Goal: Navigation & Orientation: Find specific page/section

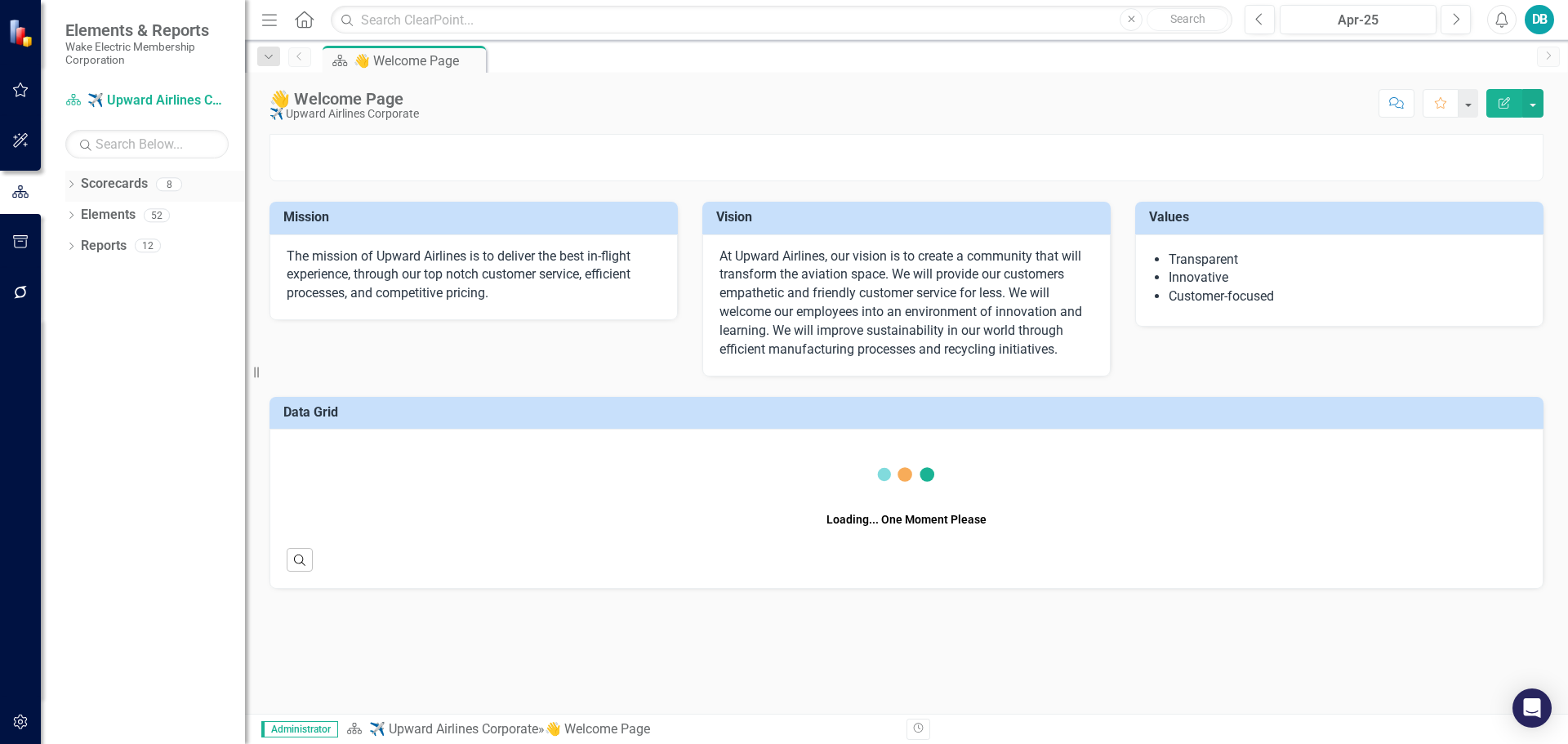
click at [69, 182] on icon "Dropdown" at bounding box center [70, 186] width 12 height 9
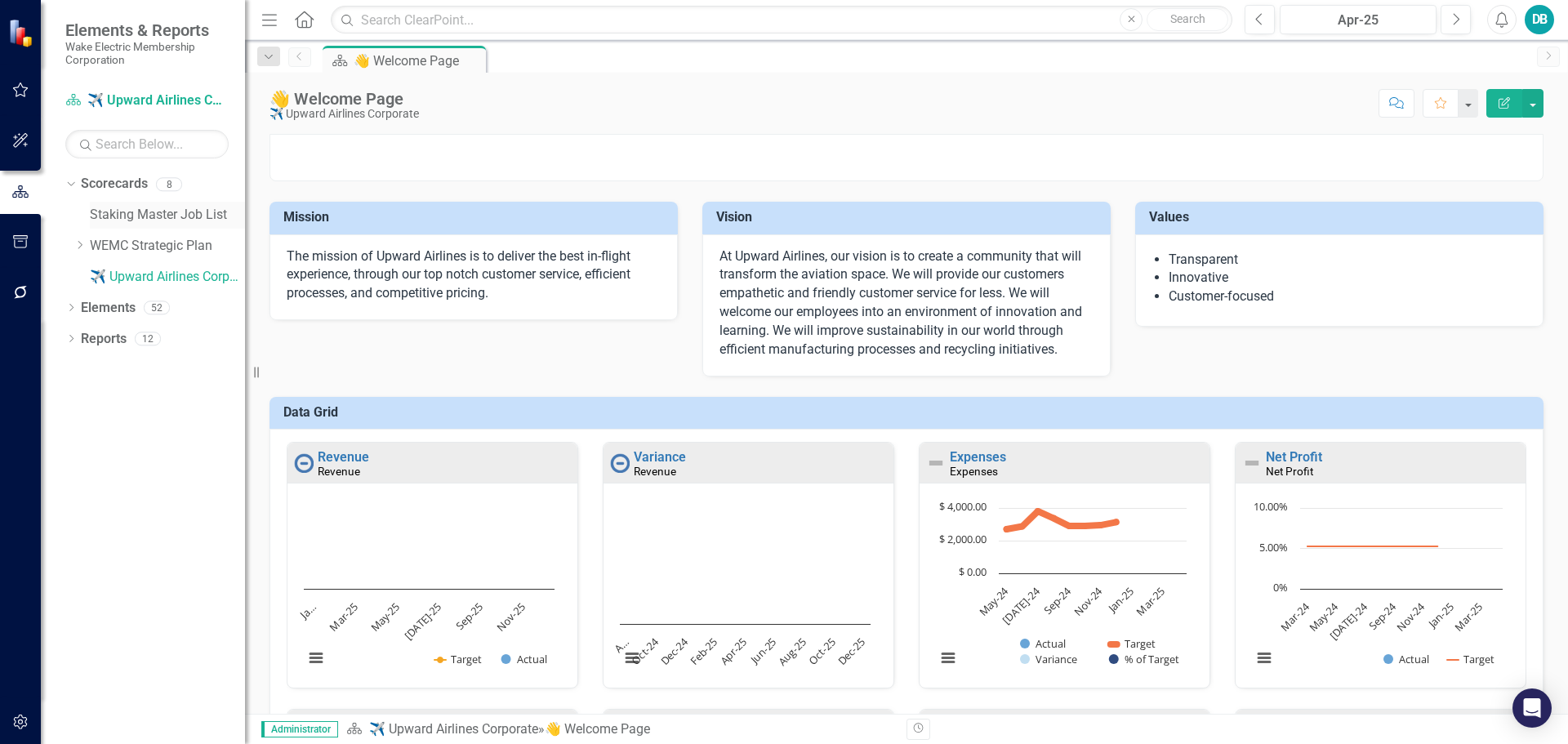
click at [139, 212] on link "Staking Master Job List" at bounding box center [168, 215] width 155 height 19
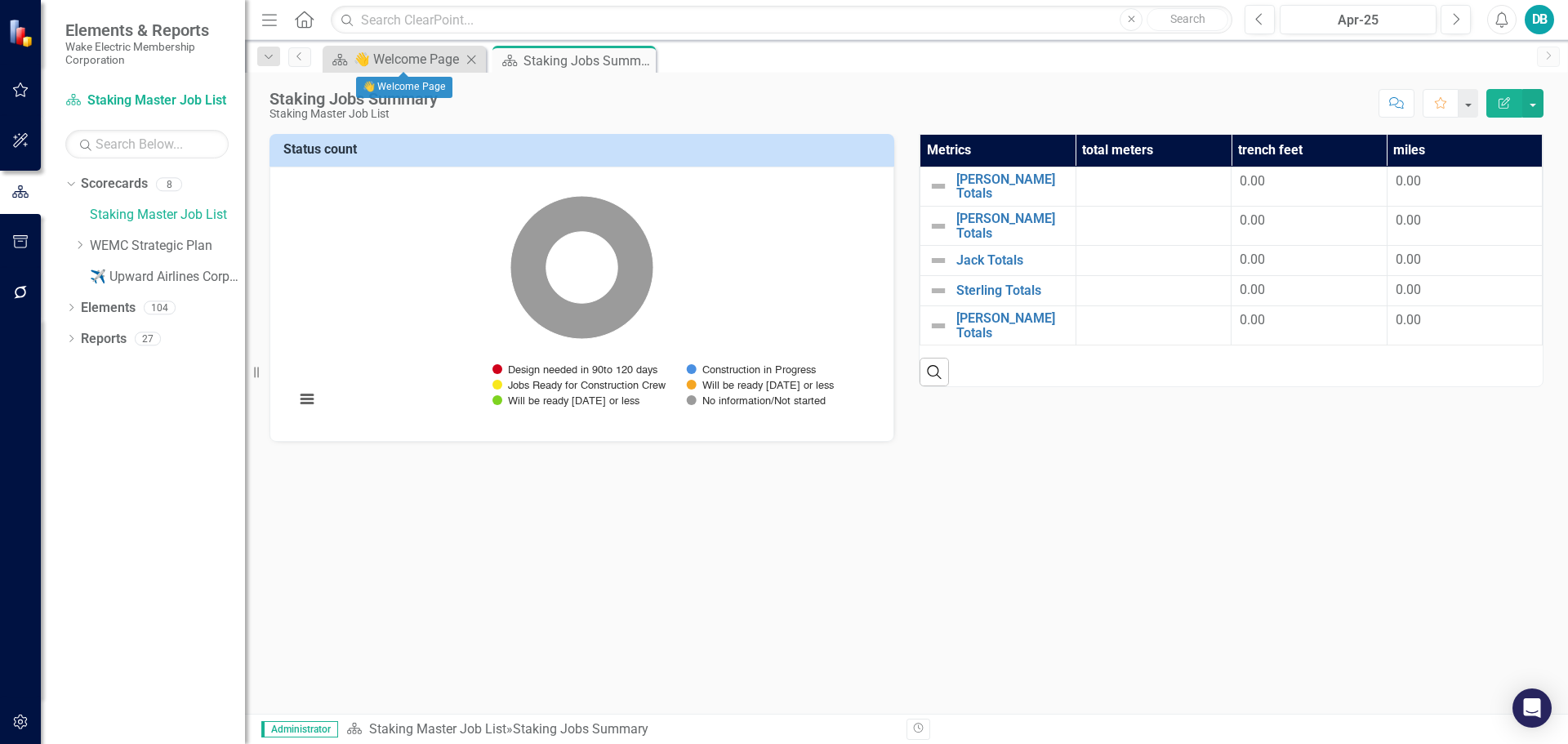
click at [466, 56] on icon "Close" at bounding box center [471, 60] width 16 height 13
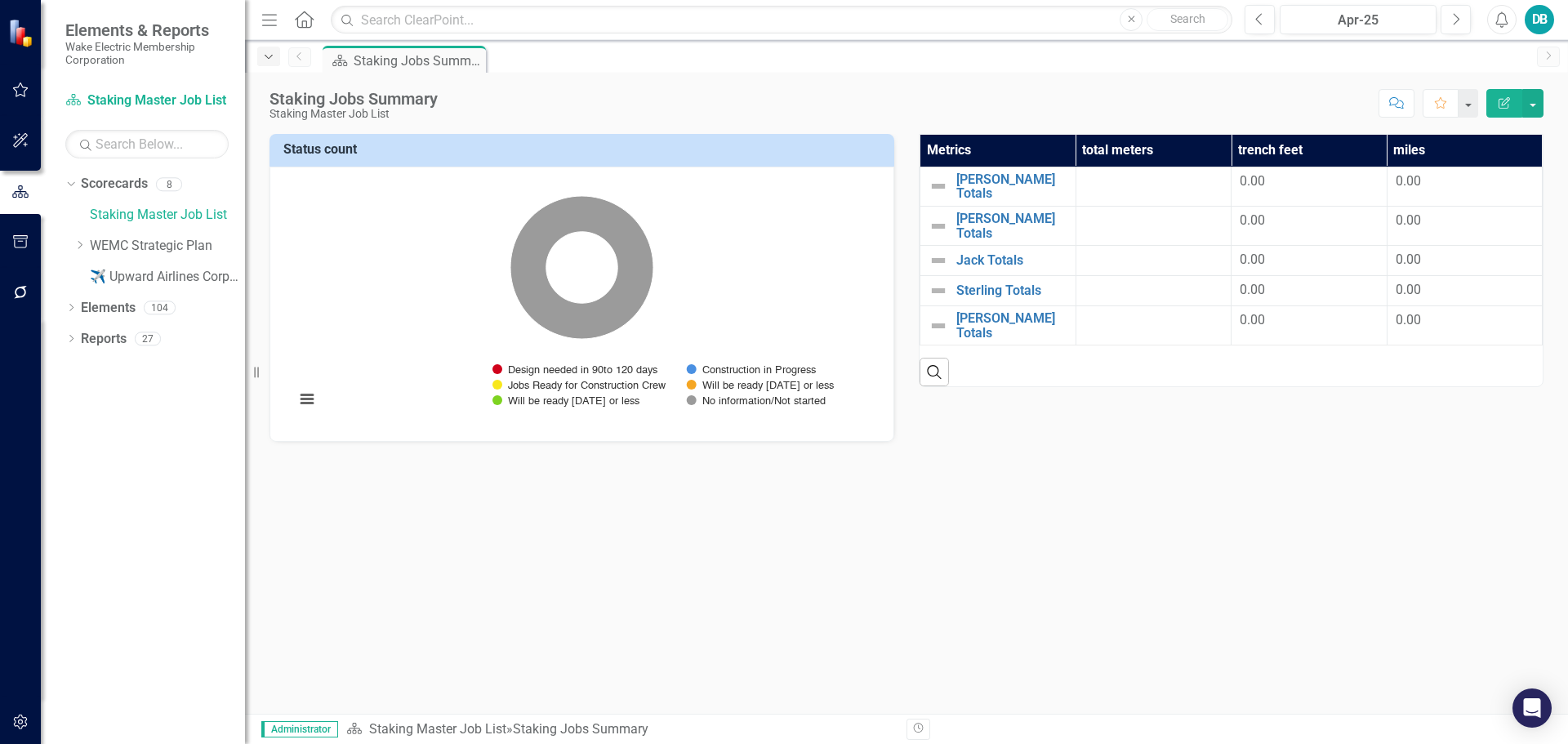
click at [276, 59] on div "Dropdown" at bounding box center [268, 56] width 23 height 20
click at [314, 125] on div "Staking Jobs Summary" at bounding box center [387, 132] width 188 height 21
click at [305, 62] on link "Previous" at bounding box center [300, 57] width 23 height 20
click at [81, 249] on icon "Dropdown" at bounding box center [79, 244] width 12 height 10
click at [73, 184] on icon "Dropdown" at bounding box center [69, 184] width 9 height 12
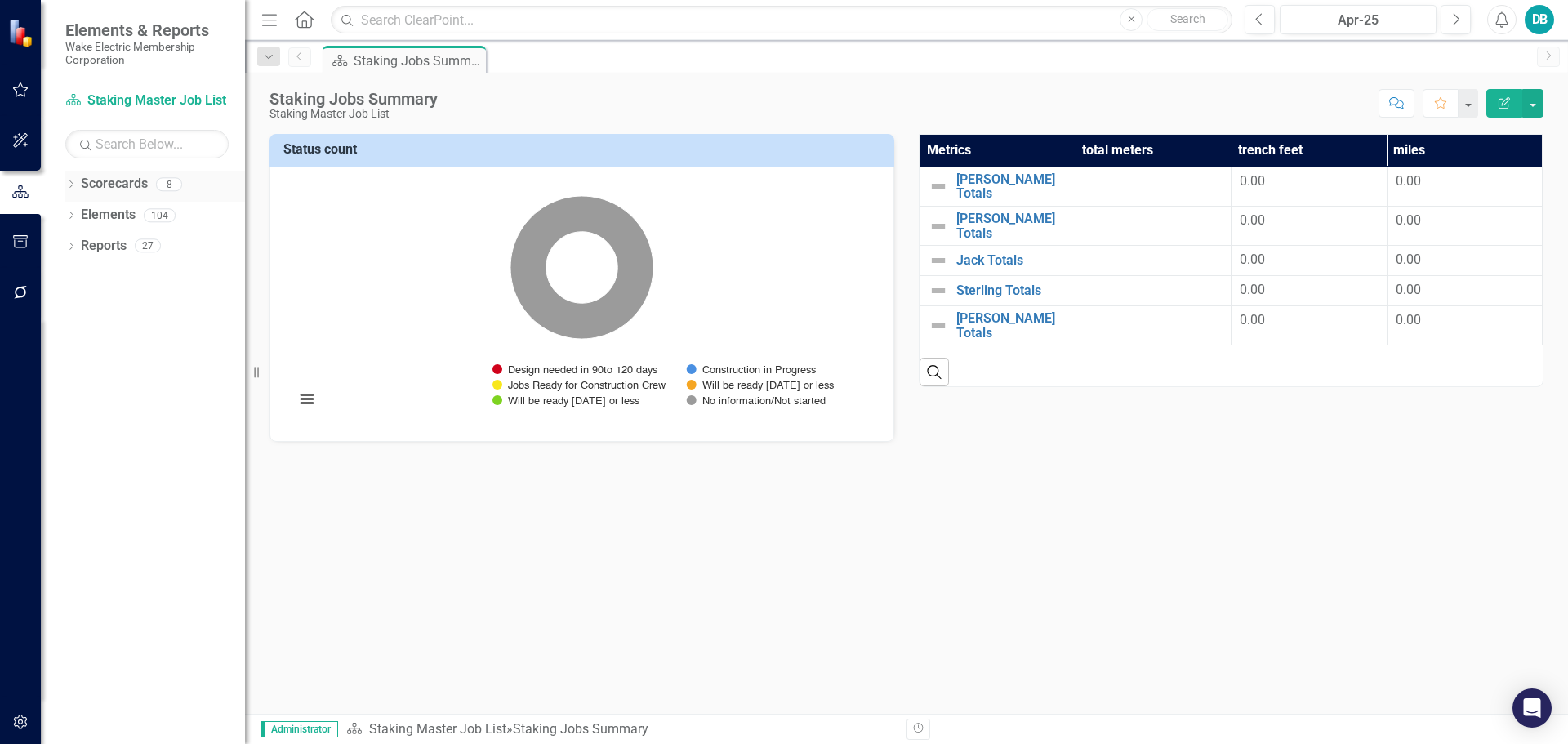
click at [111, 179] on link "Scorecards" at bounding box center [114, 184] width 67 height 19
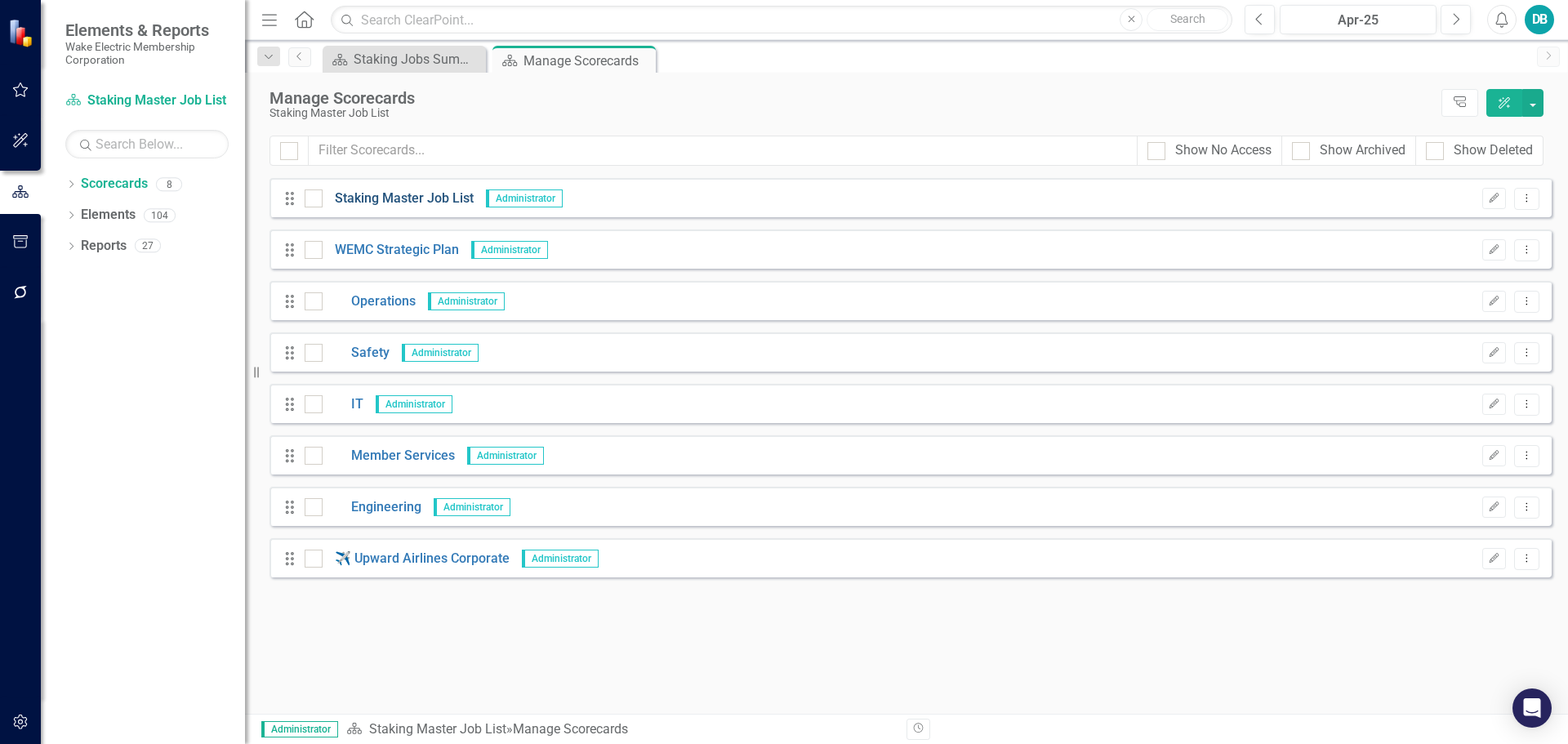
click at [414, 200] on link "Staking Master Job List" at bounding box center [398, 198] width 151 height 19
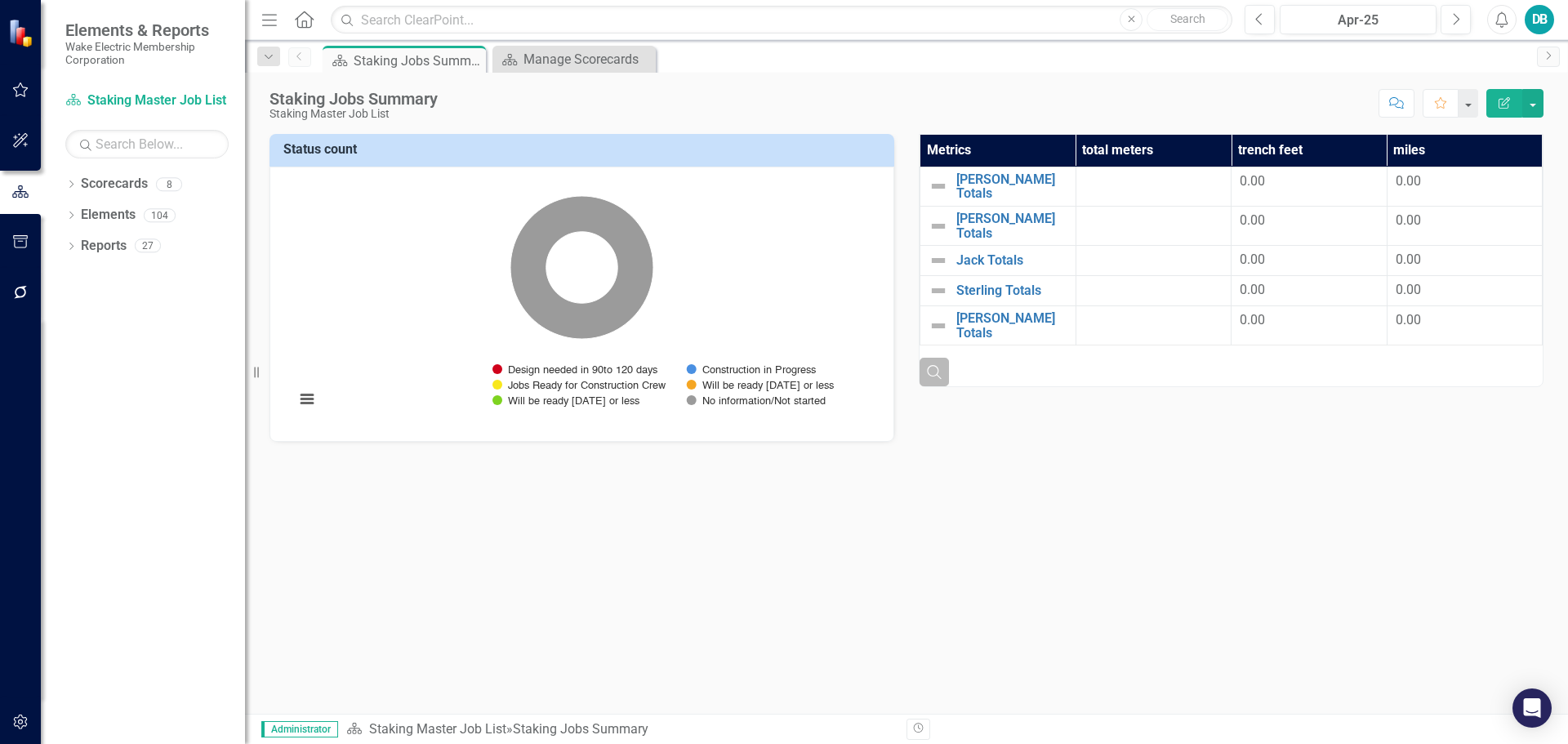
click at [937, 364] on icon "Search" at bounding box center [935, 371] width 18 height 14
click at [554, 67] on div "Manage Scorecards" at bounding box center [577, 59] width 108 height 21
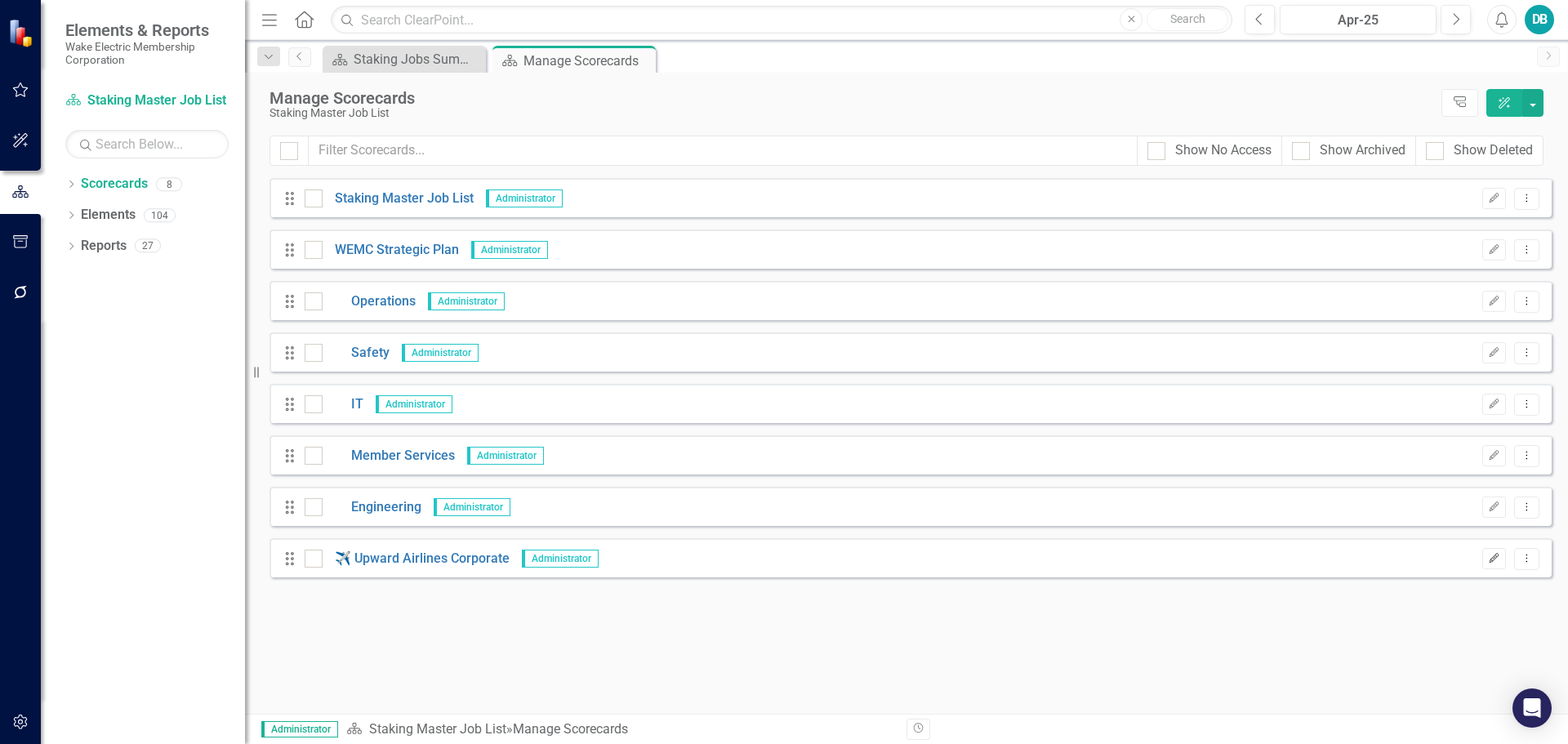
click at [1493, 558] on icon "Edit" at bounding box center [1495, 558] width 12 height 10
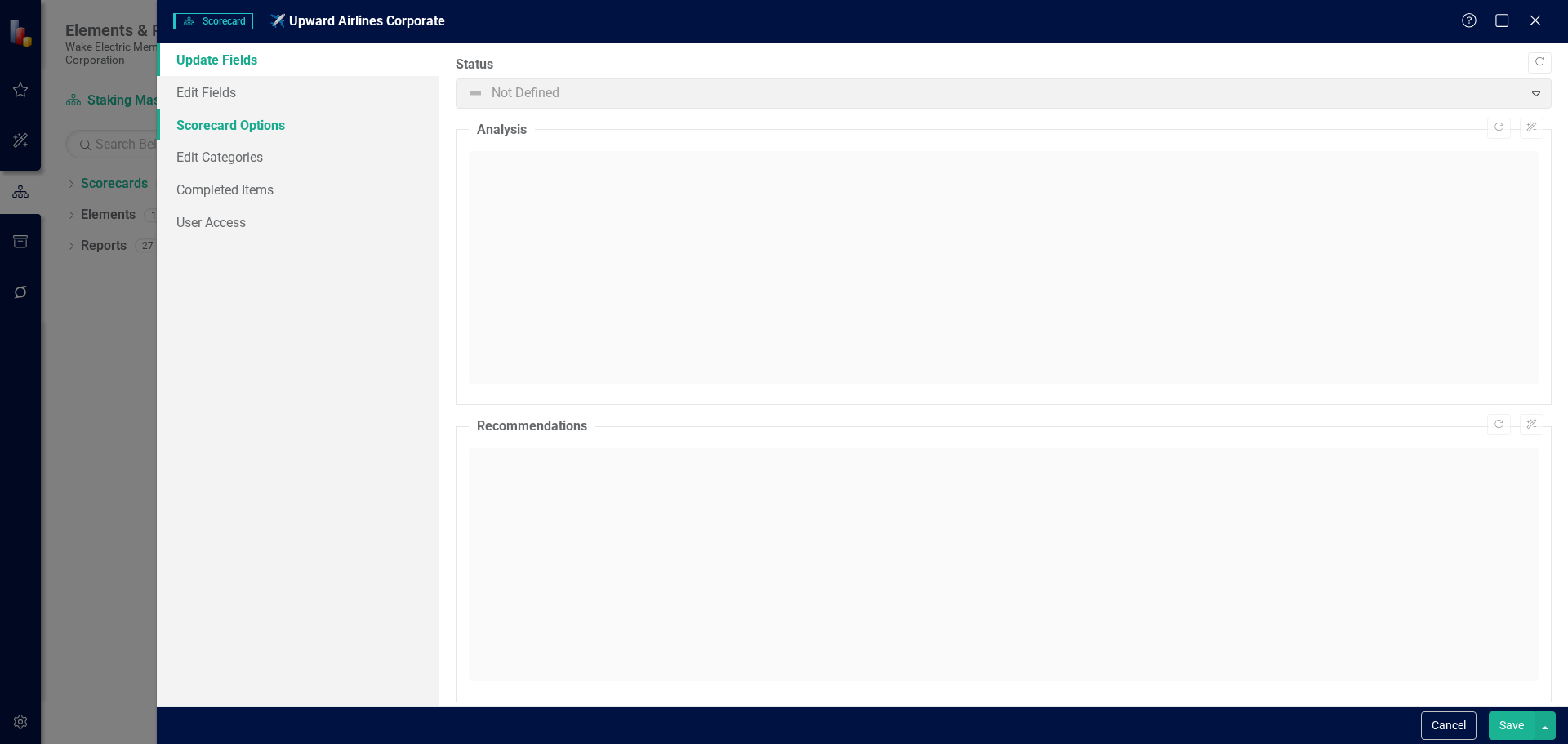
click at [256, 121] on link "Scorecard Options" at bounding box center [298, 125] width 283 height 33
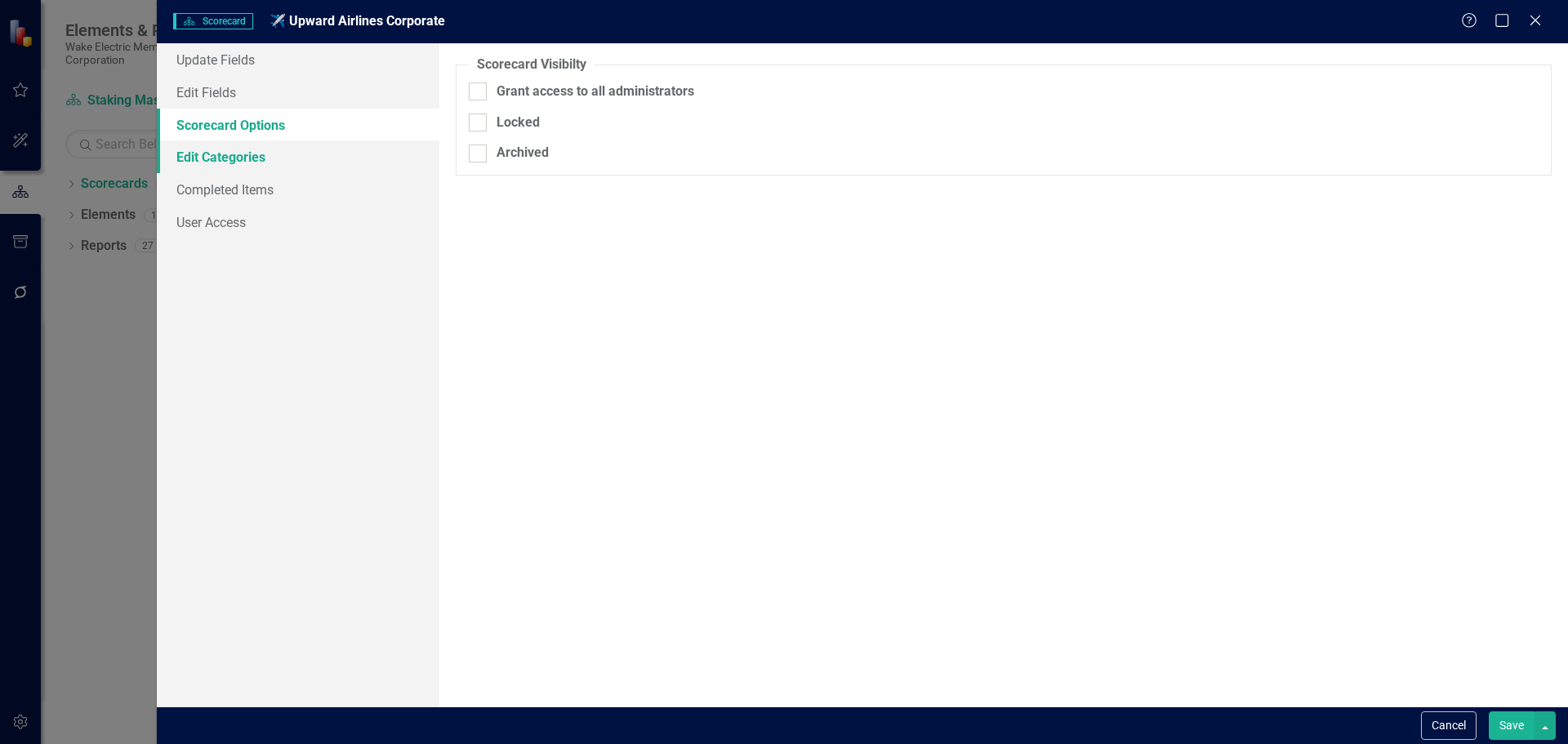
click at [238, 154] on link "Edit Categories" at bounding box center [298, 157] width 283 height 33
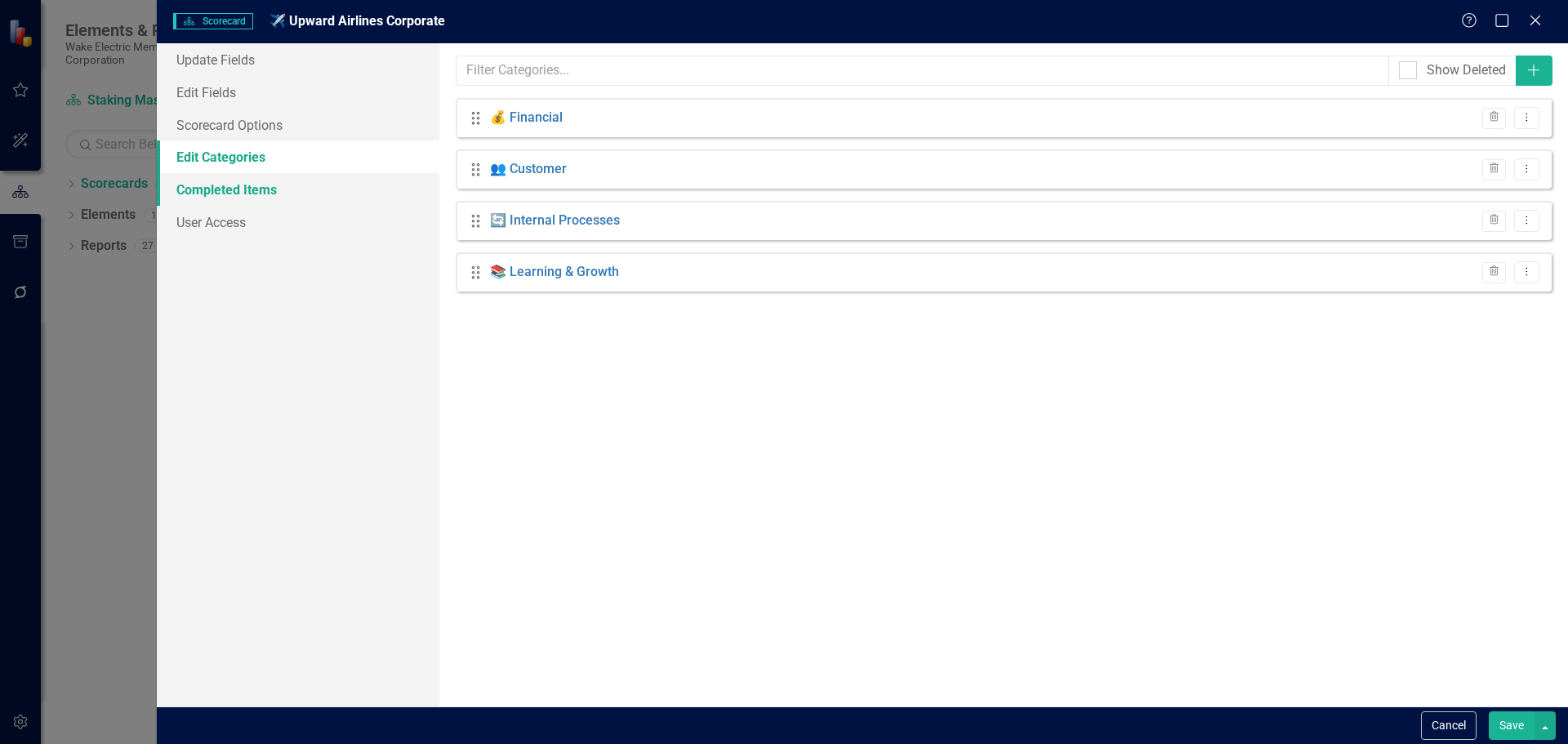
click at [235, 186] on link "Completed Items" at bounding box center [298, 189] width 283 height 33
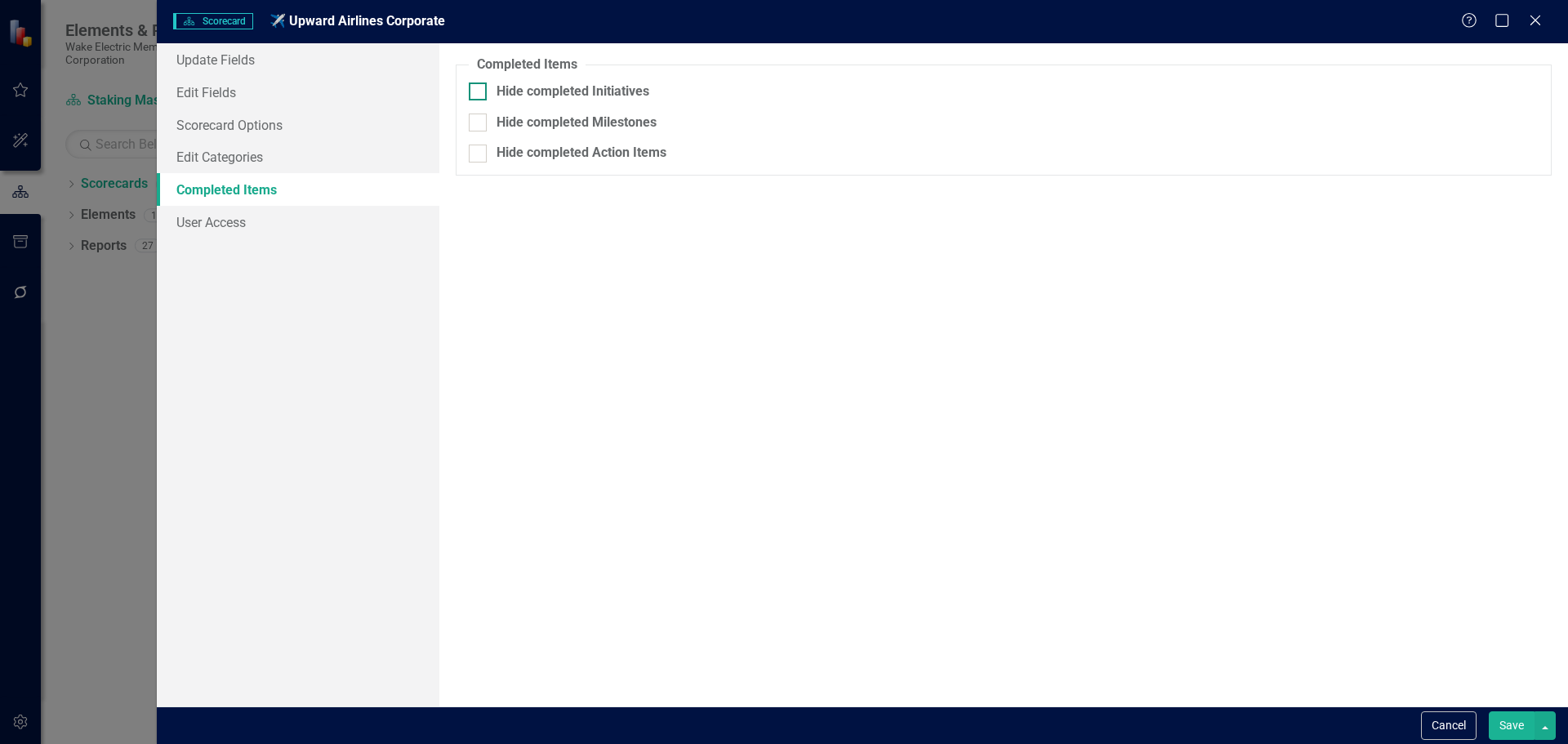
click at [483, 98] on div at bounding box center [478, 91] width 18 height 18
click at [480, 93] on input "Hide completed Initiatives" at bounding box center [475, 87] width 11 height 11
checkbox input "true"
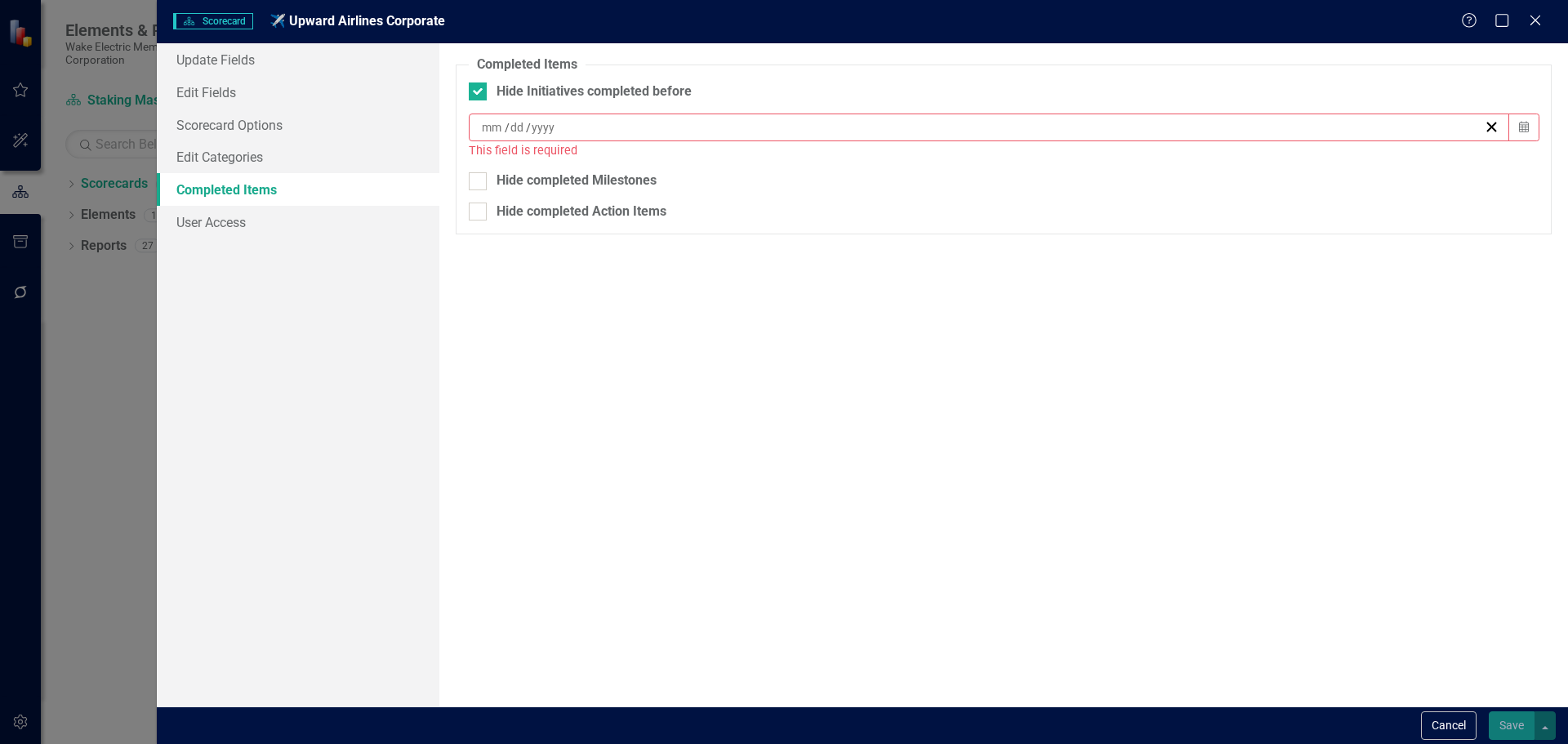
click at [515, 129] on input at bounding box center [517, 128] width 16 height 16
click at [1027, 280] on abbr "18" at bounding box center [1029, 281] width 13 height 13
click at [479, 161] on input "Hide completed Milestones" at bounding box center [475, 159] width 11 height 11
checkbox input "true"
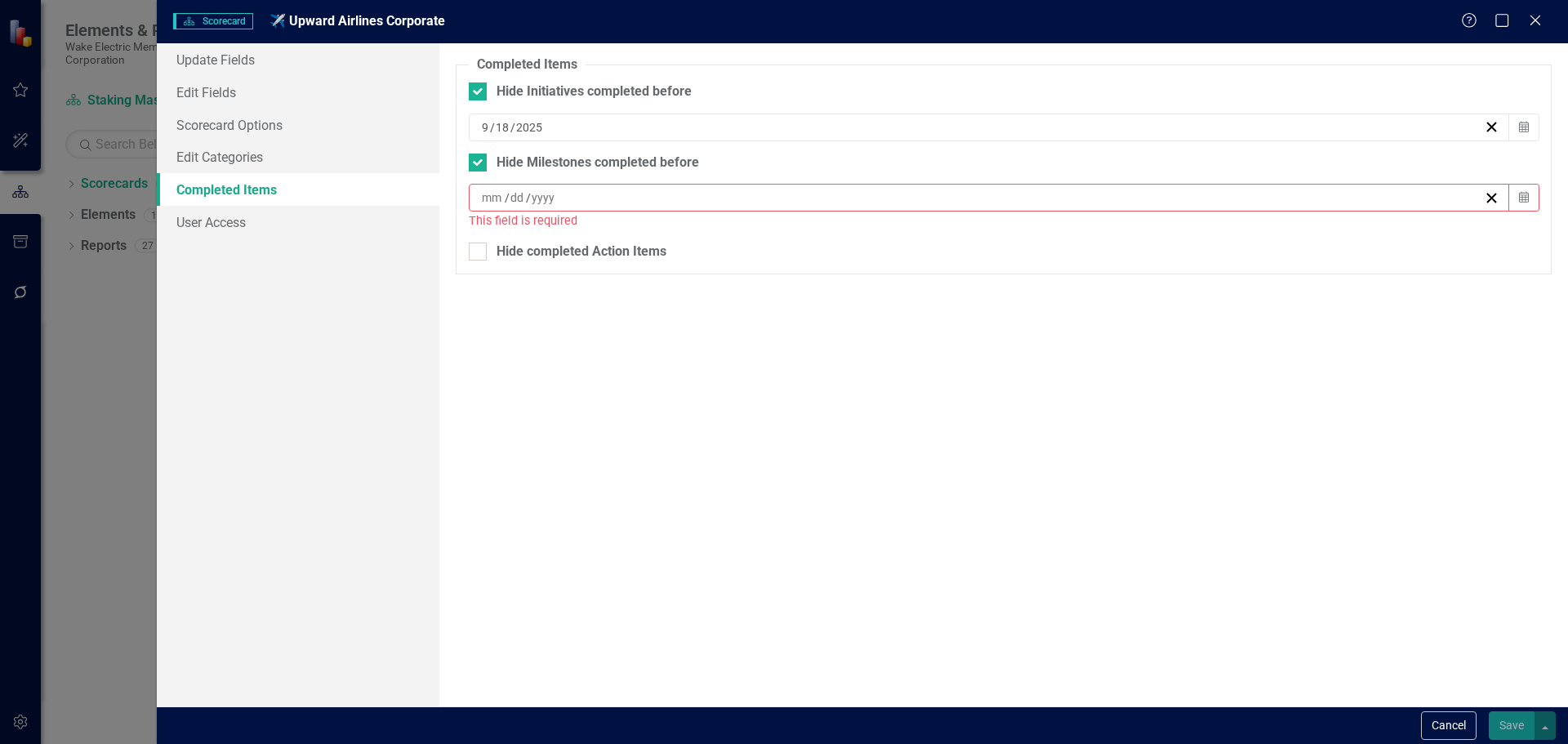
click at [502, 207] on div "/ /" at bounding box center [990, 197] width 1042 height 28
click at [1023, 345] on abbr "18" at bounding box center [1029, 351] width 13 height 13
click at [477, 235] on div at bounding box center [478, 234] width 18 height 18
click at [477, 235] on input "Hide completed Action Items" at bounding box center [475, 230] width 11 height 11
checkbox input "true"
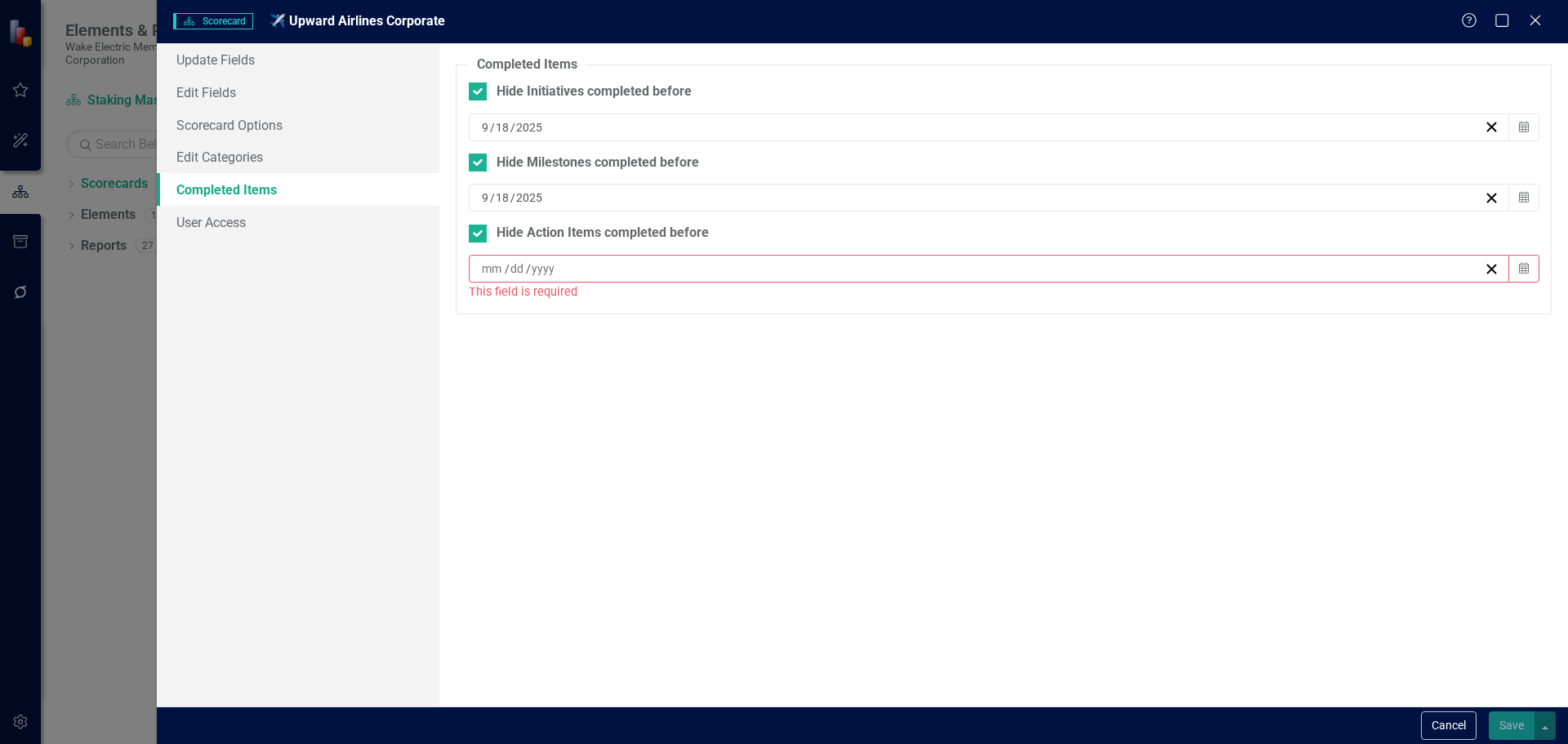
click at [609, 275] on div "/ /" at bounding box center [982, 269] width 1004 height 16
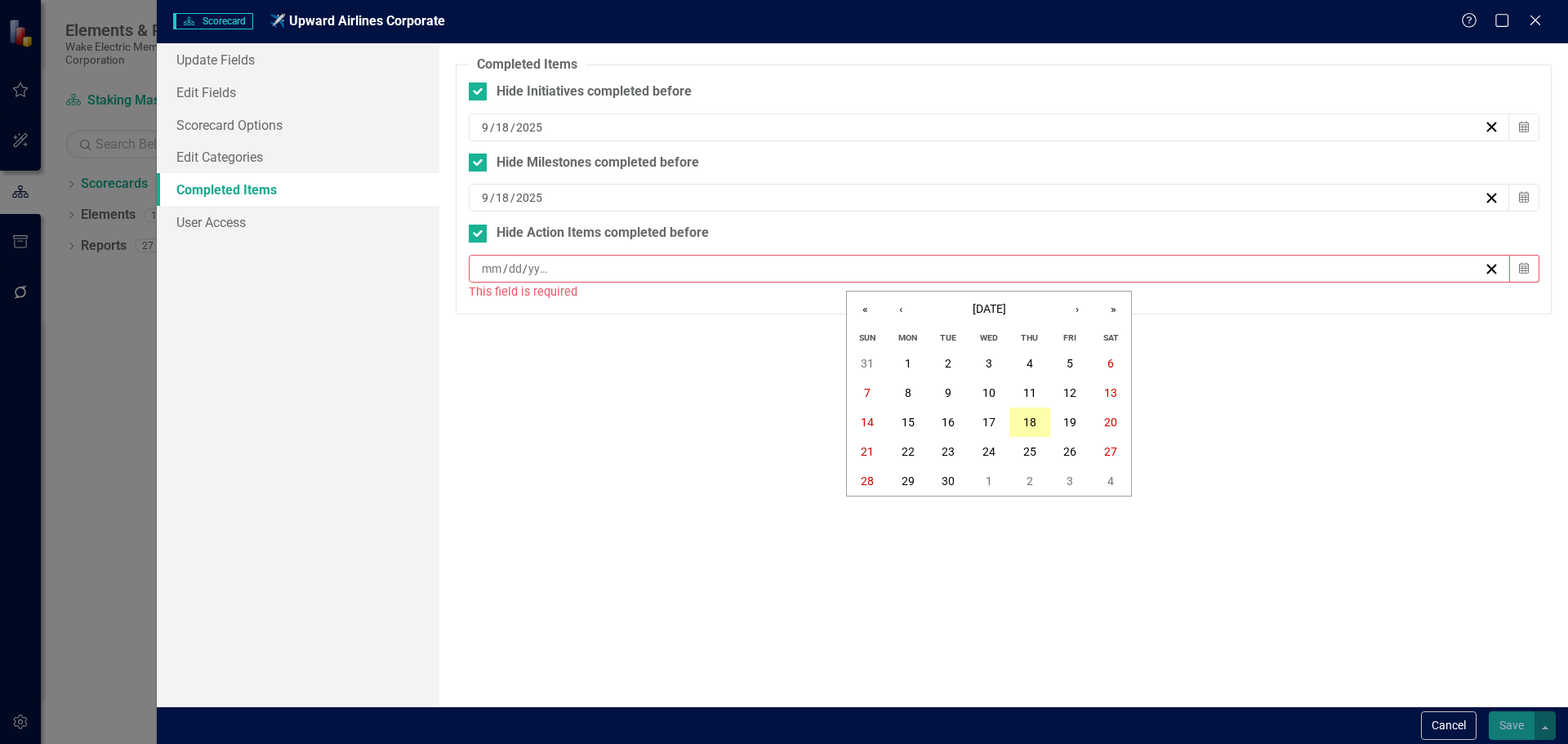
click at [1028, 422] on abbr "18" at bounding box center [1029, 422] width 13 height 13
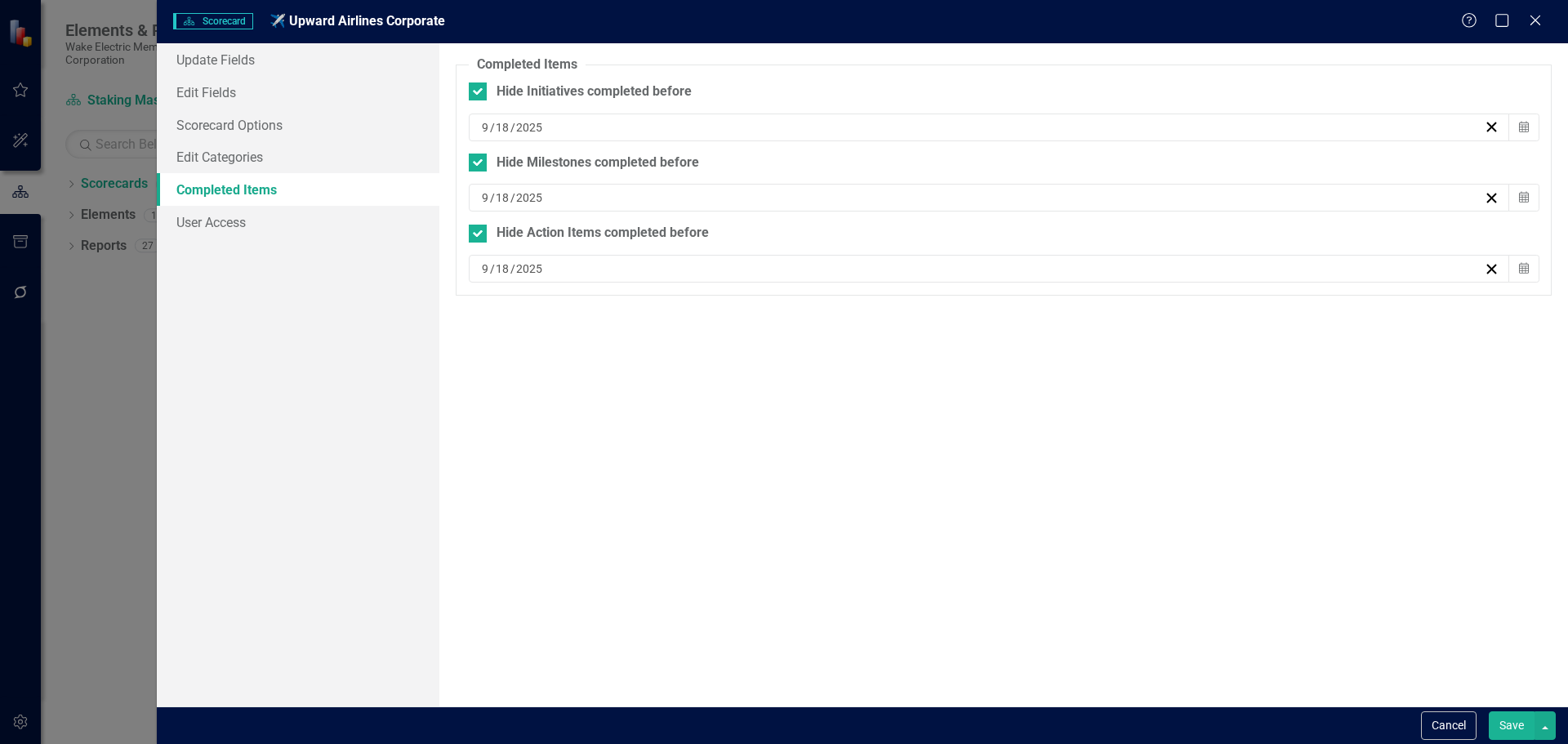
click at [1504, 722] on button "Save" at bounding box center [1511, 726] width 45 height 29
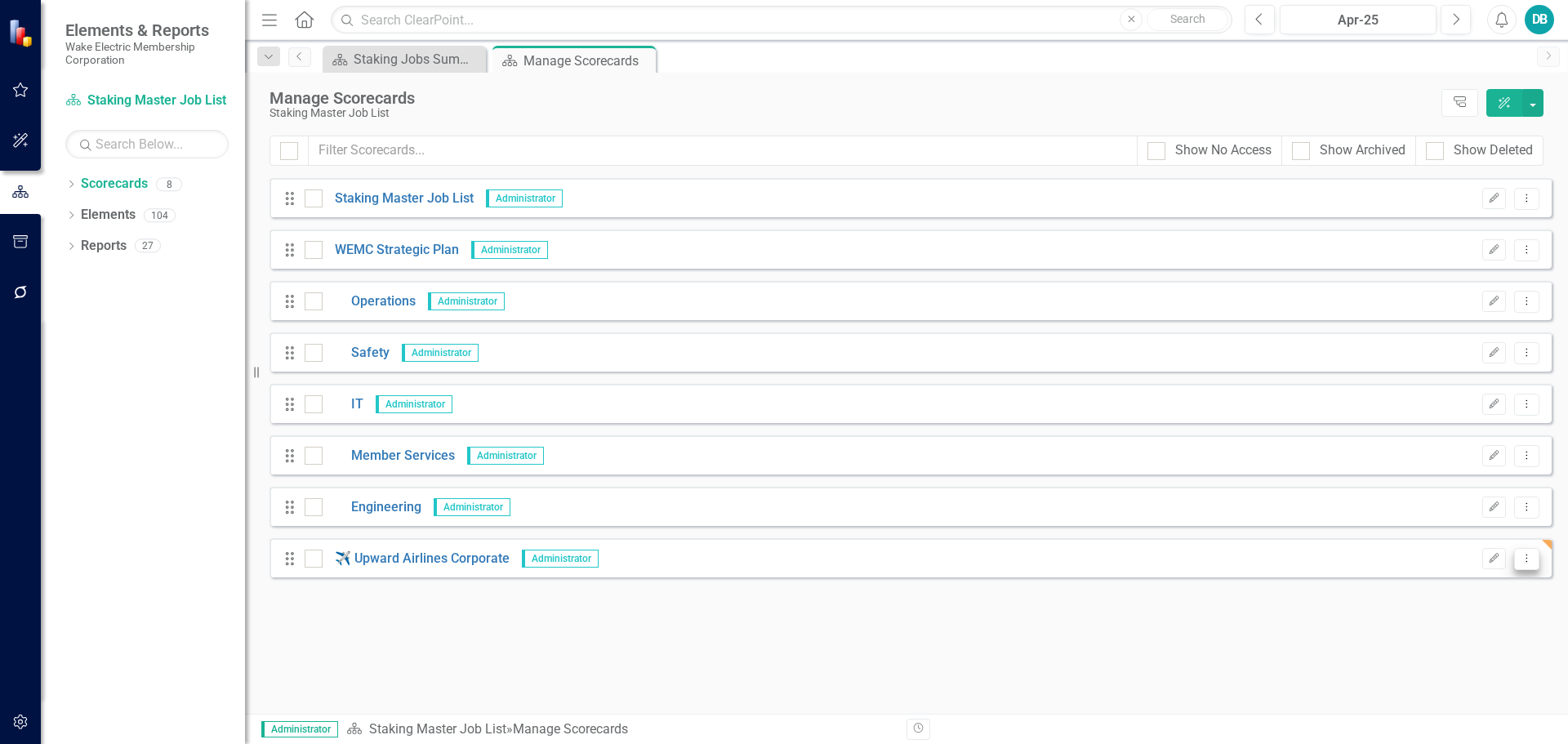
click at [1521, 562] on icon "Dropdown Menu" at bounding box center [1527, 558] width 14 height 11
click at [1462, 674] on link "Trash Delete Scorecard" at bounding box center [1448, 677] width 180 height 30
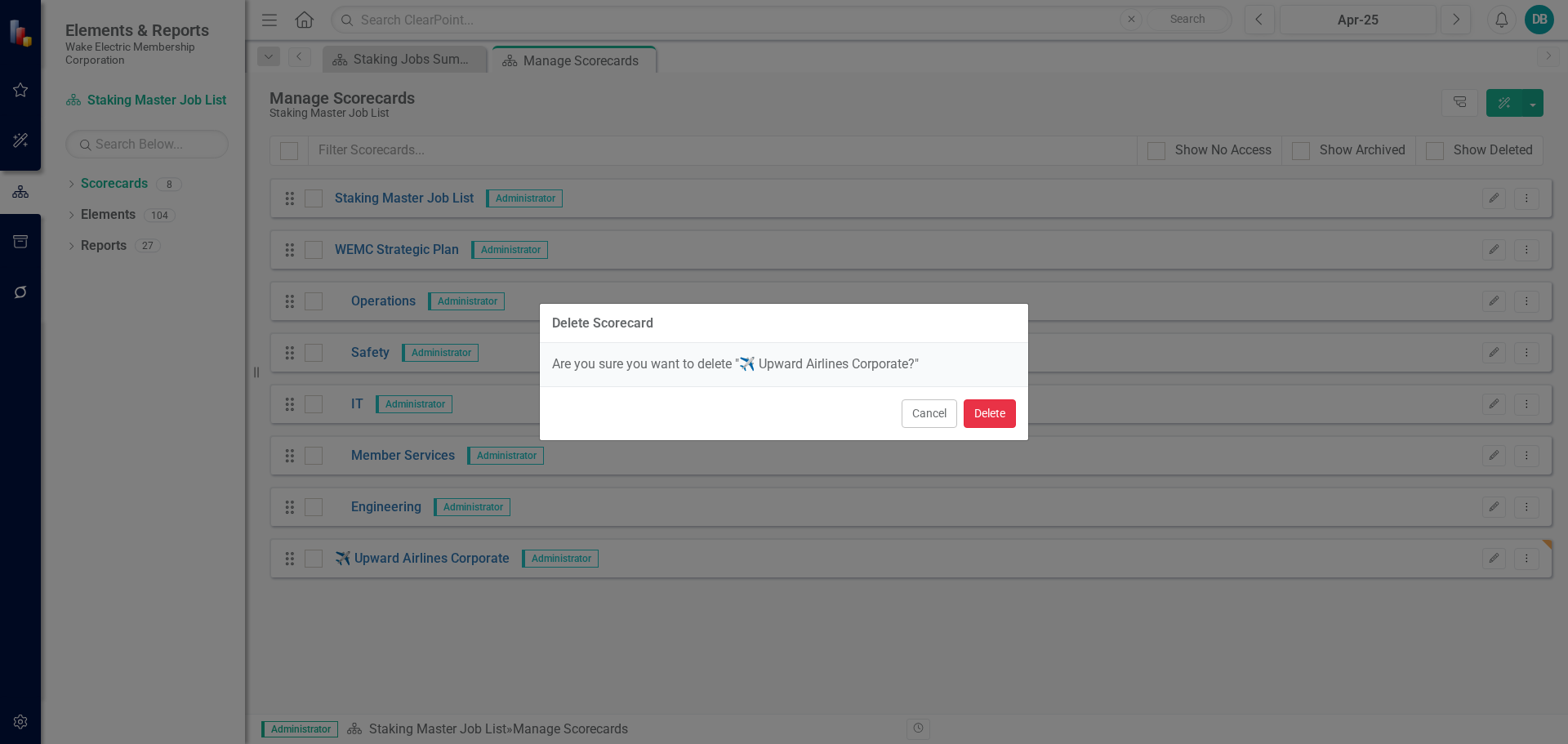
click at [988, 419] on button "Delete" at bounding box center [990, 414] width 53 height 29
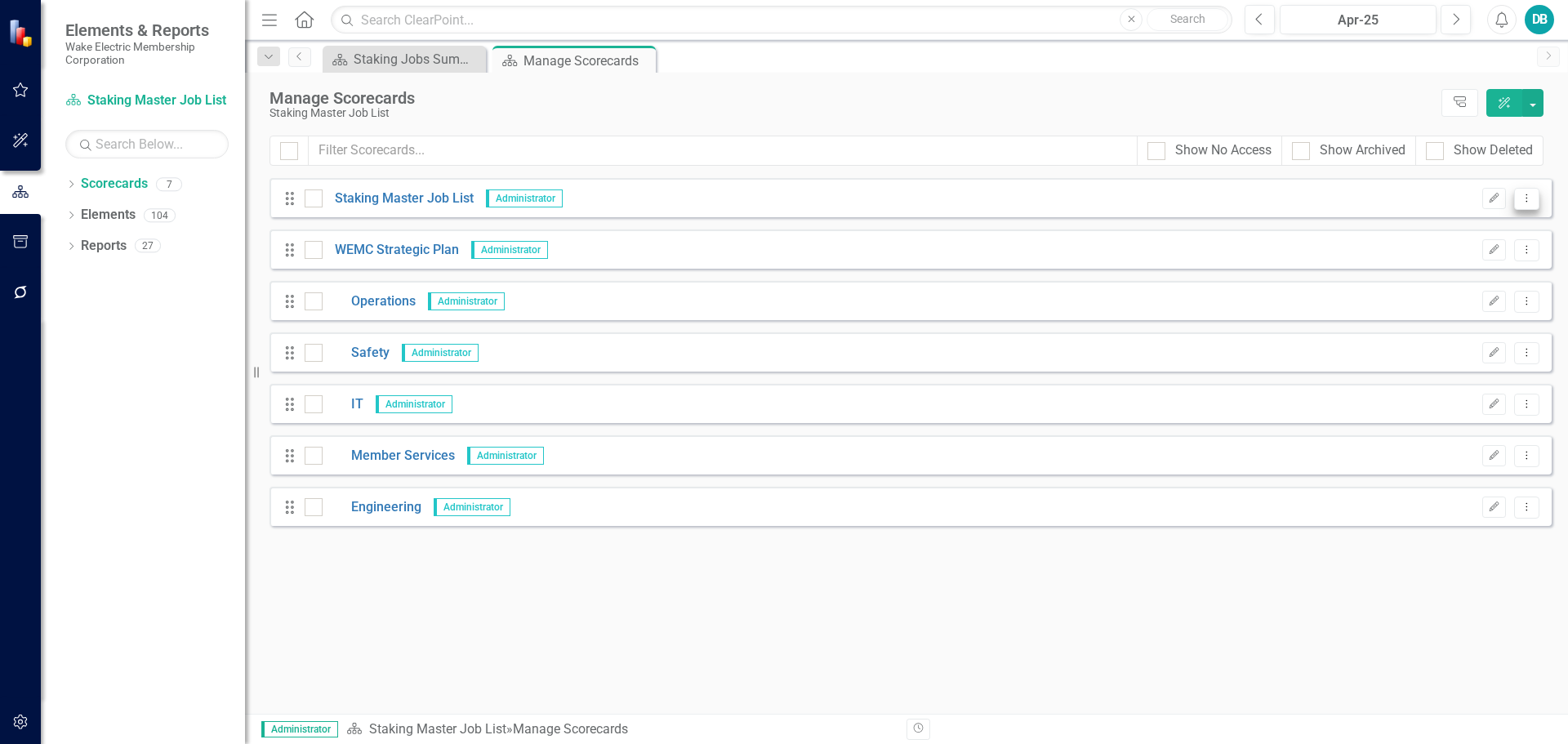
click at [1526, 195] on icon "Dropdown Menu" at bounding box center [1527, 198] width 14 height 11
click at [1494, 199] on icon "button" at bounding box center [1494, 197] width 10 height 10
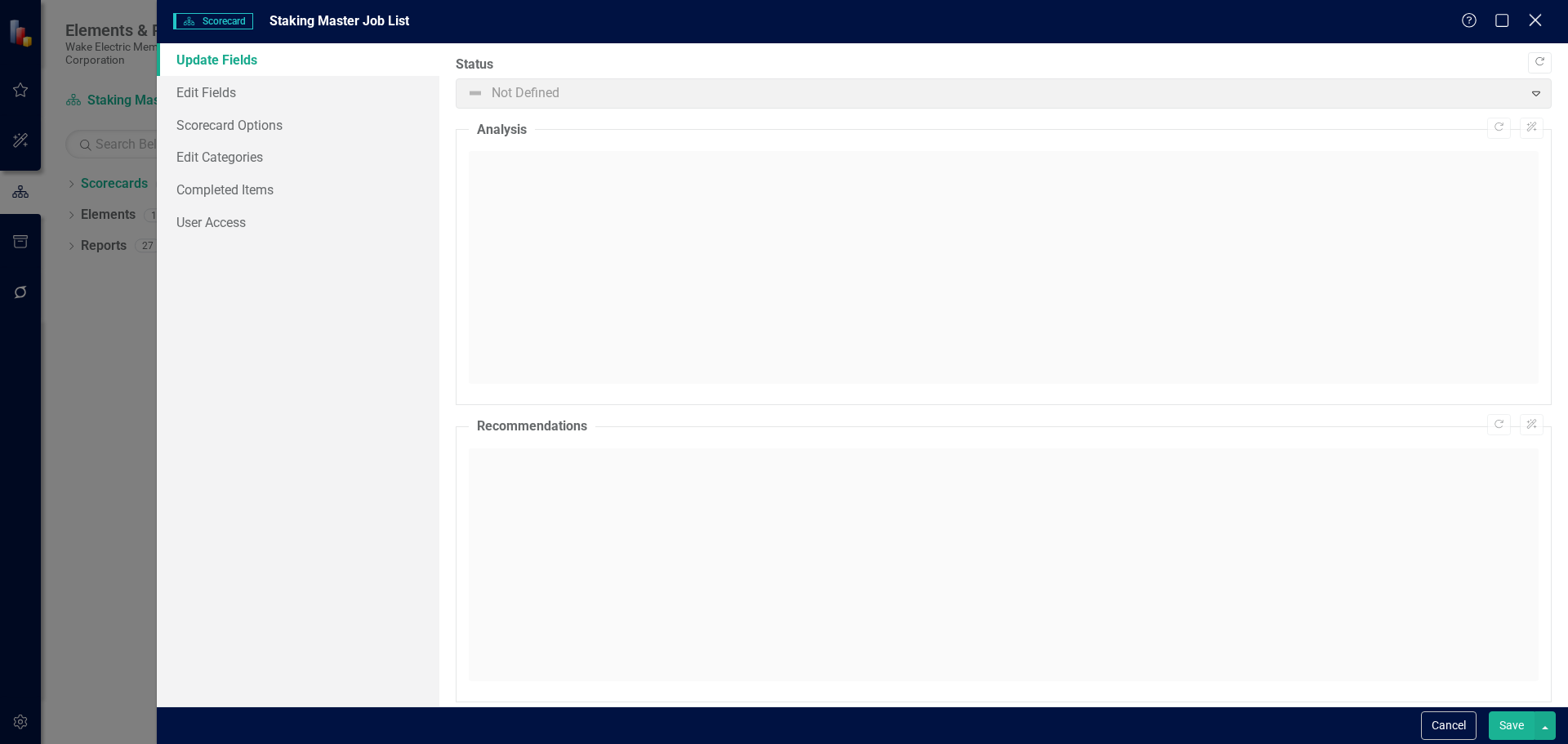
click at [1537, 14] on icon "Close" at bounding box center [1535, 20] width 21 height 15
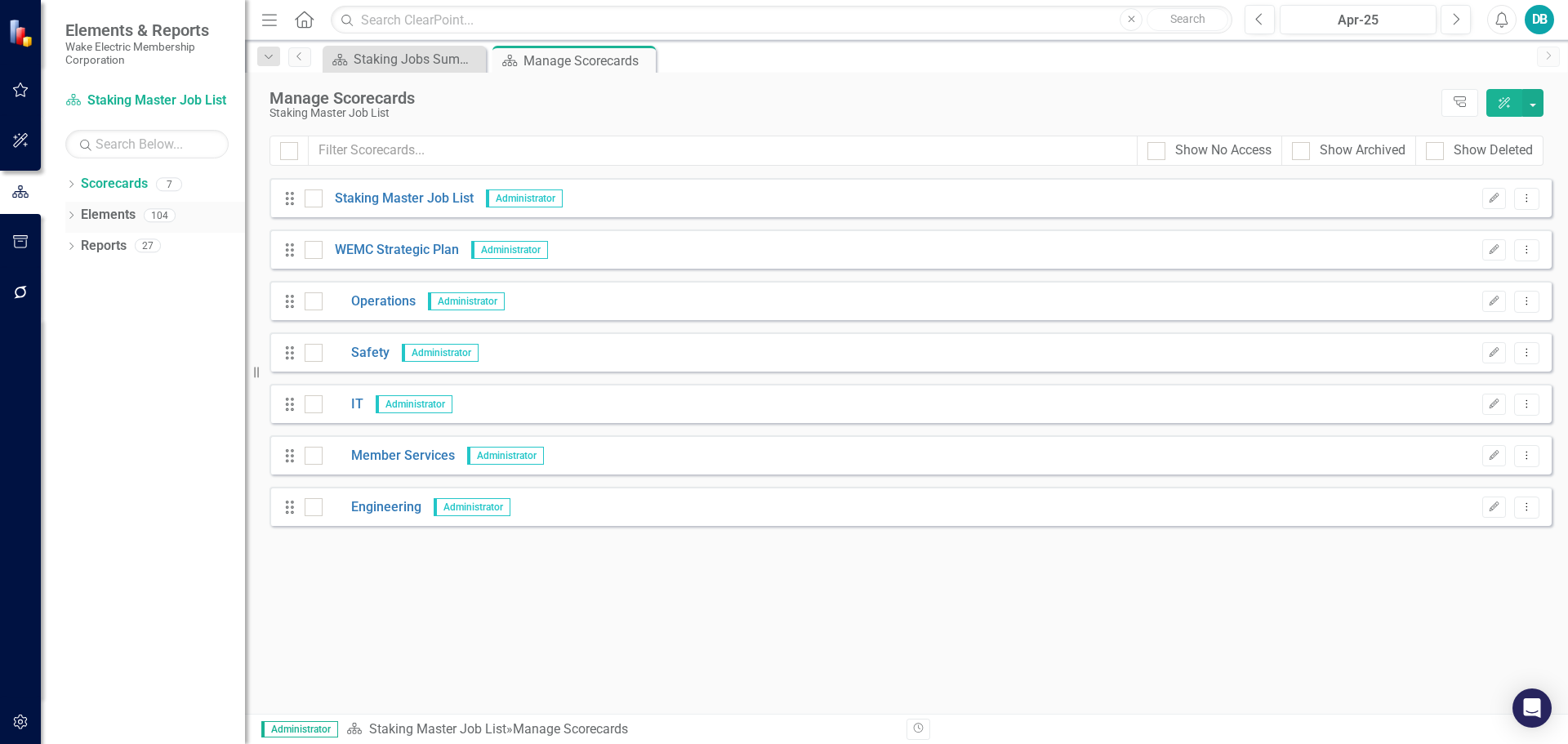
click at [117, 211] on link "Elements" at bounding box center [108, 215] width 54 height 19
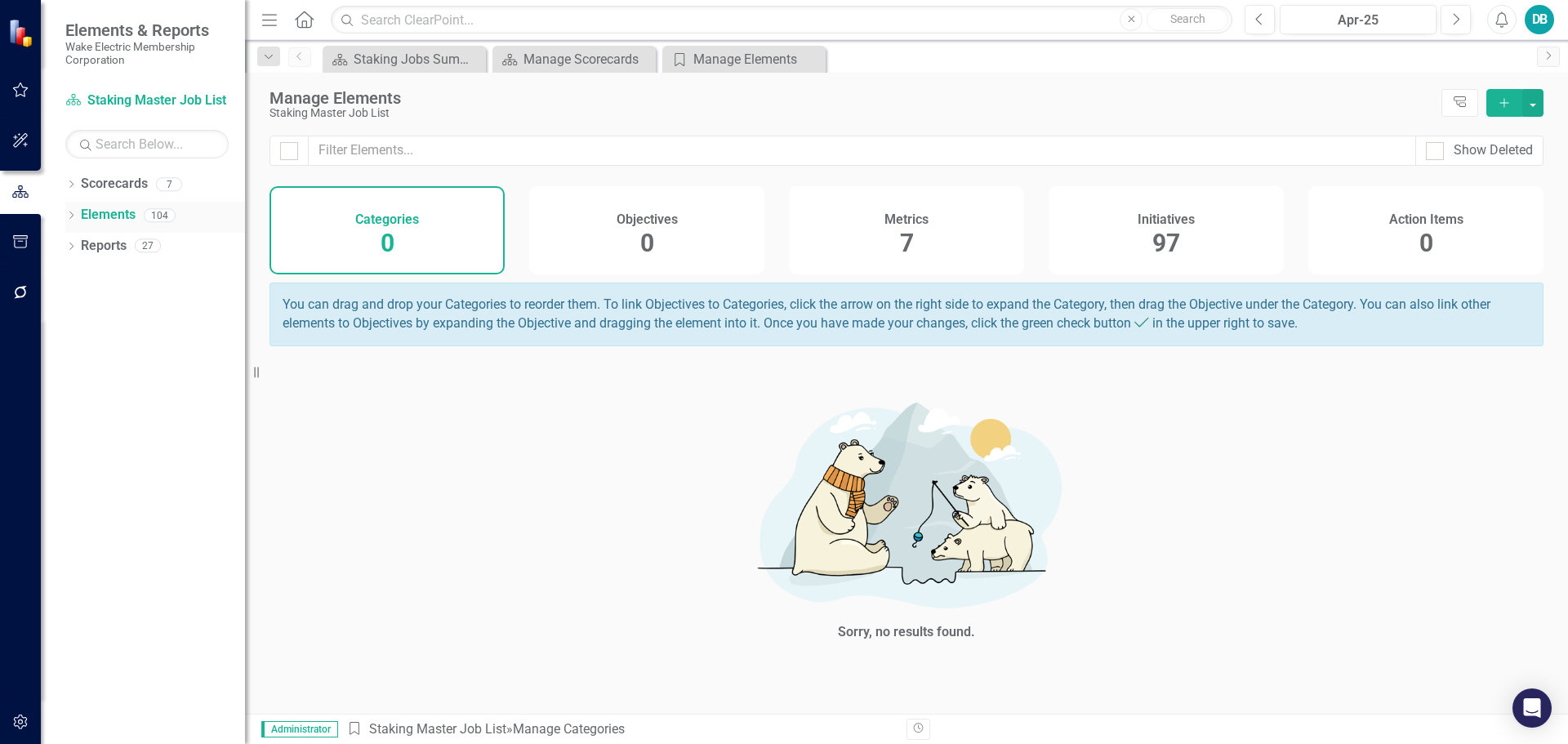
click at [71, 217] on icon "Dropdown" at bounding box center [70, 217] width 12 height 9
click at [136, 300] on link "Initiative Initiatives" at bounding box center [128, 308] width 79 height 19
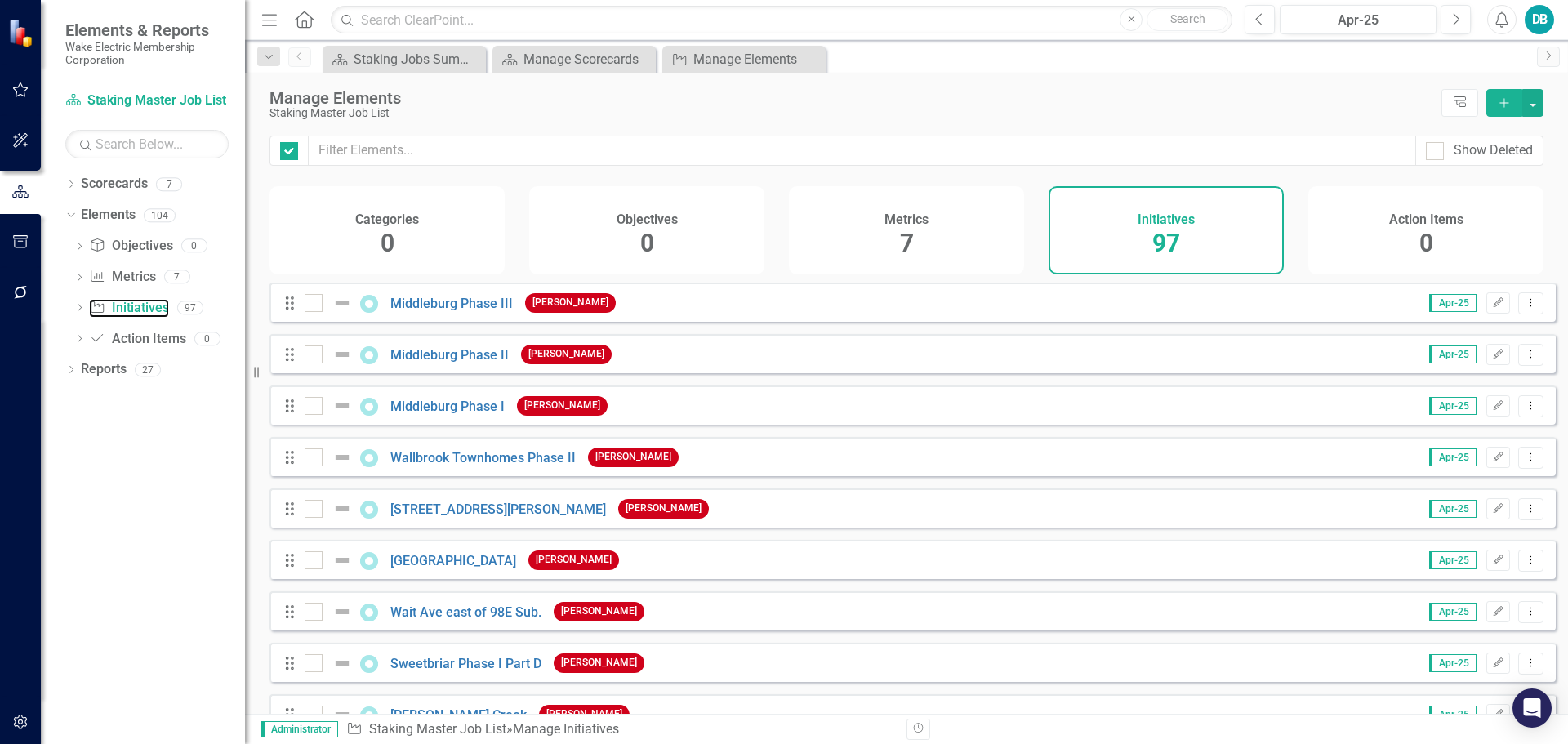
checkbox input "false"
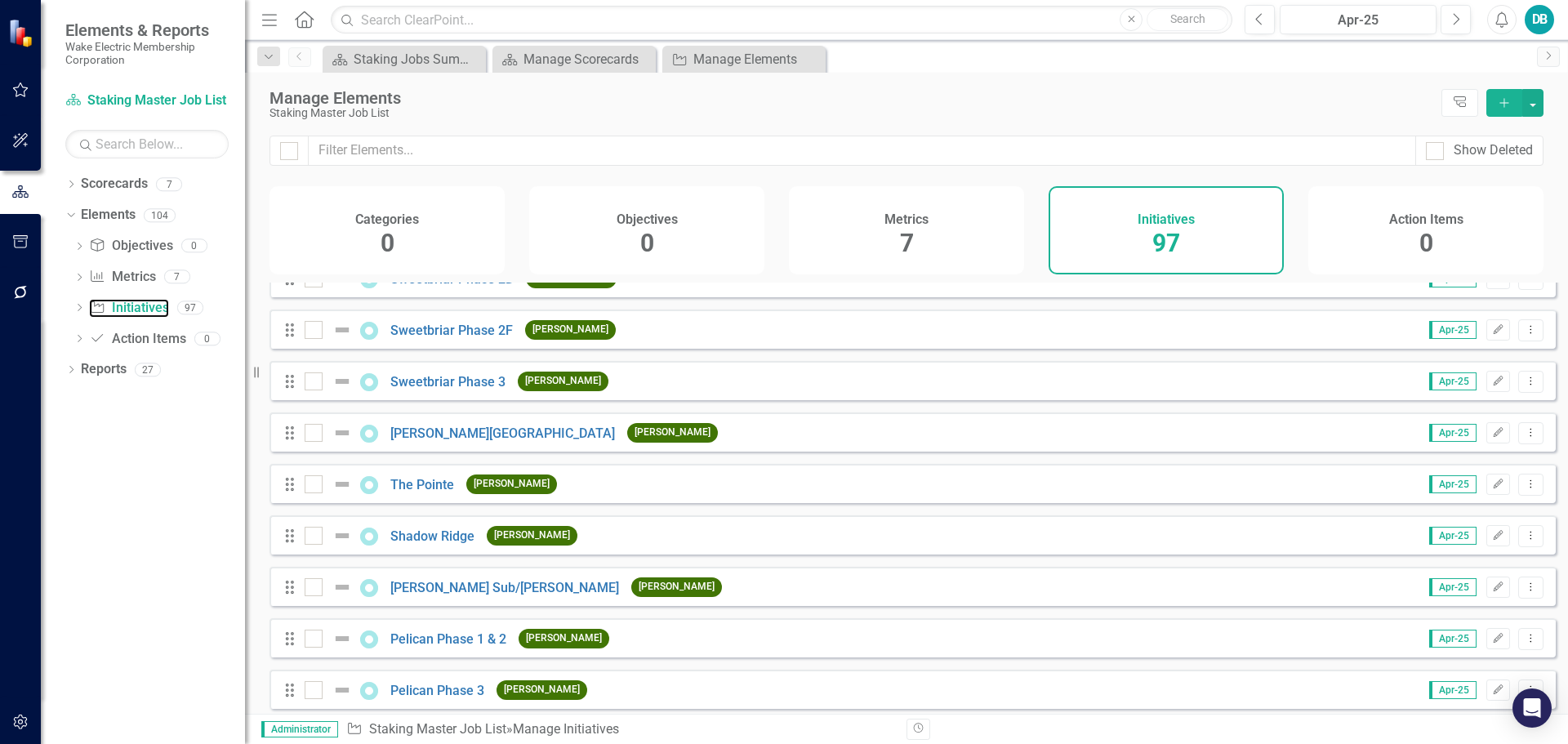
scroll to position [2776, 0]
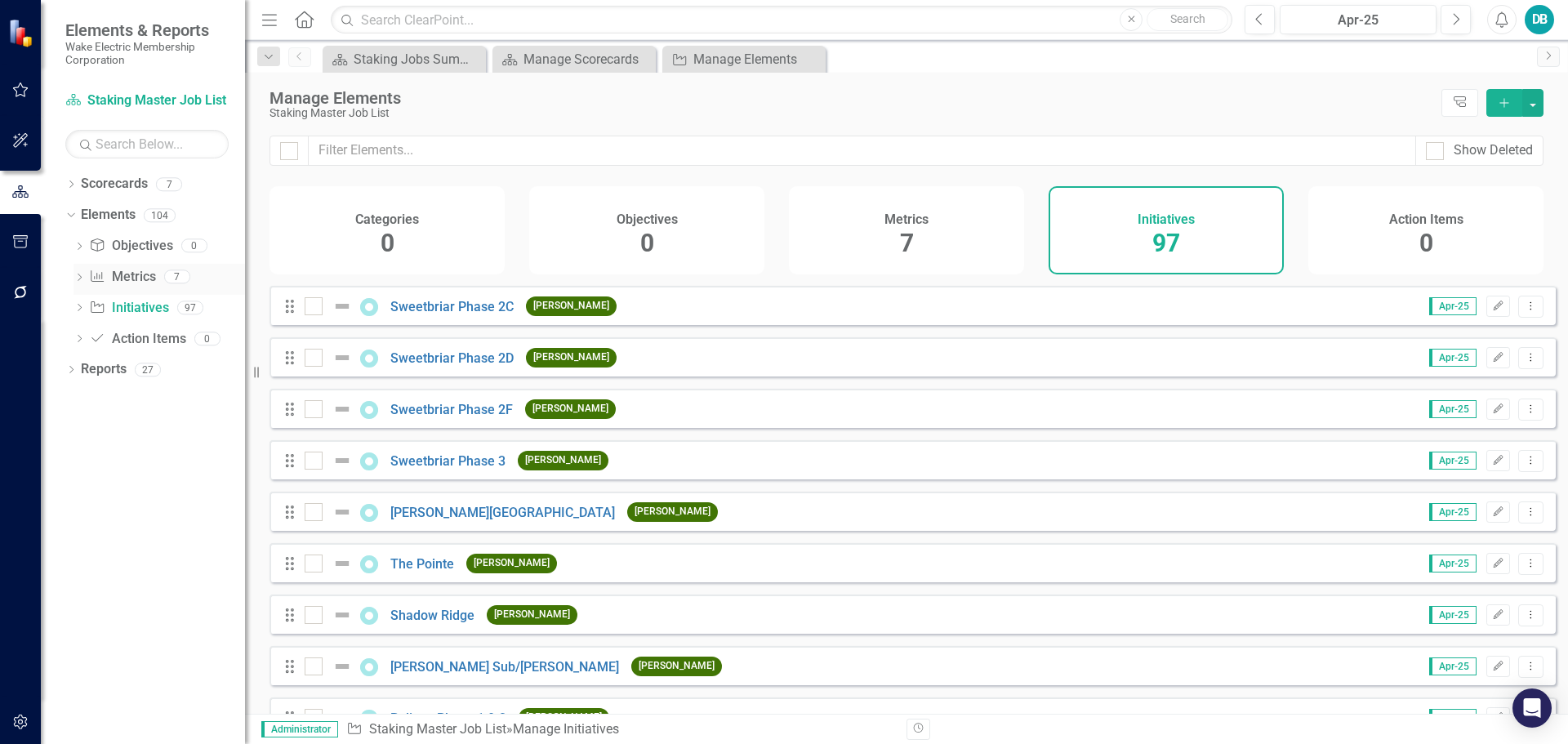
click at [119, 274] on link "Metric Metrics" at bounding box center [122, 277] width 66 height 19
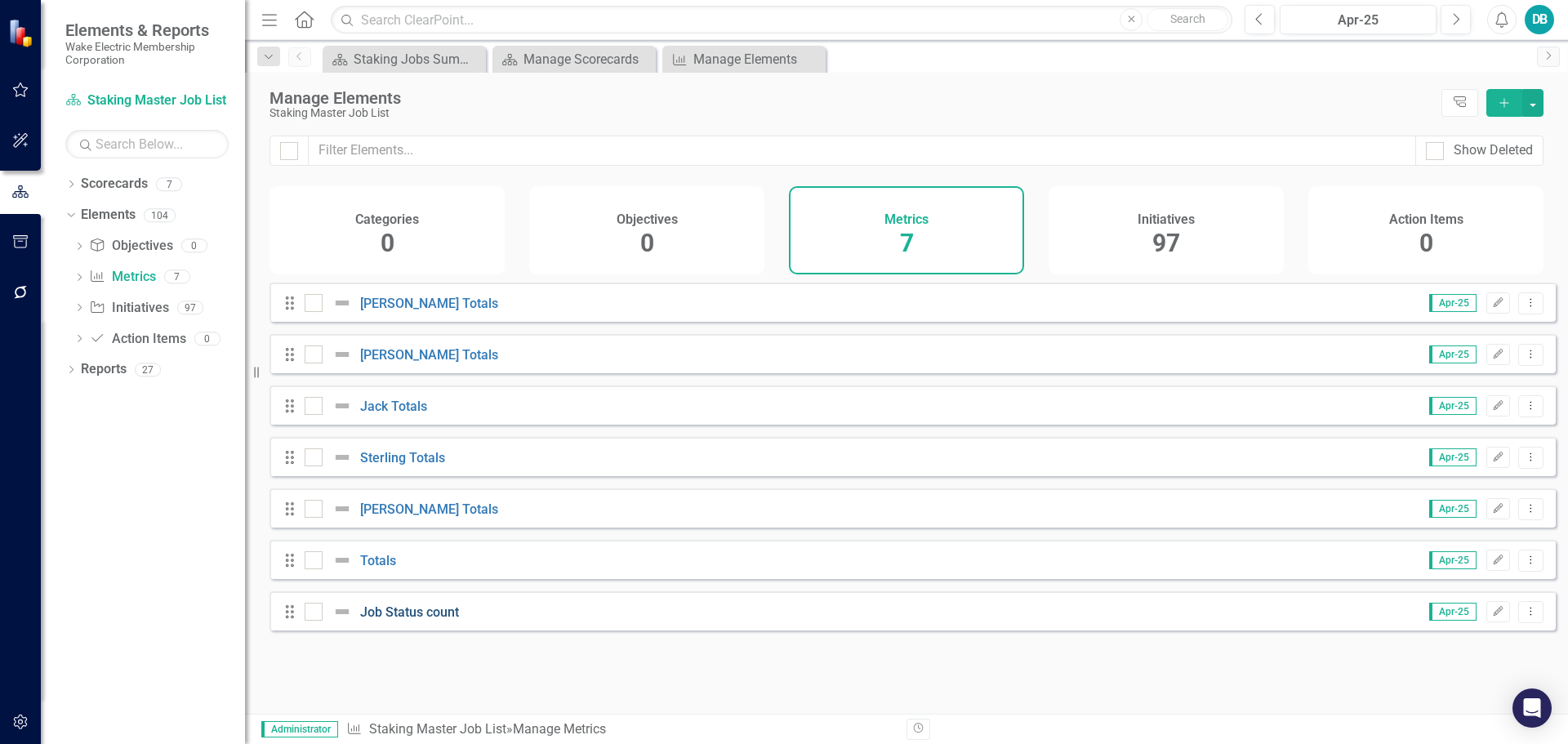
click at [398, 620] on link "Job Status count" at bounding box center [409, 612] width 99 height 15
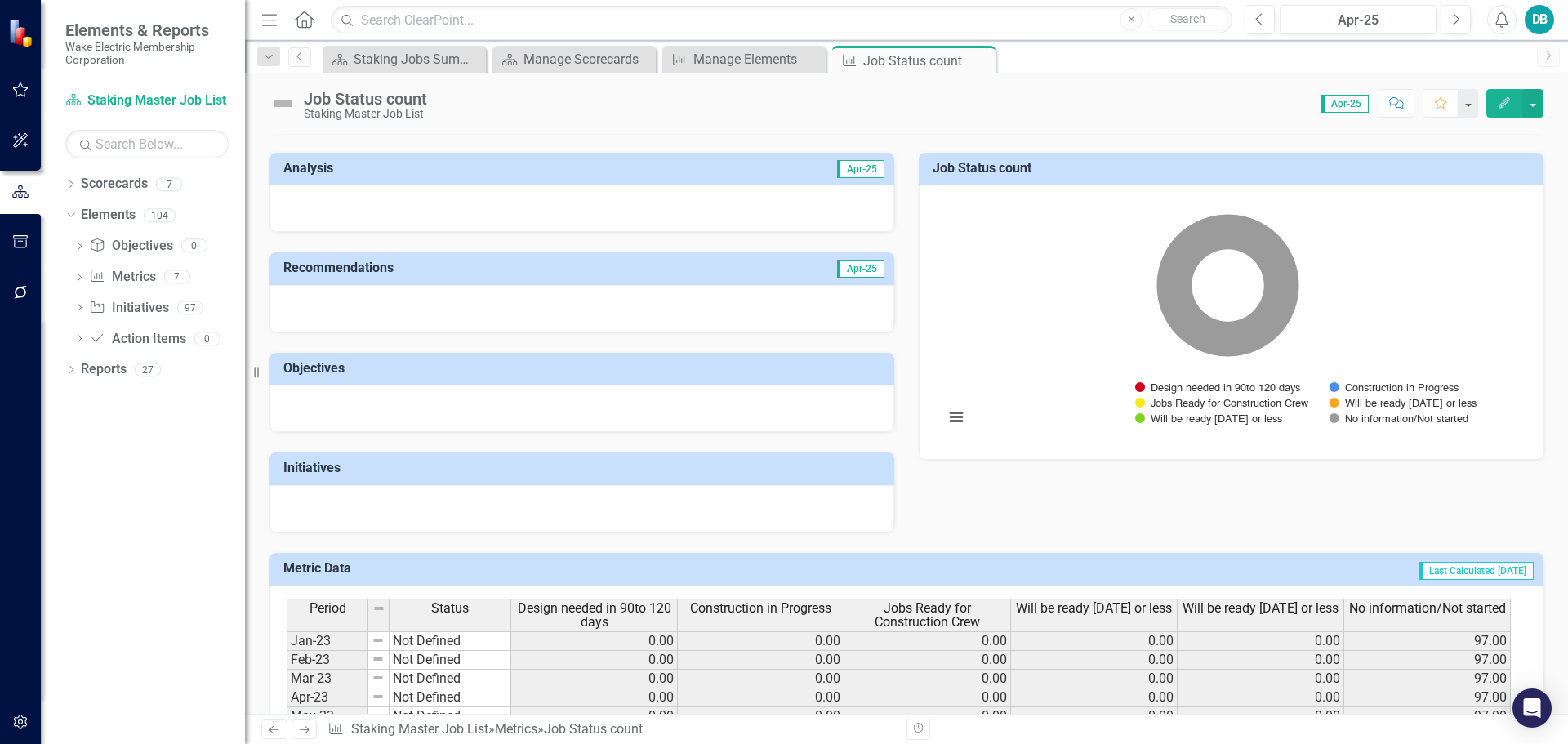
scroll to position [82, 0]
click at [103, 363] on link "Reports" at bounding box center [103, 369] width 45 height 19
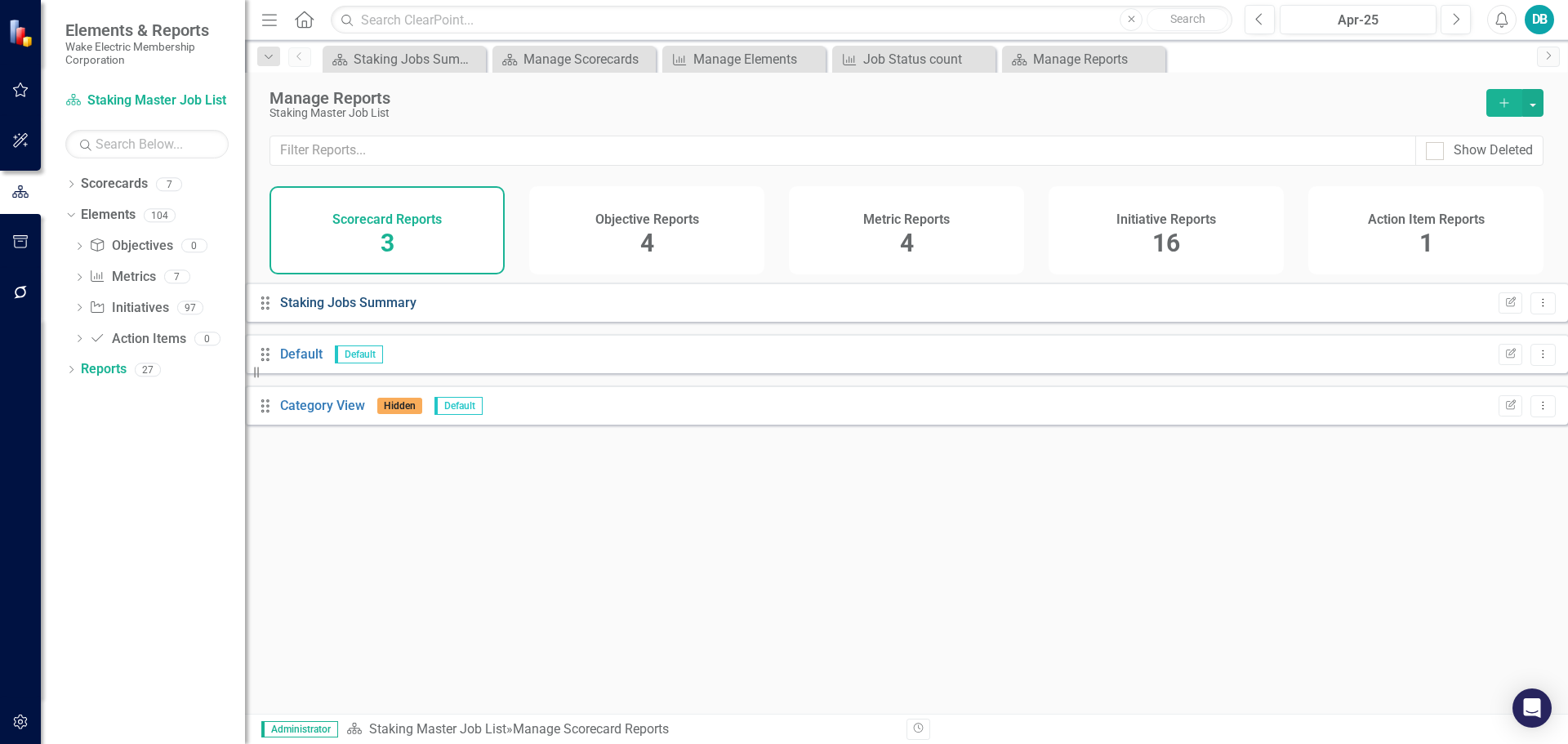
click at [348, 310] on link "Staking Jobs Summary" at bounding box center [348, 302] width 136 height 15
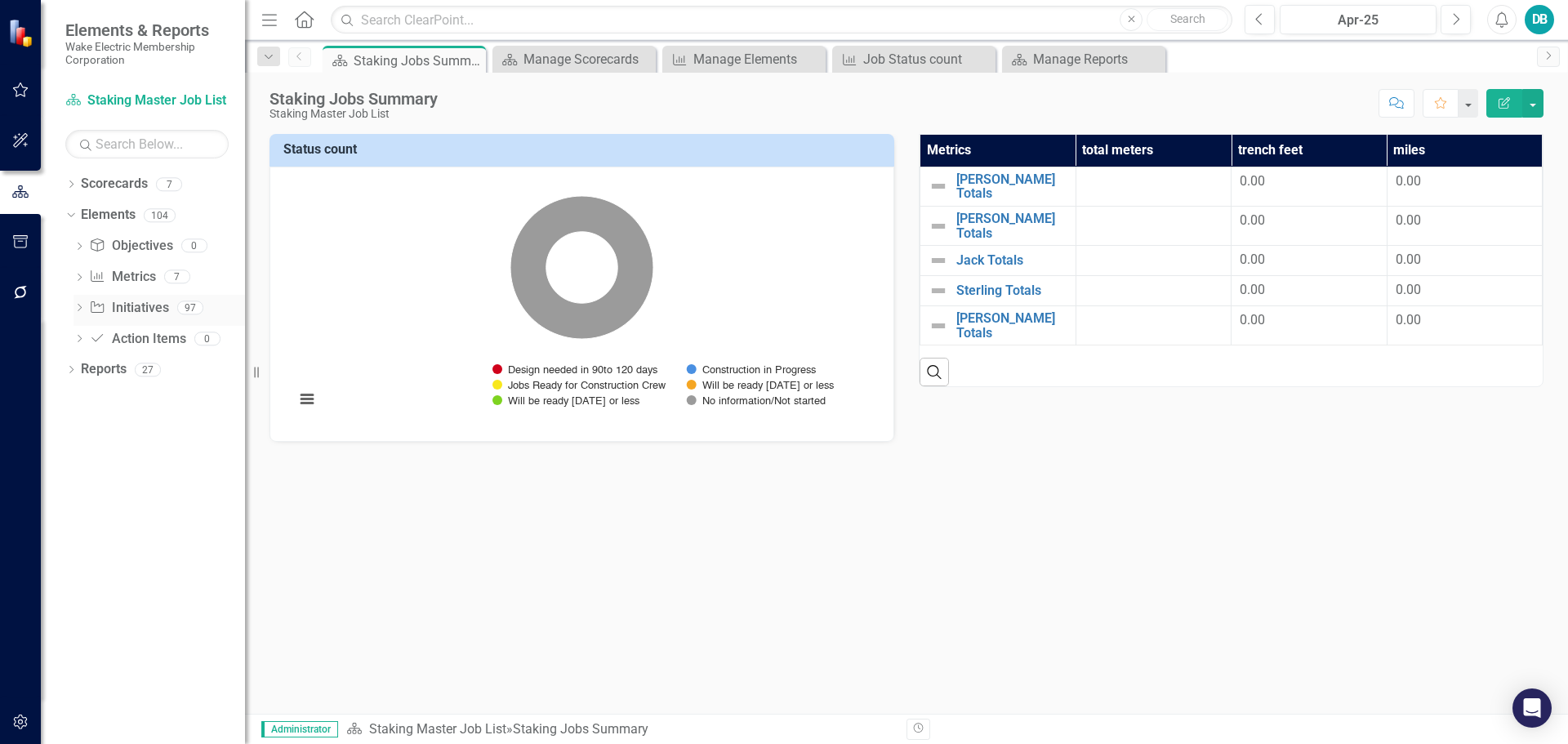
click at [139, 305] on link "Initiative Initiatives" at bounding box center [128, 308] width 79 height 19
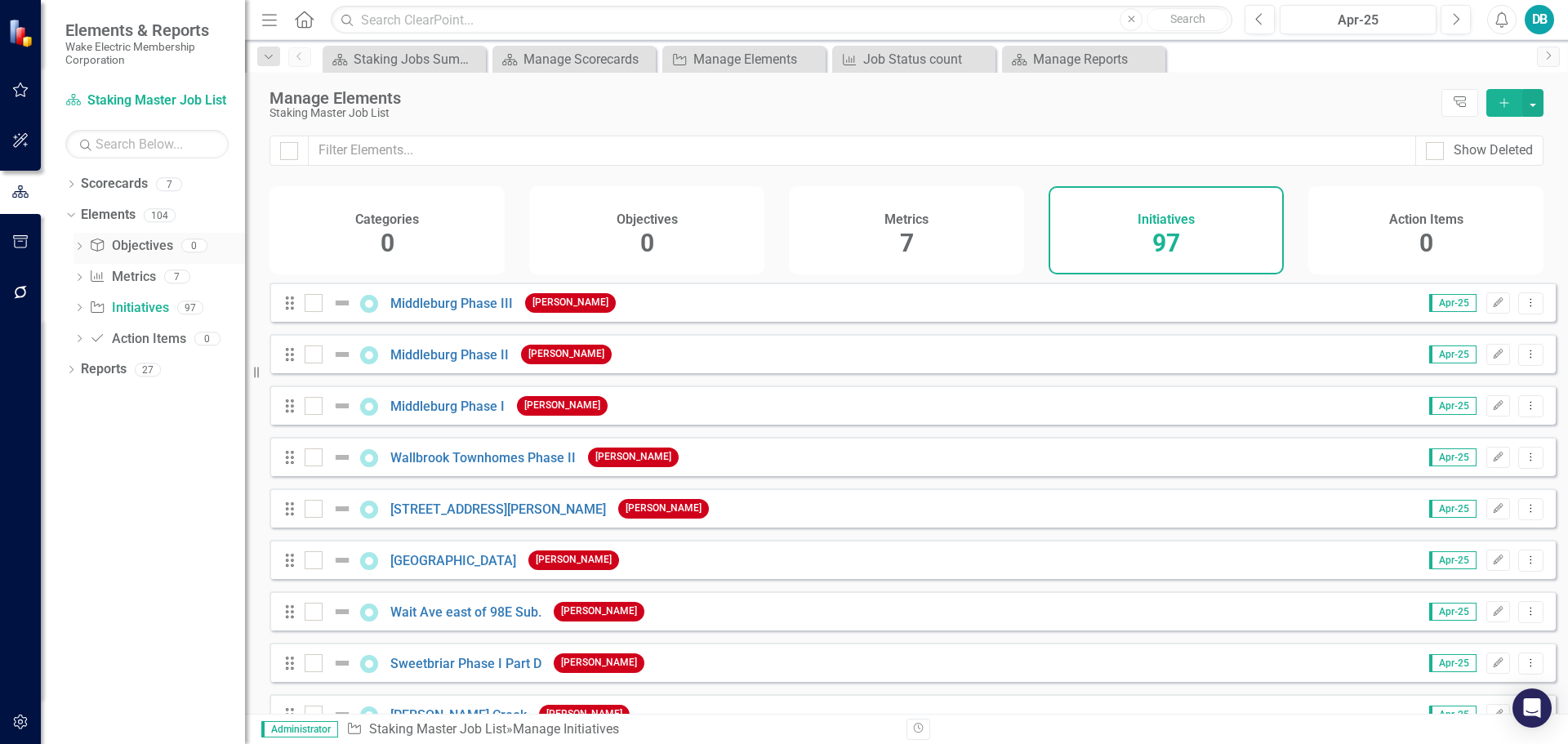
click at [154, 247] on link "Objective Objectives" at bounding box center [130, 246] width 83 height 19
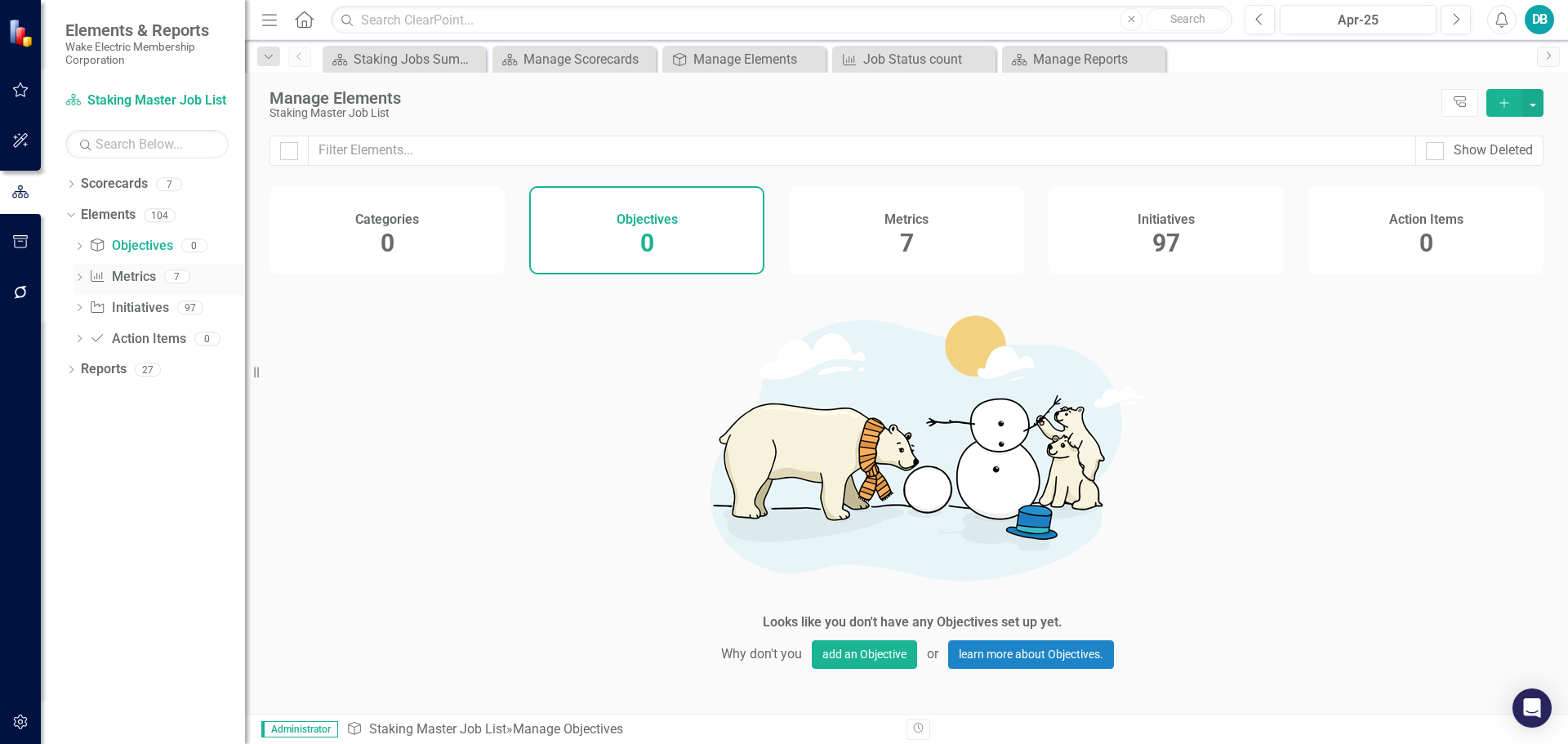
click at [128, 274] on link "Metric Metrics" at bounding box center [122, 277] width 66 height 19
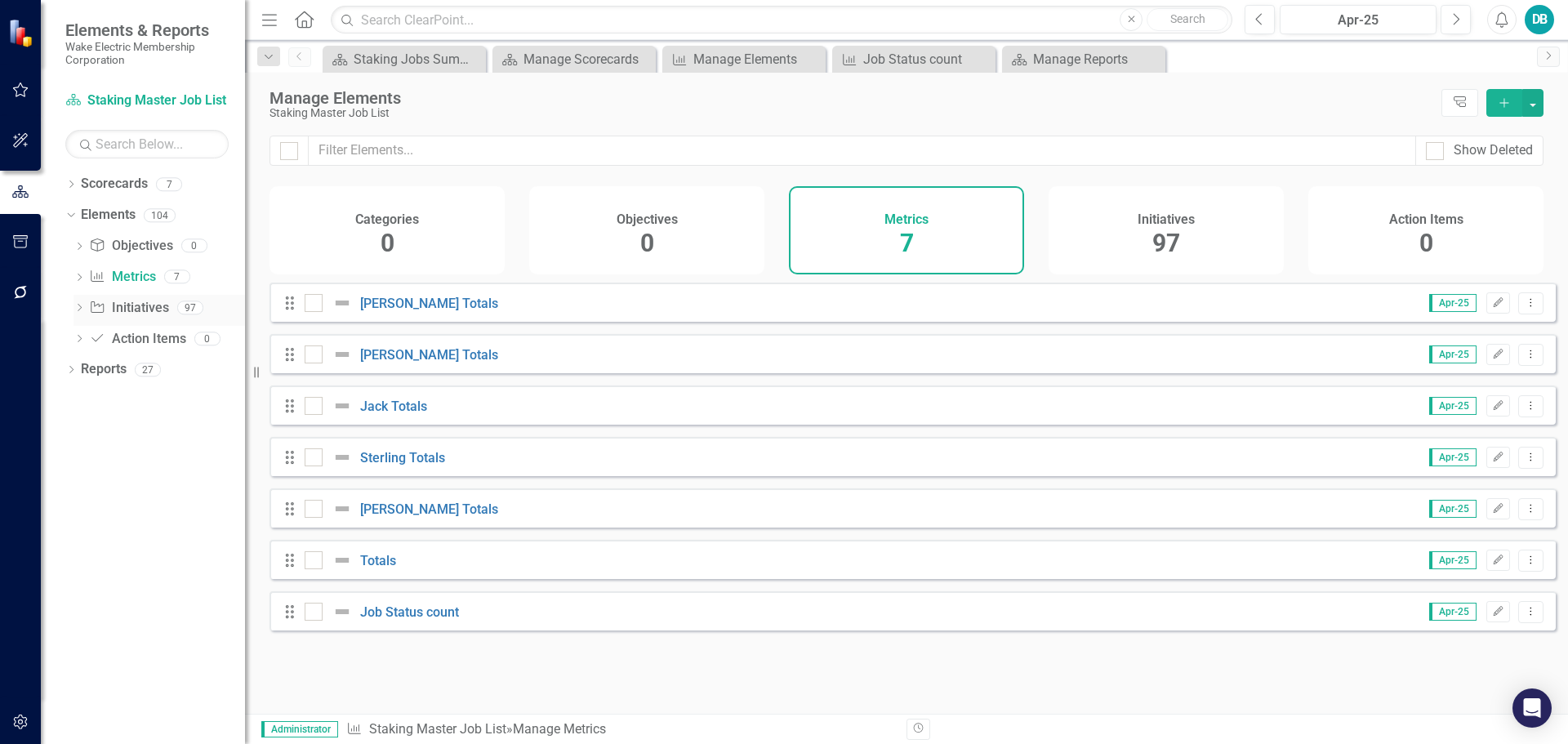
click at [128, 307] on link "Initiative Initiatives" at bounding box center [128, 308] width 79 height 19
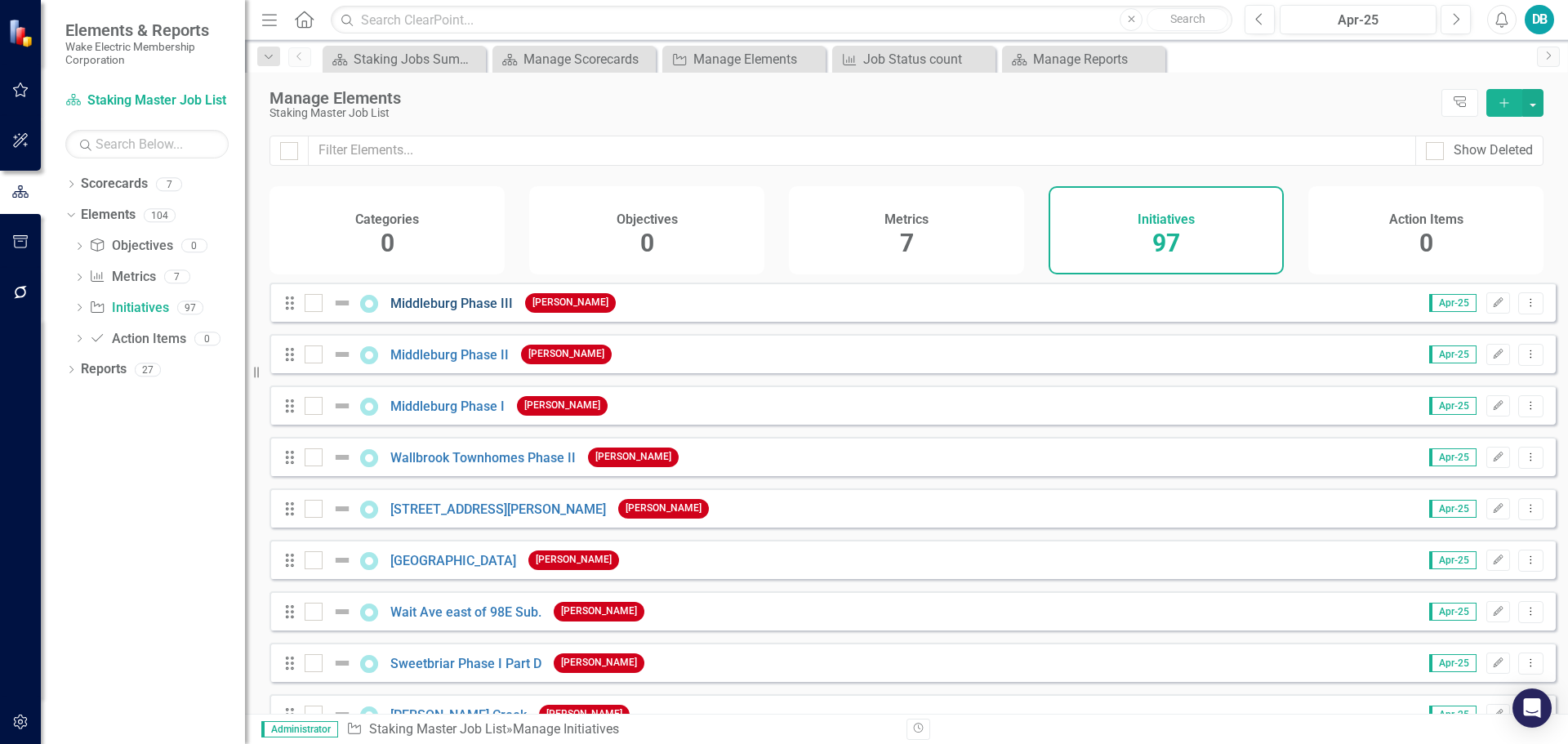
click at [460, 311] on link "Middleburg Phase III" at bounding box center [451, 303] width 122 height 15
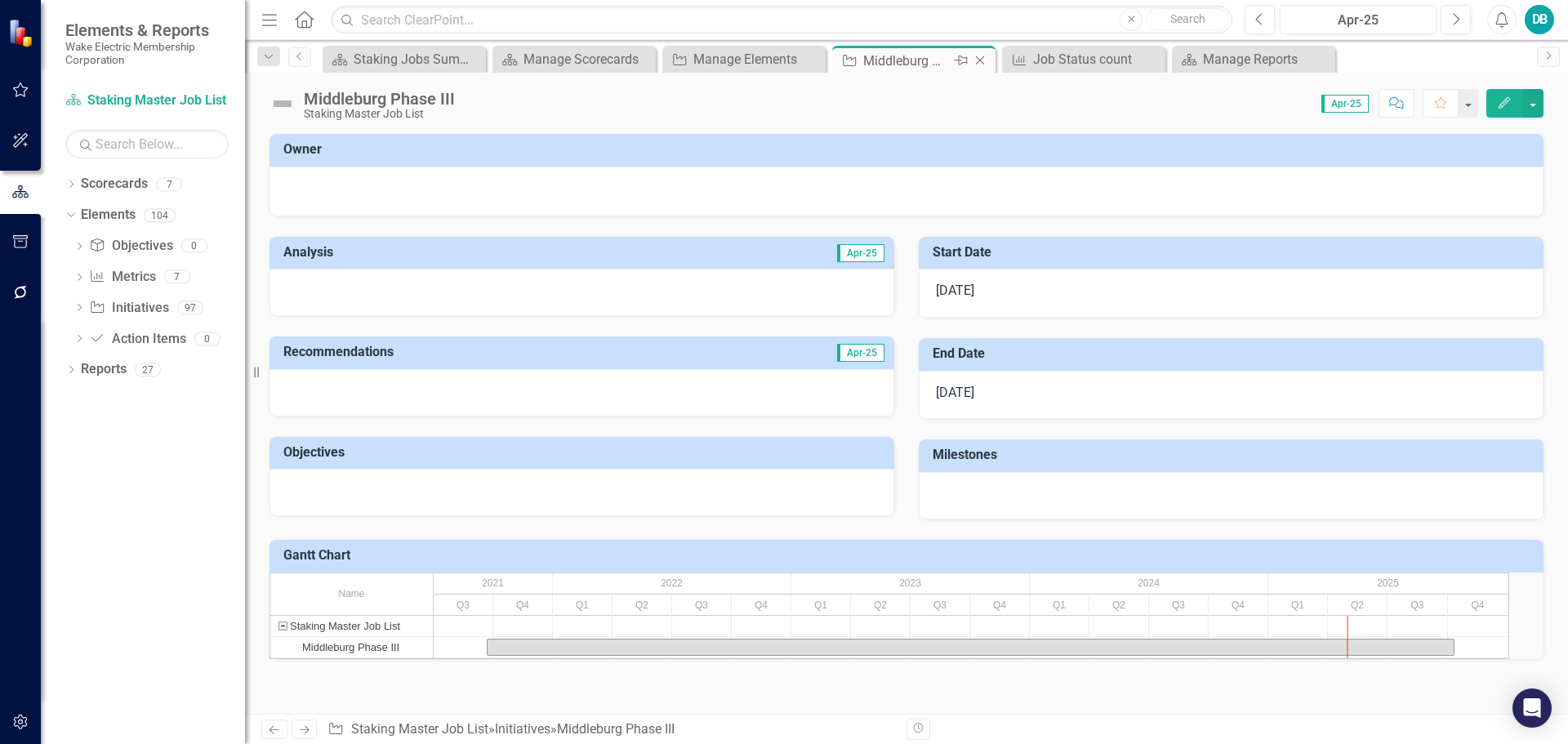
click at [979, 62] on icon at bounding box center [980, 61] width 9 height 9
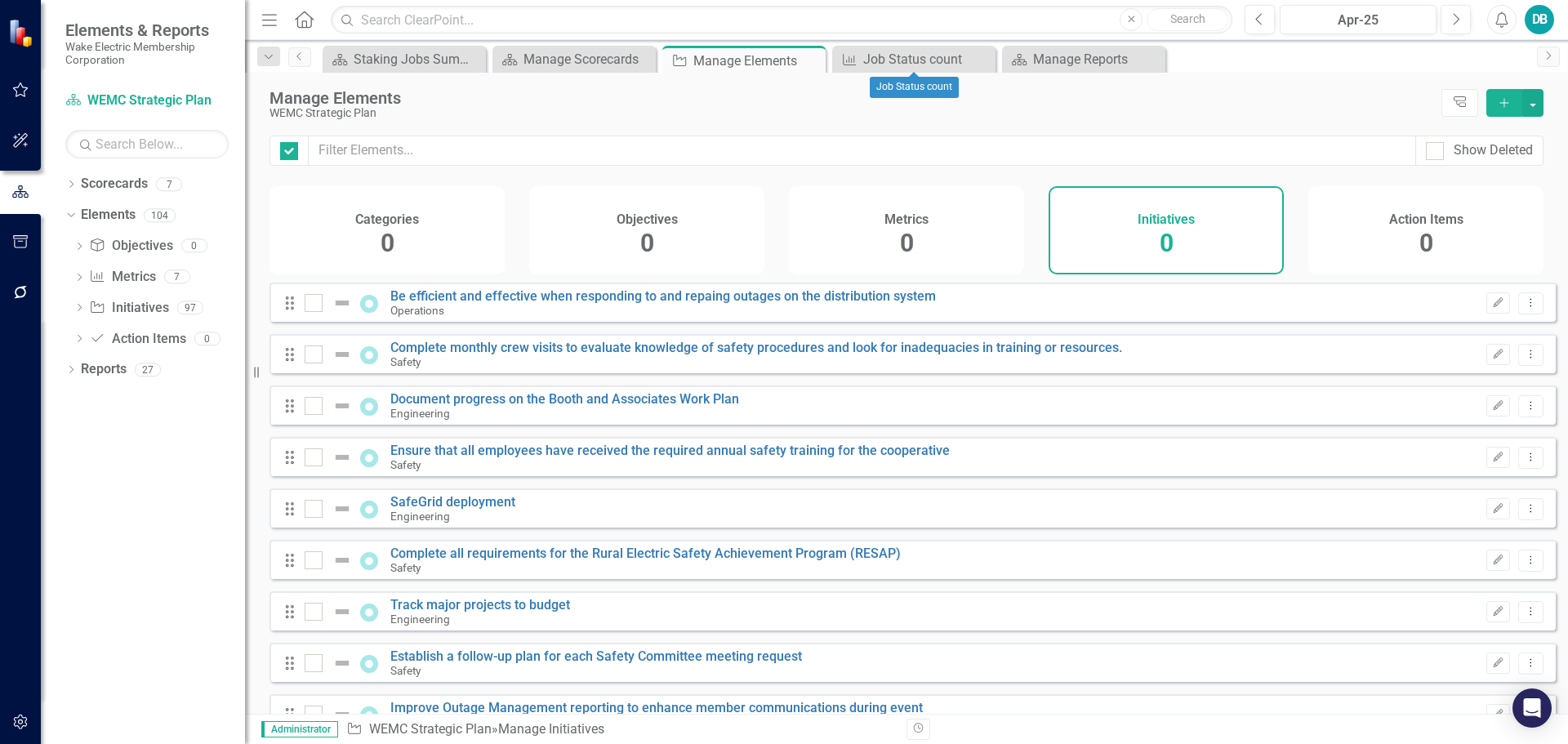
checkbox input "false"
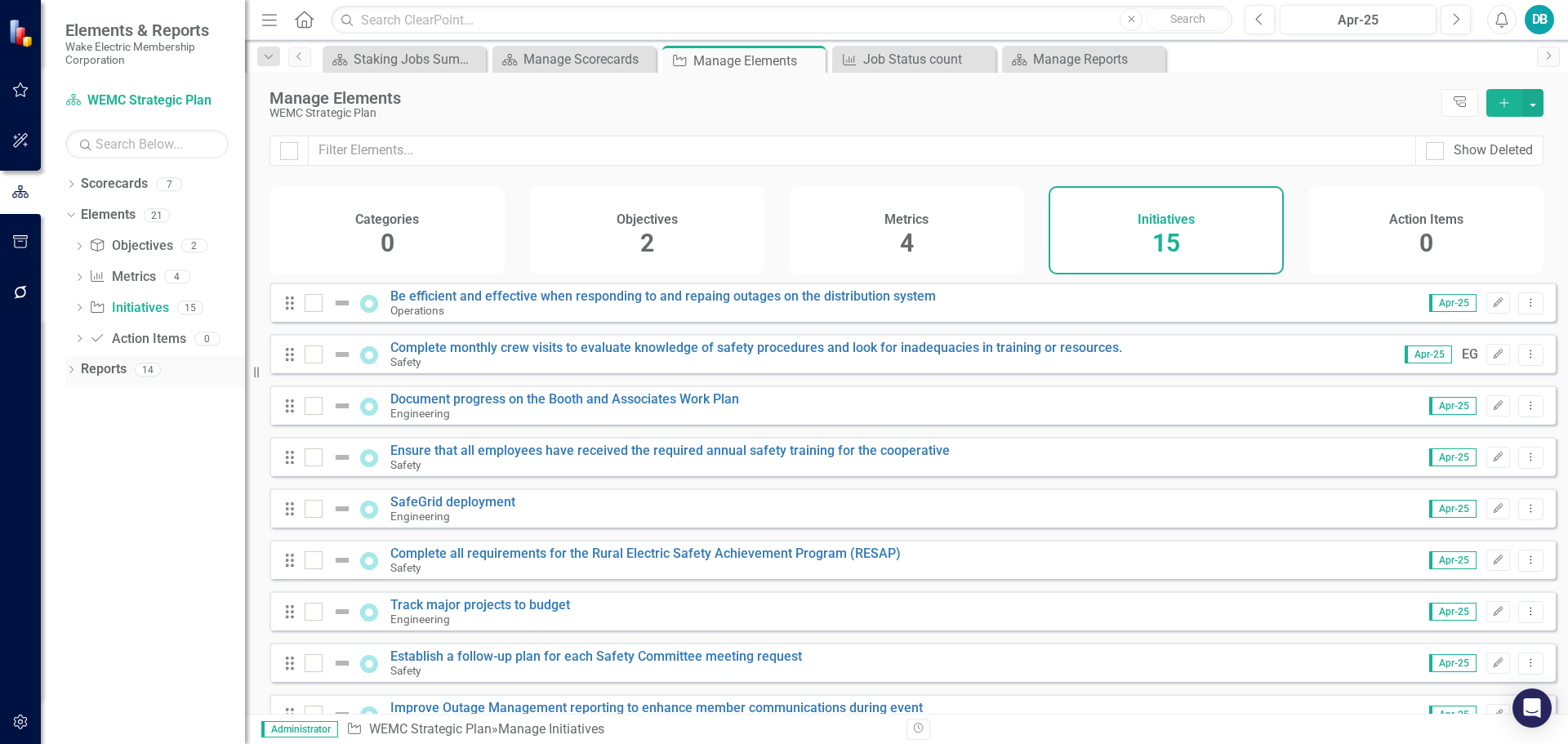
click at [94, 367] on link "Reports" at bounding box center [103, 369] width 45 height 19
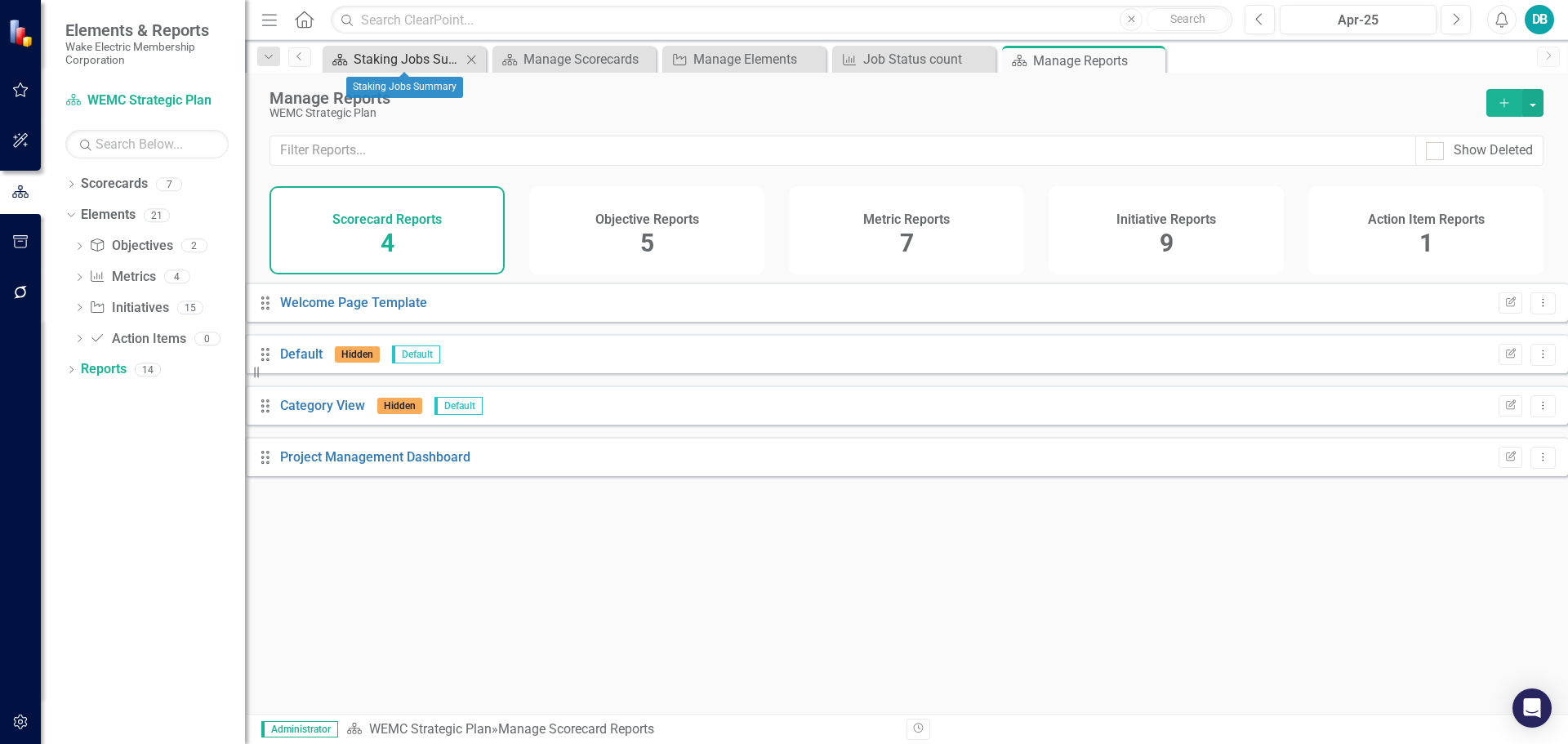
click at [408, 60] on div "Staking Jobs Summary" at bounding box center [408, 59] width 108 height 21
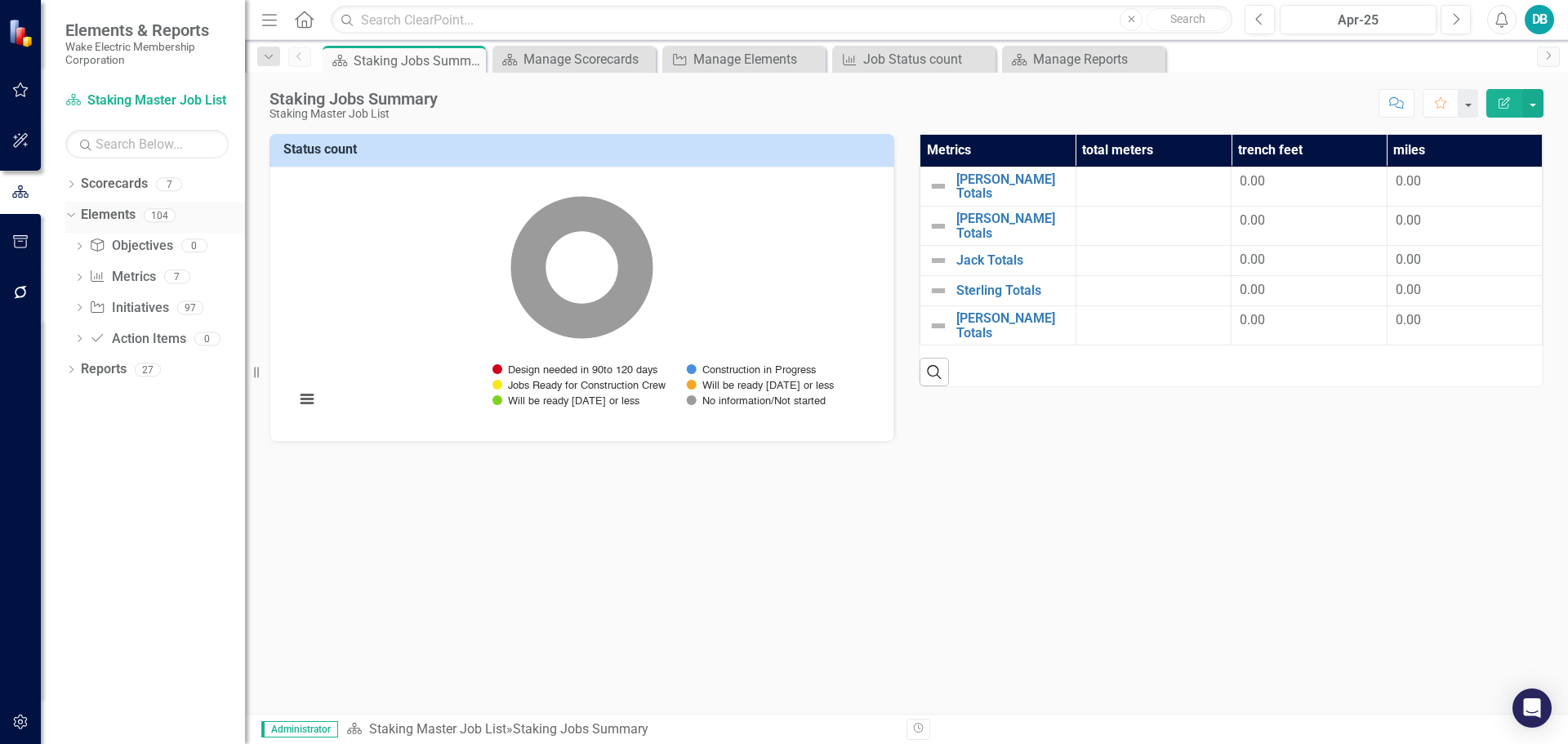
click at [111, 215] on link "Elements" at bounding box center [108, 215] width 54 height 19
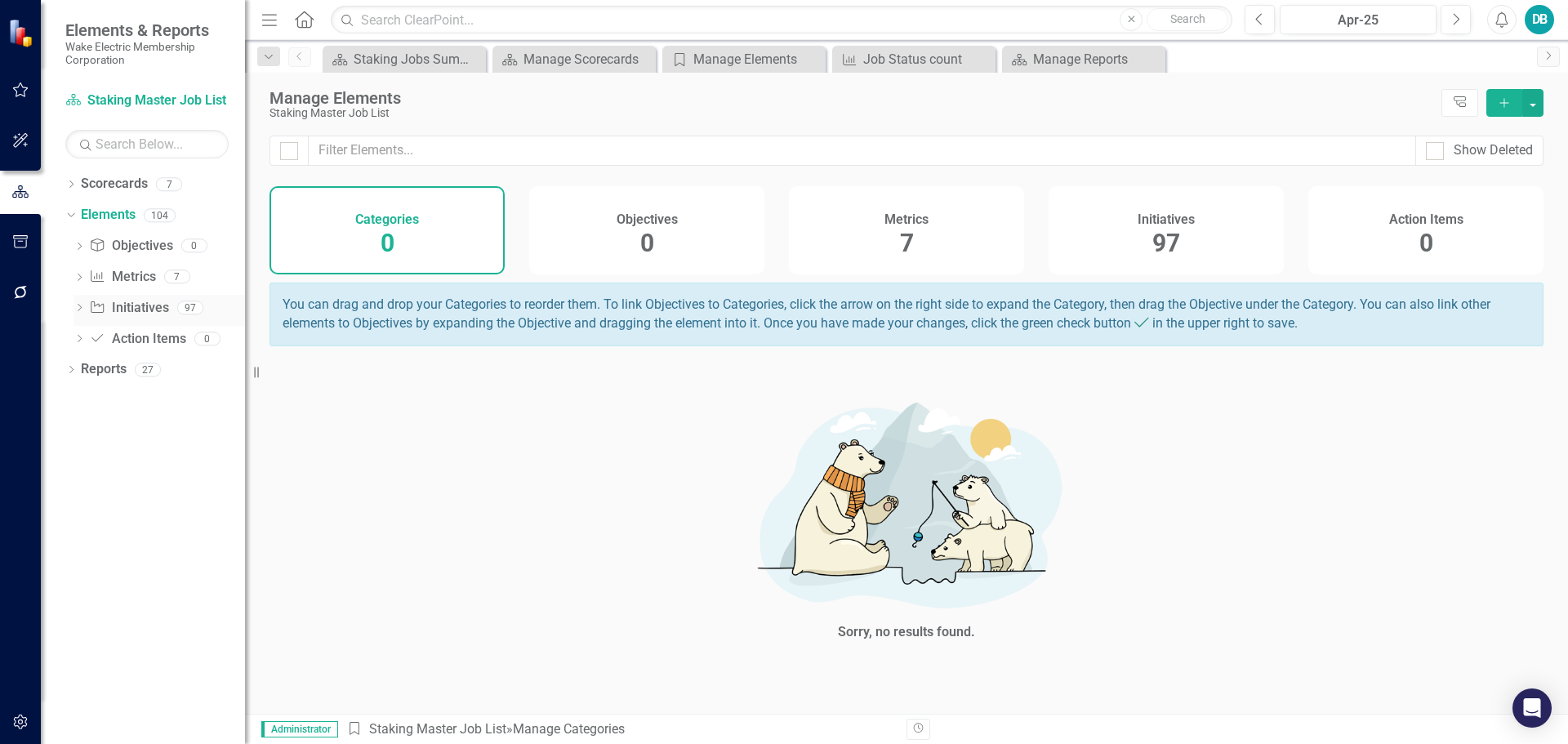
click at [137, 310] on link "Initiative Initiatives" at bounding box center [128, 308] width 79 height 19
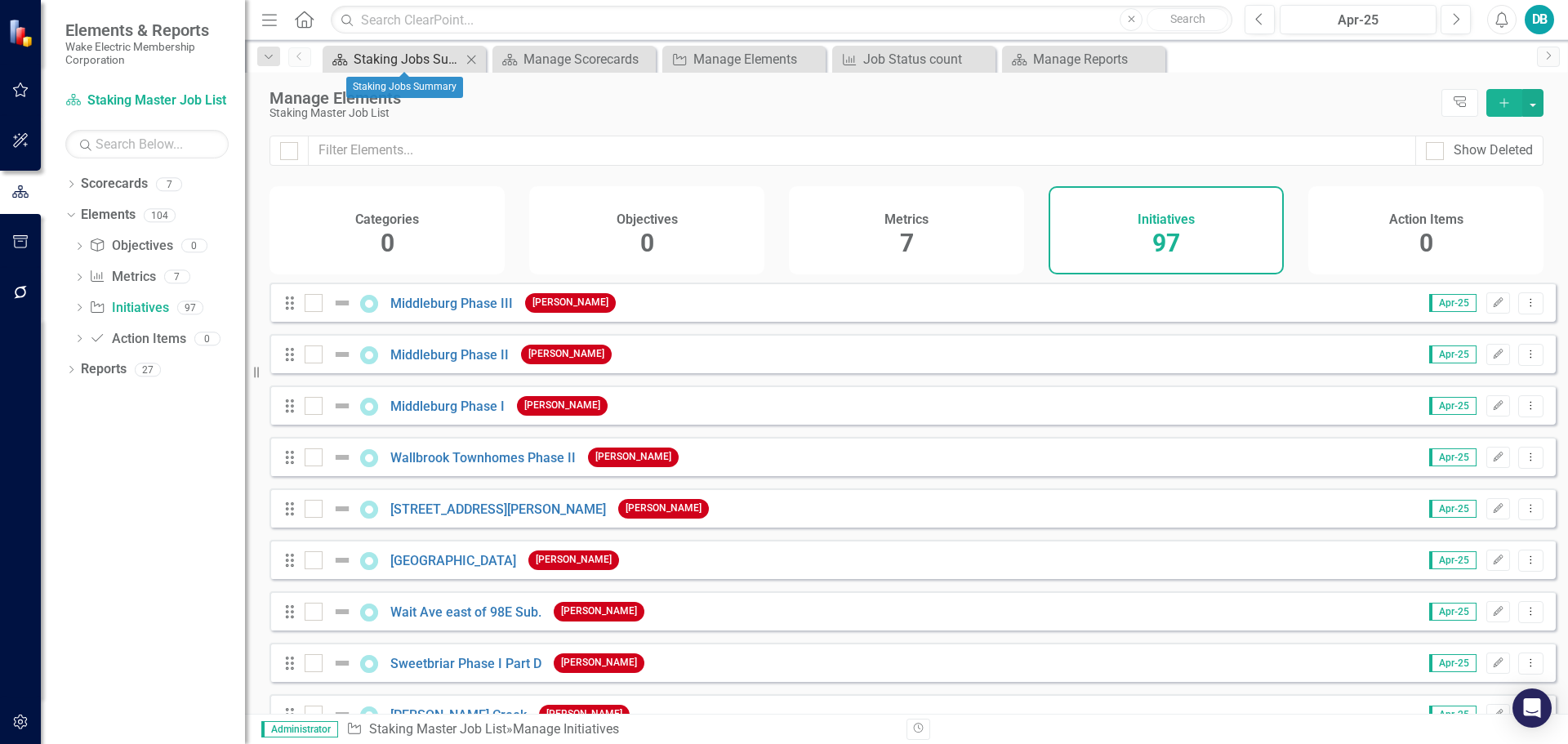
click at [403, 60] on div "Staking Jobs Summary" at bounding box center [408, 59] width 108 height 21
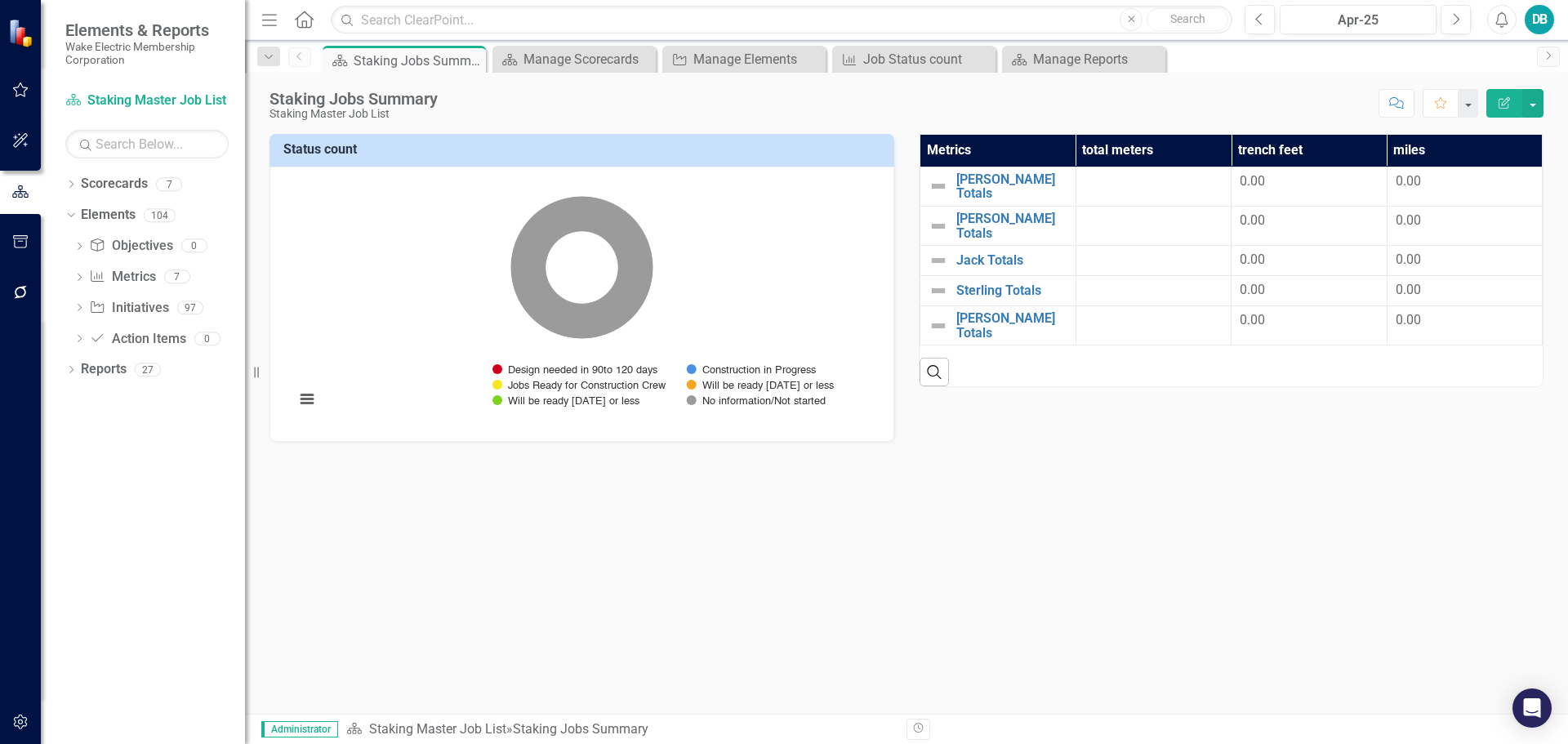
click at [403, 60] on div "Staking Jobs Summary" at bounding box center [418, 61] width 128 height 21
click at [125, 297] on div "Initiative Initiatives" at bounding box center [128, 309] width 79 height 27
click at [79, 308] on icon "Dropdown" at bounding box center [78, 310] width 12 height 9
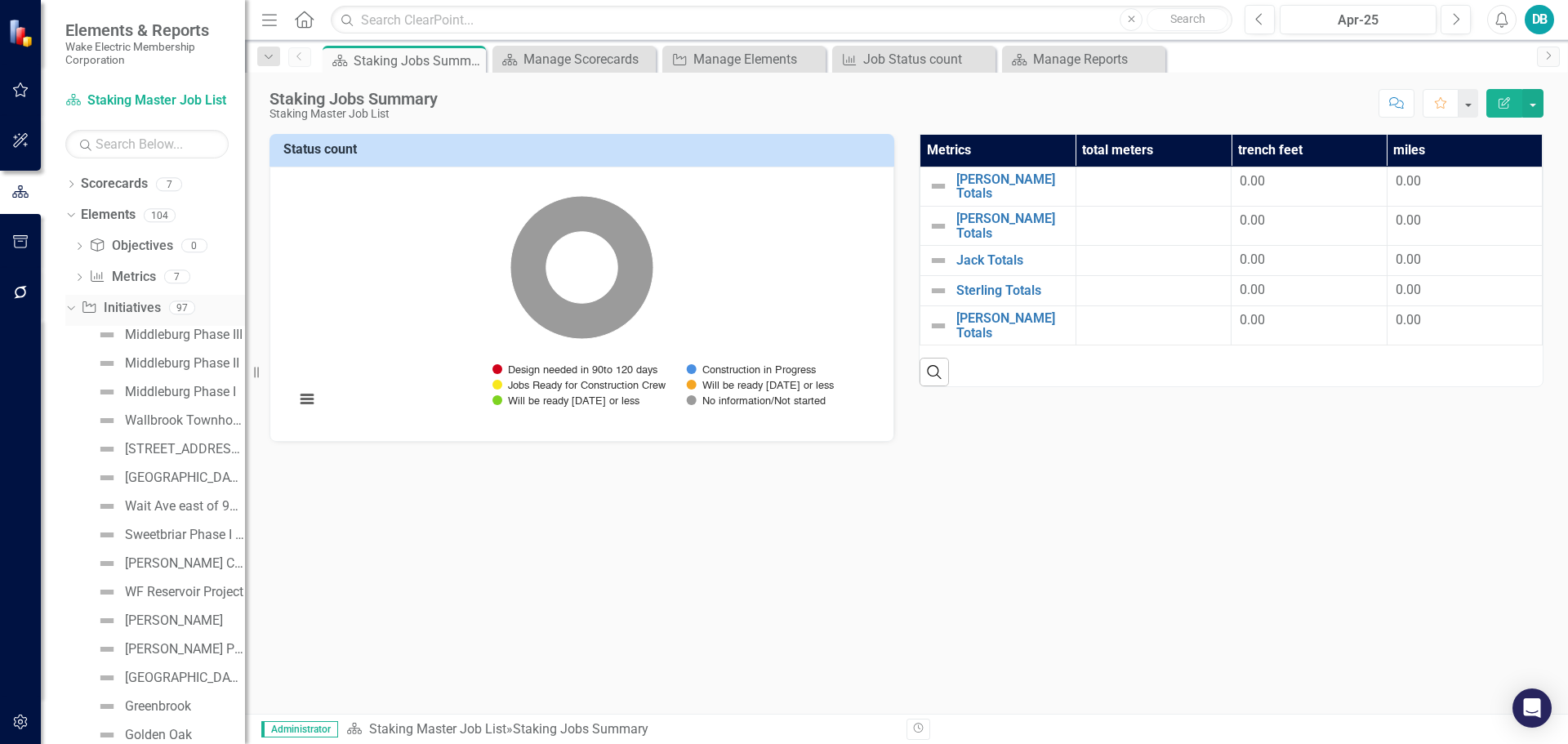
click at [124, 309] on link "Initiative Initiatives" at bounding box center [120, 308] width 79 height 19
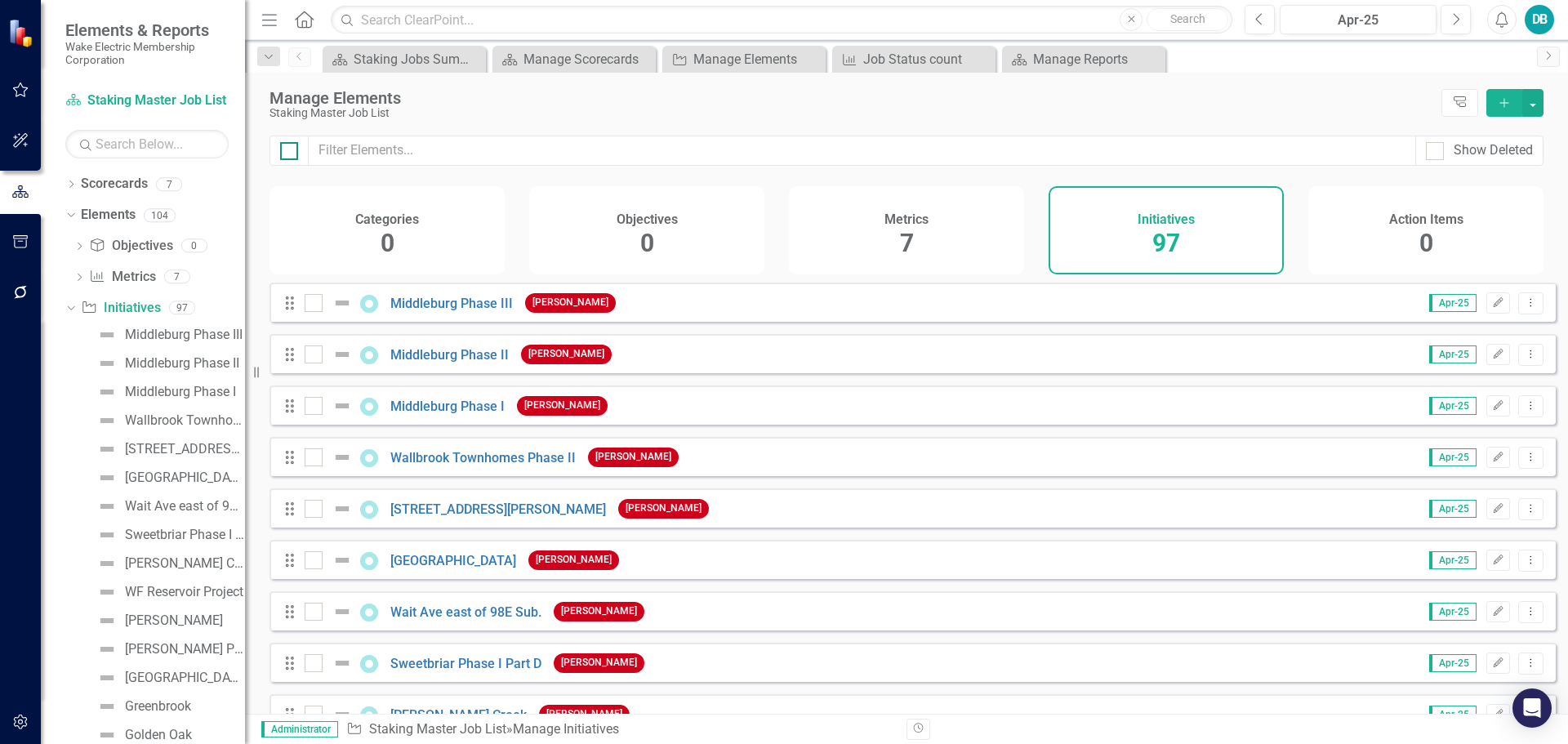
click at [296, 152] on div at bounding box center [289, 151] width 18 height 18
click at [291, 152] on input "checkbox" at bounding box center [285, 147] width 11 height 11
checkbox input "true"
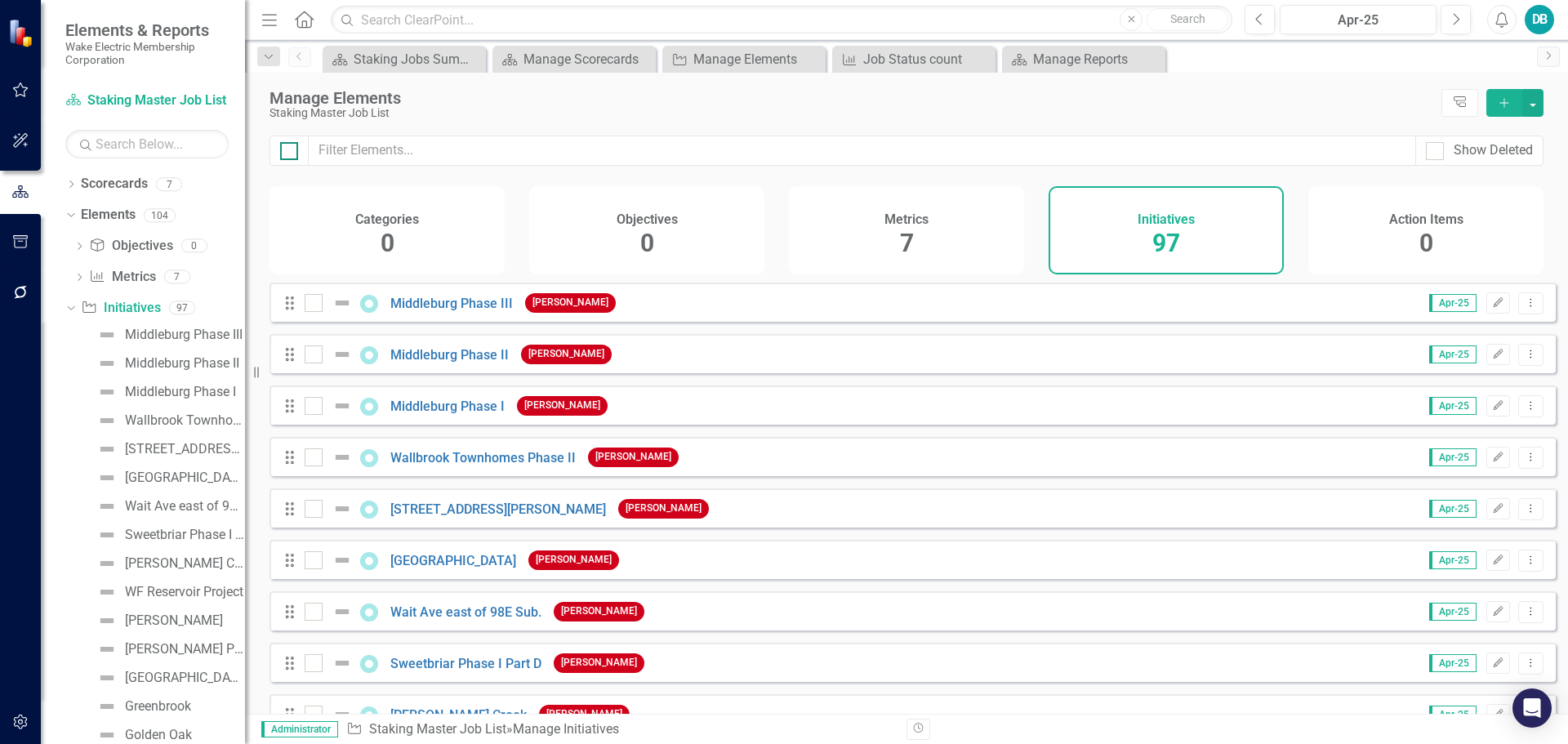
checkbox input "true"
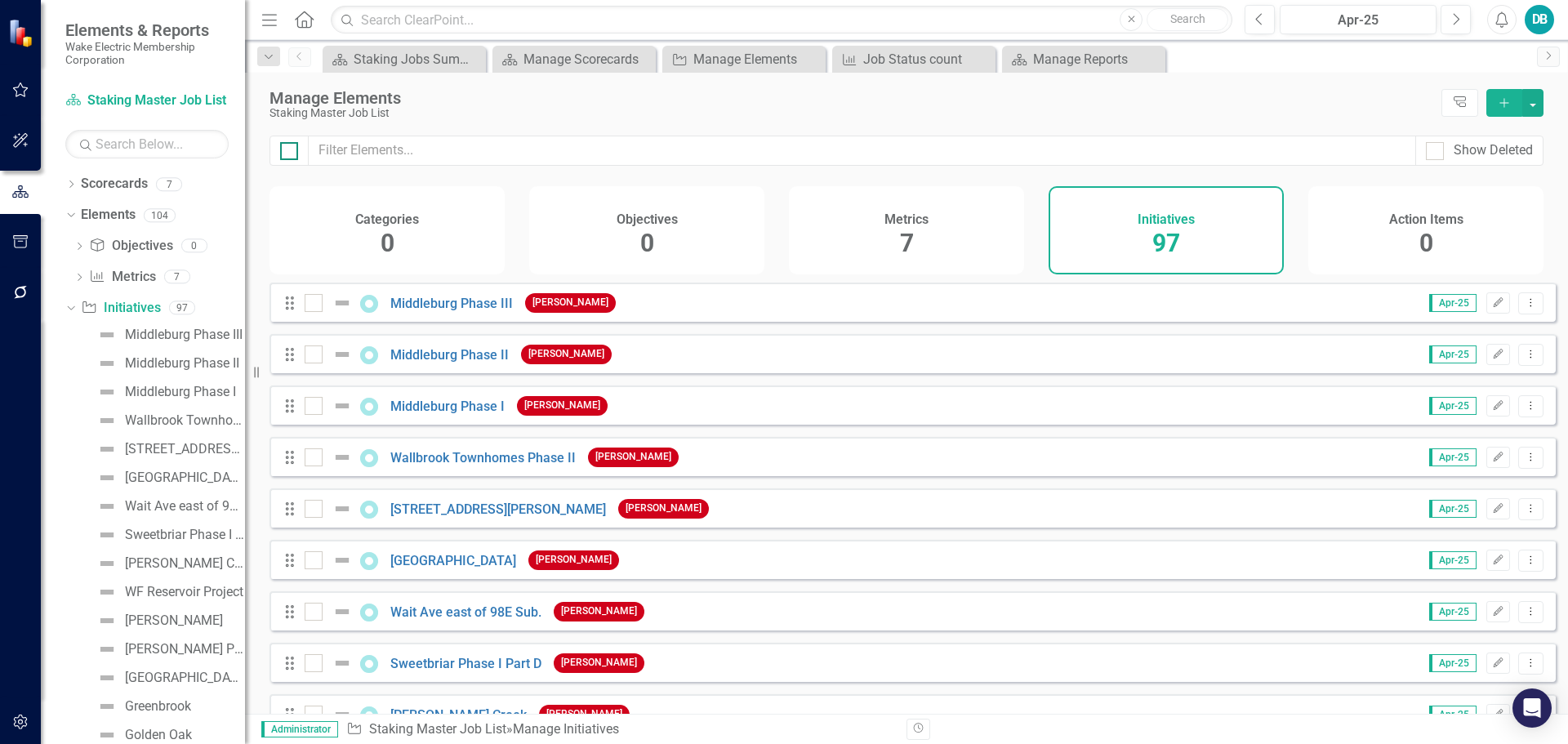
checkbox input "true"
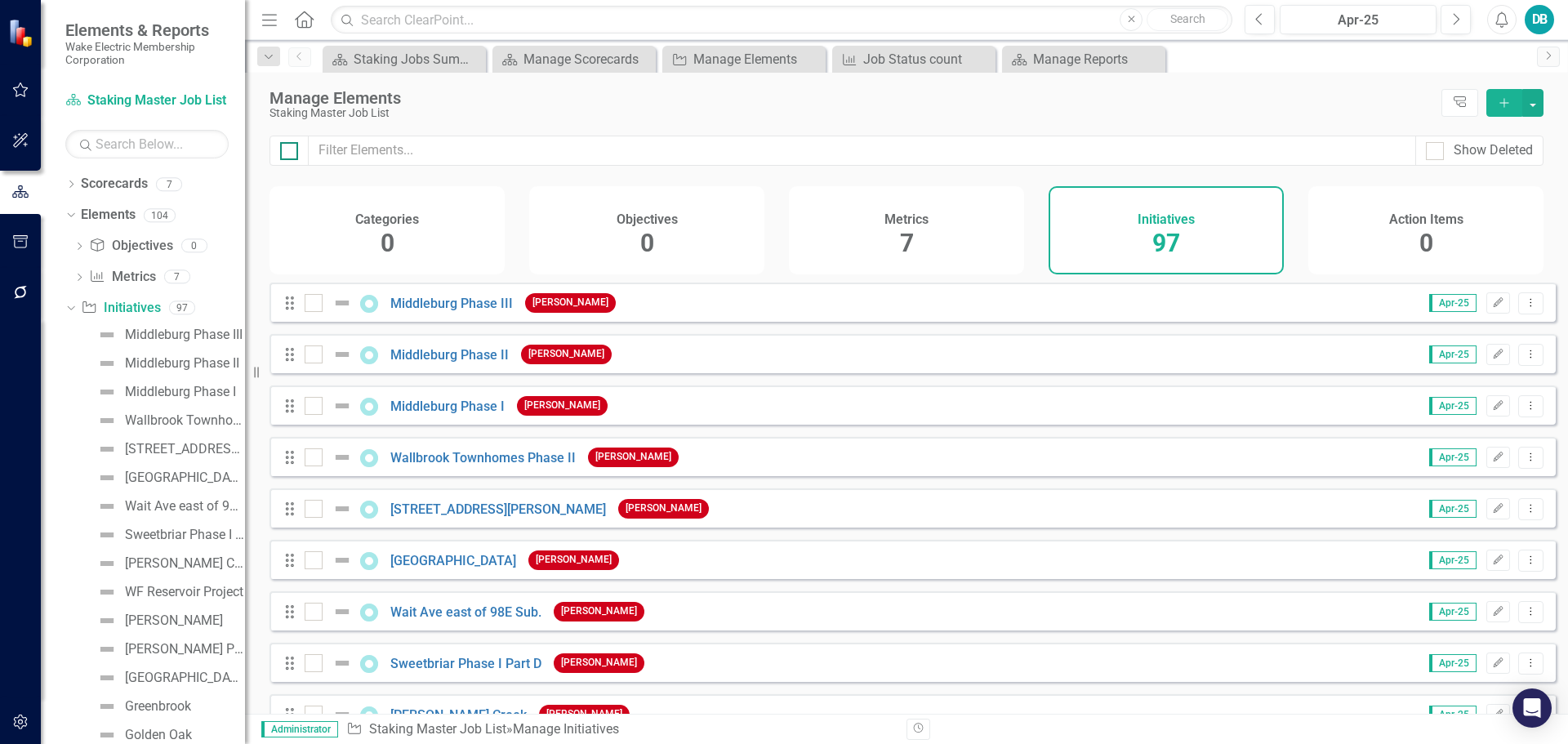
checkbox input "true"
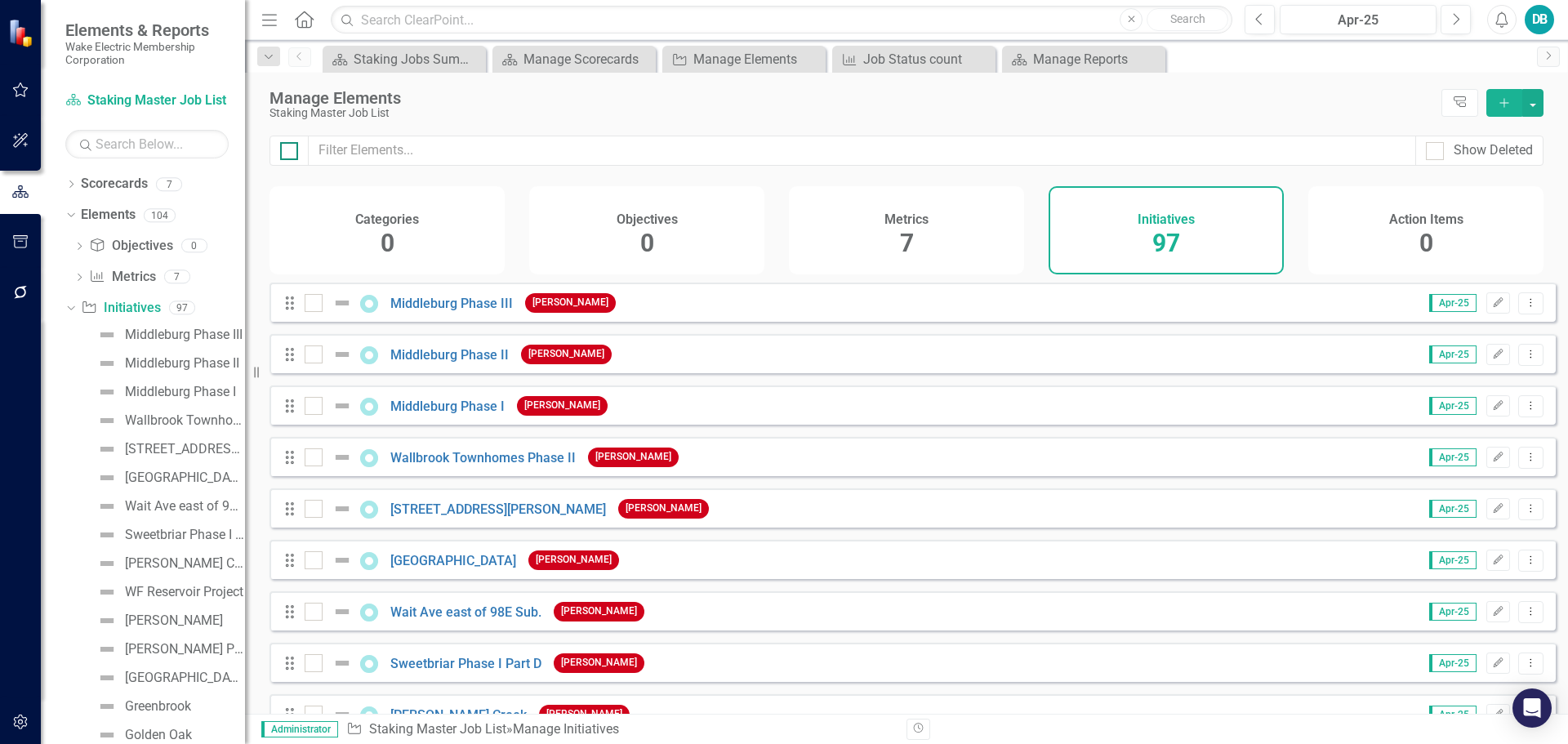
checkbox input "true"
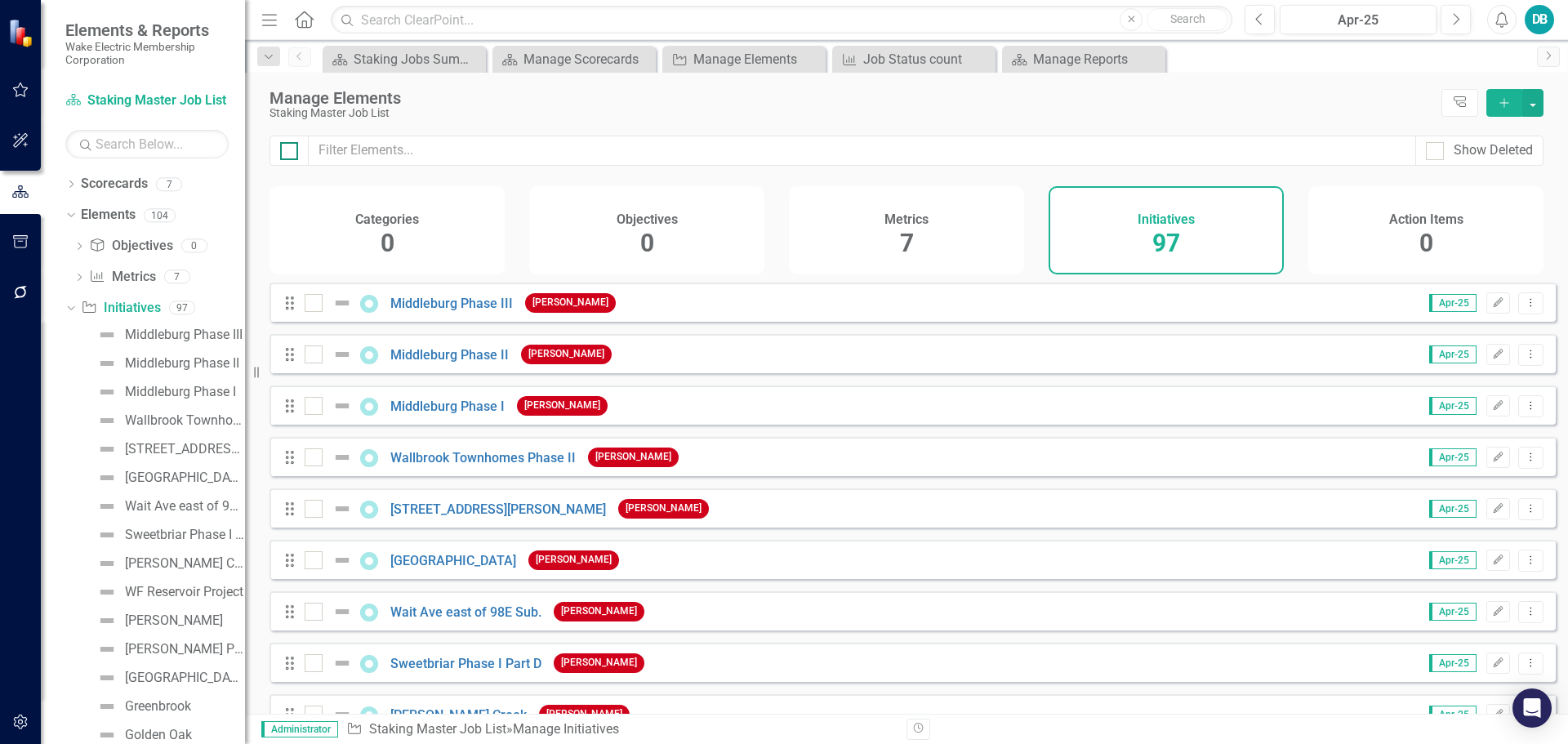
checkbox input "true"
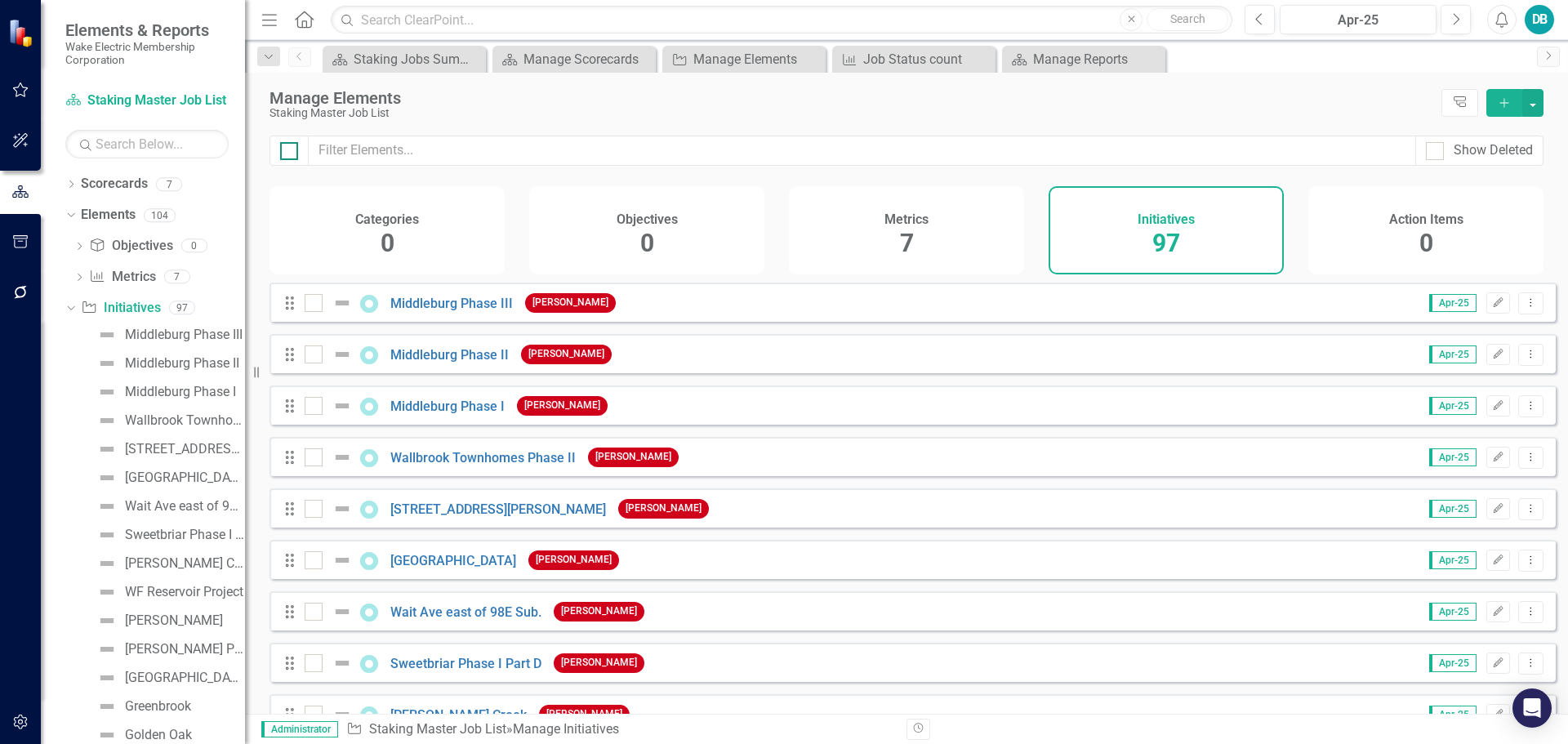
checkbox input "true"
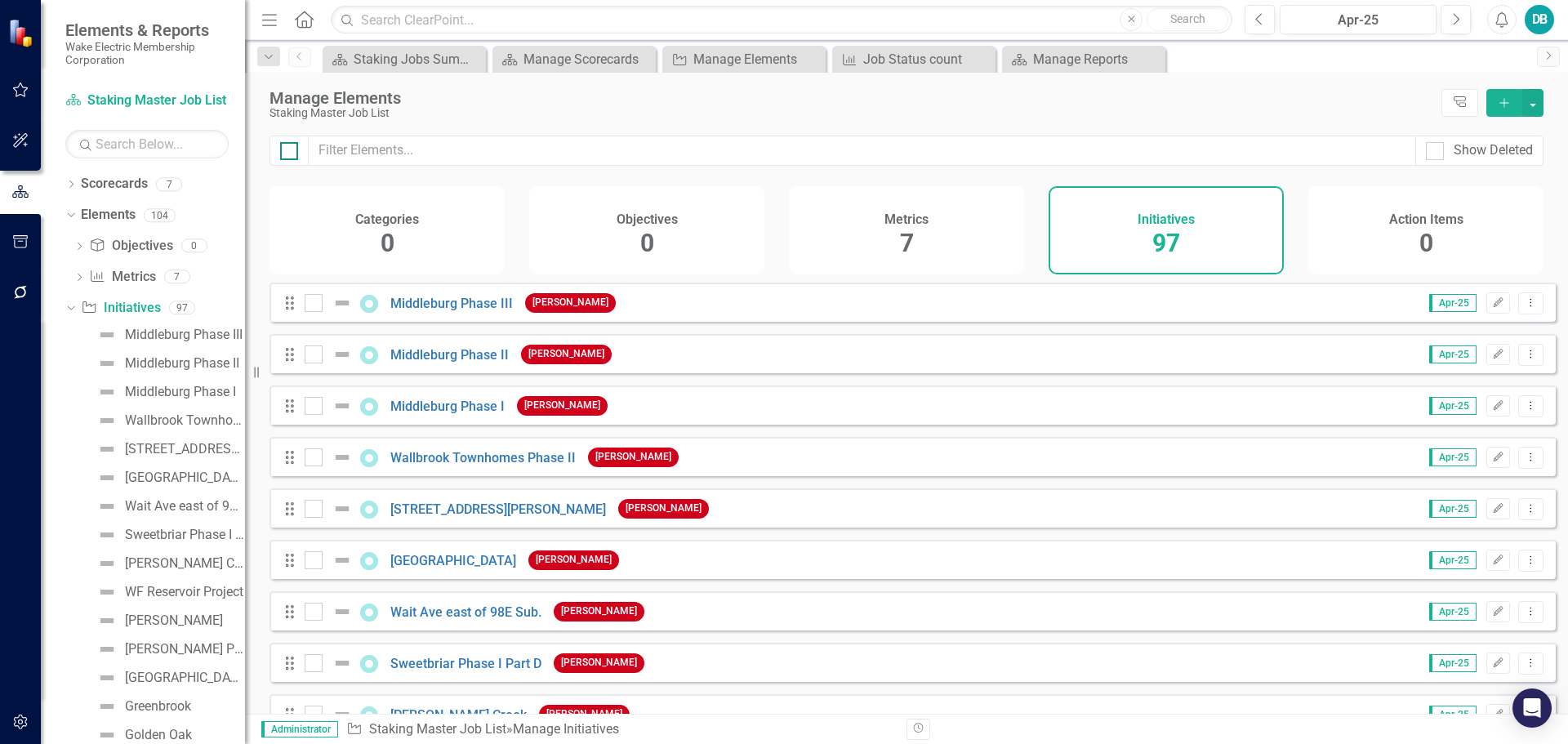
checkbox input "true"
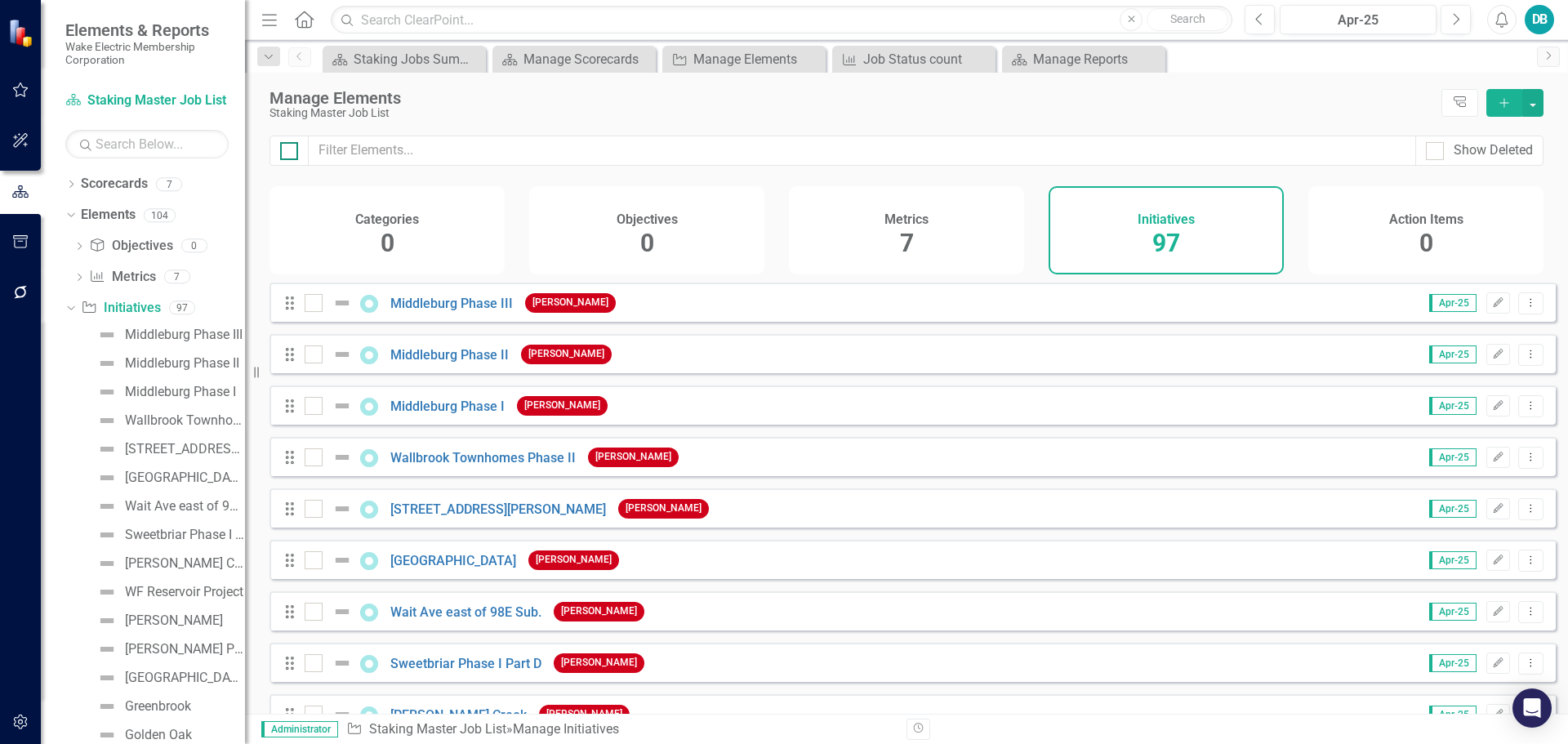
checkbox input "true"
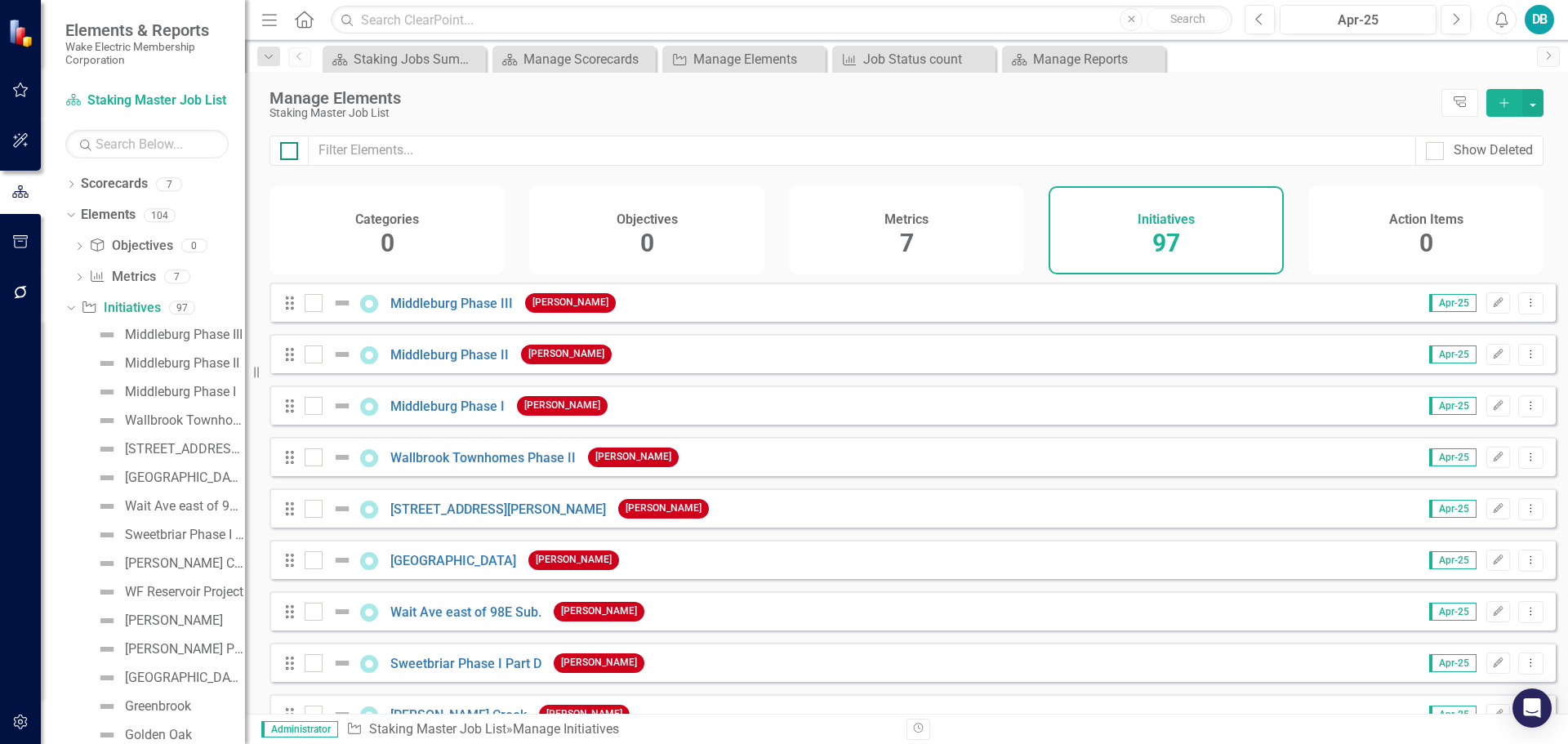
checkbox input "true"
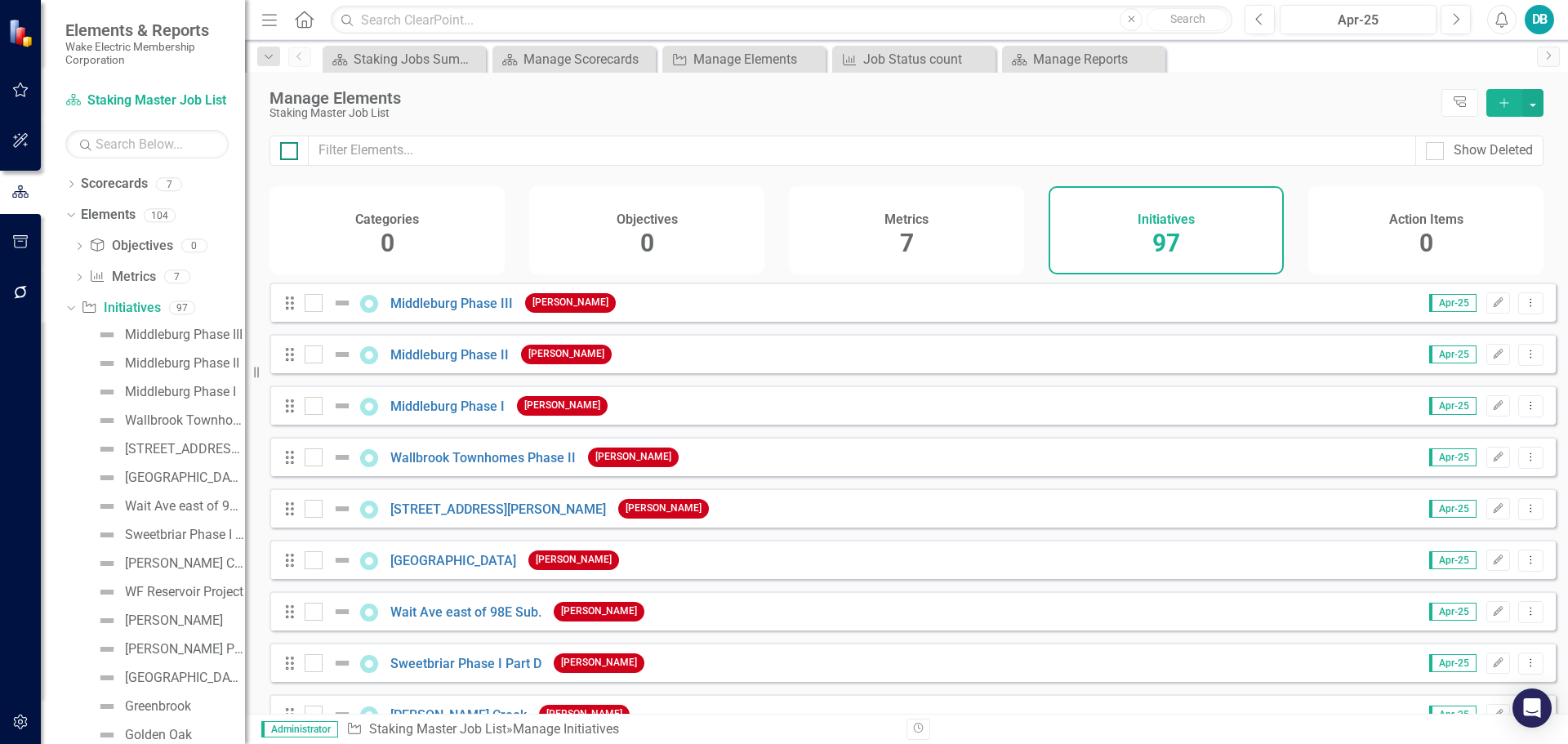
checkbox input "true"
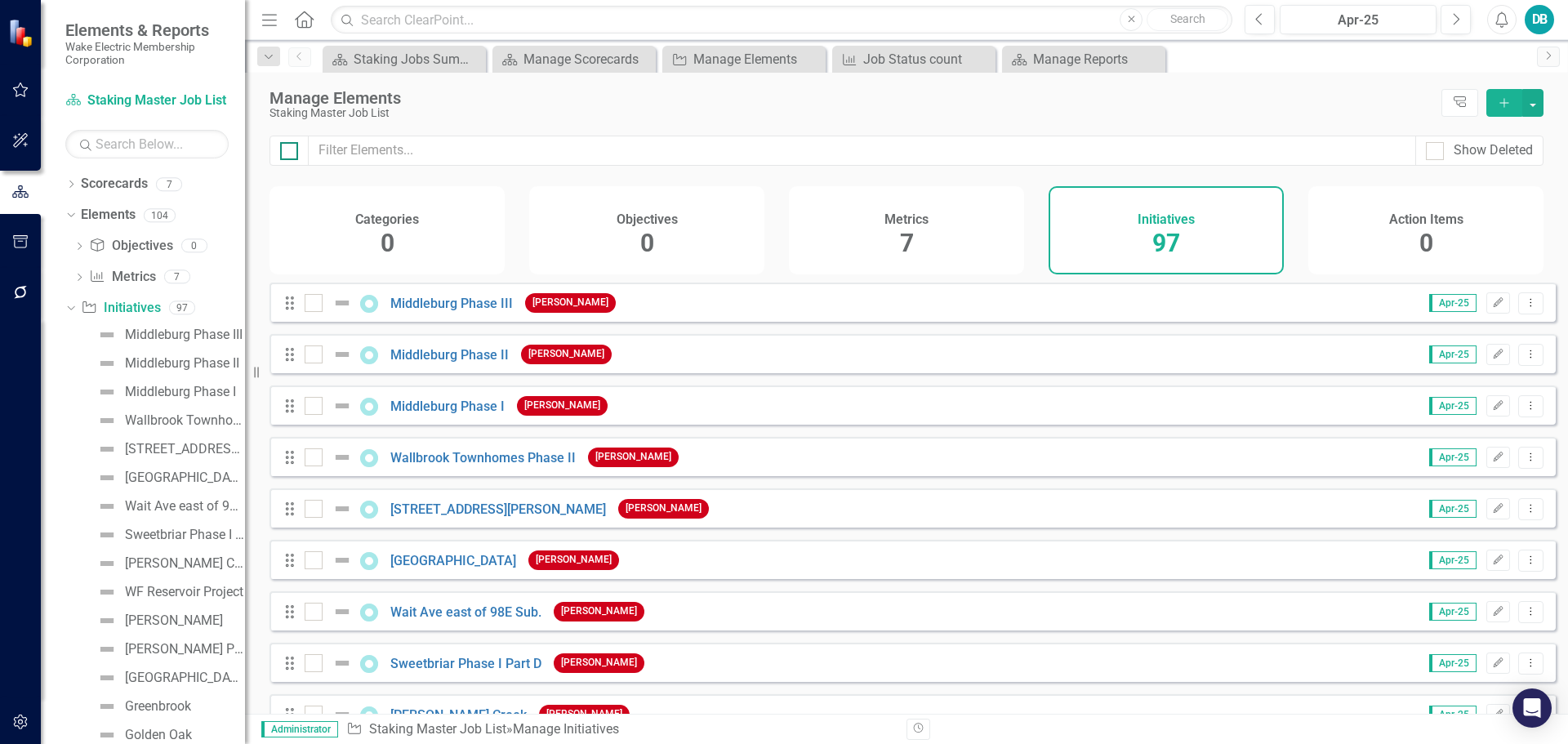
checkbox input "true"
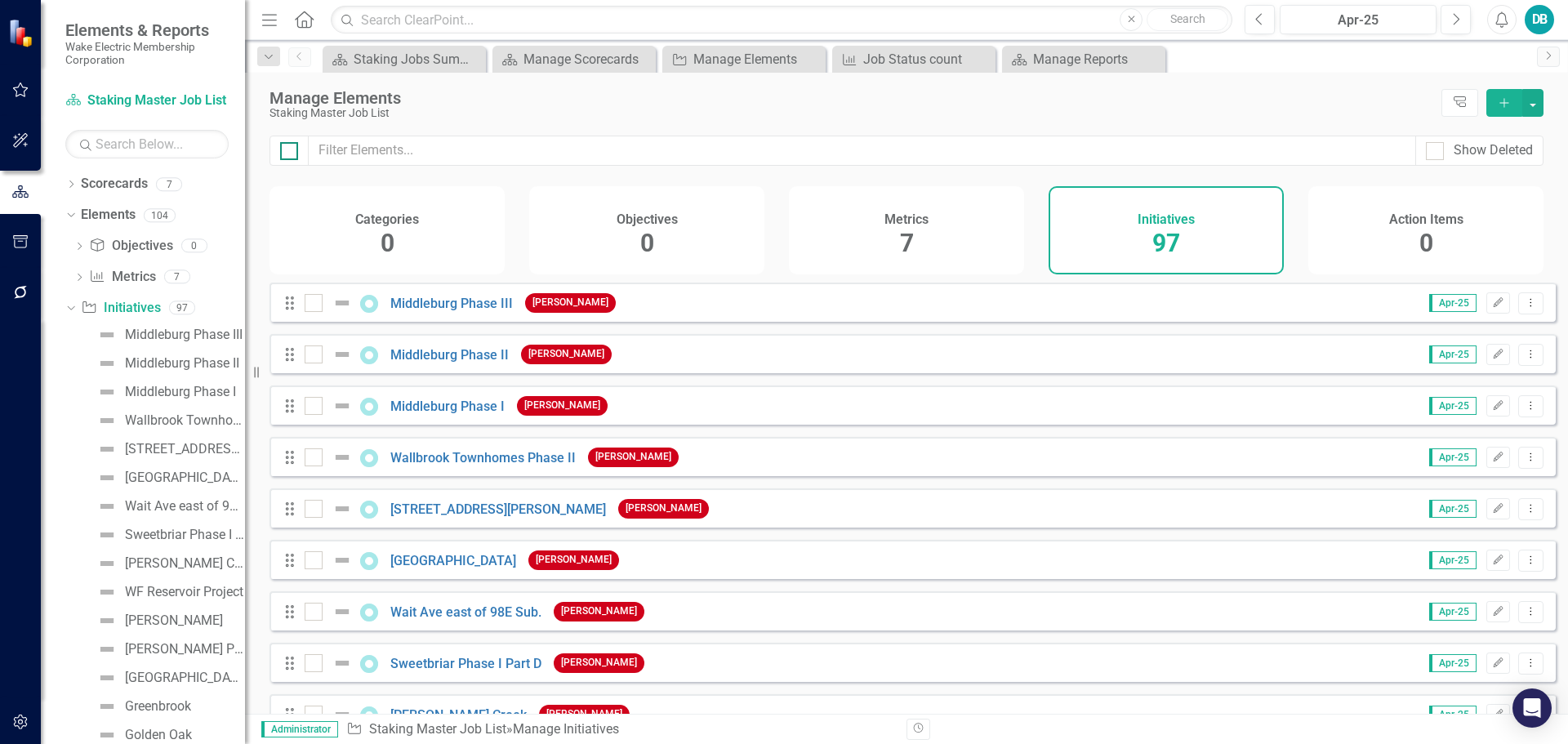
checkbox input "true"
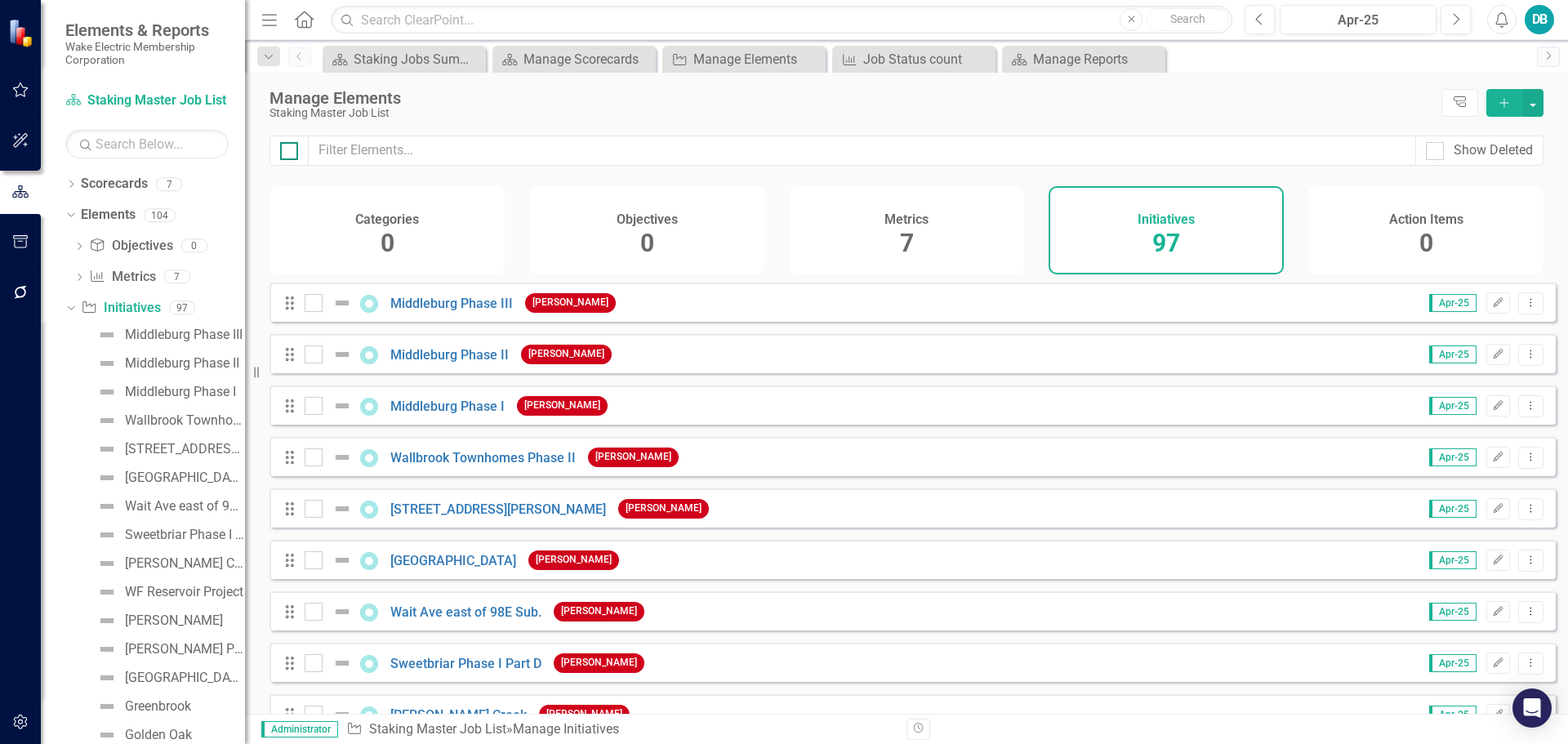
checkbox input "true"
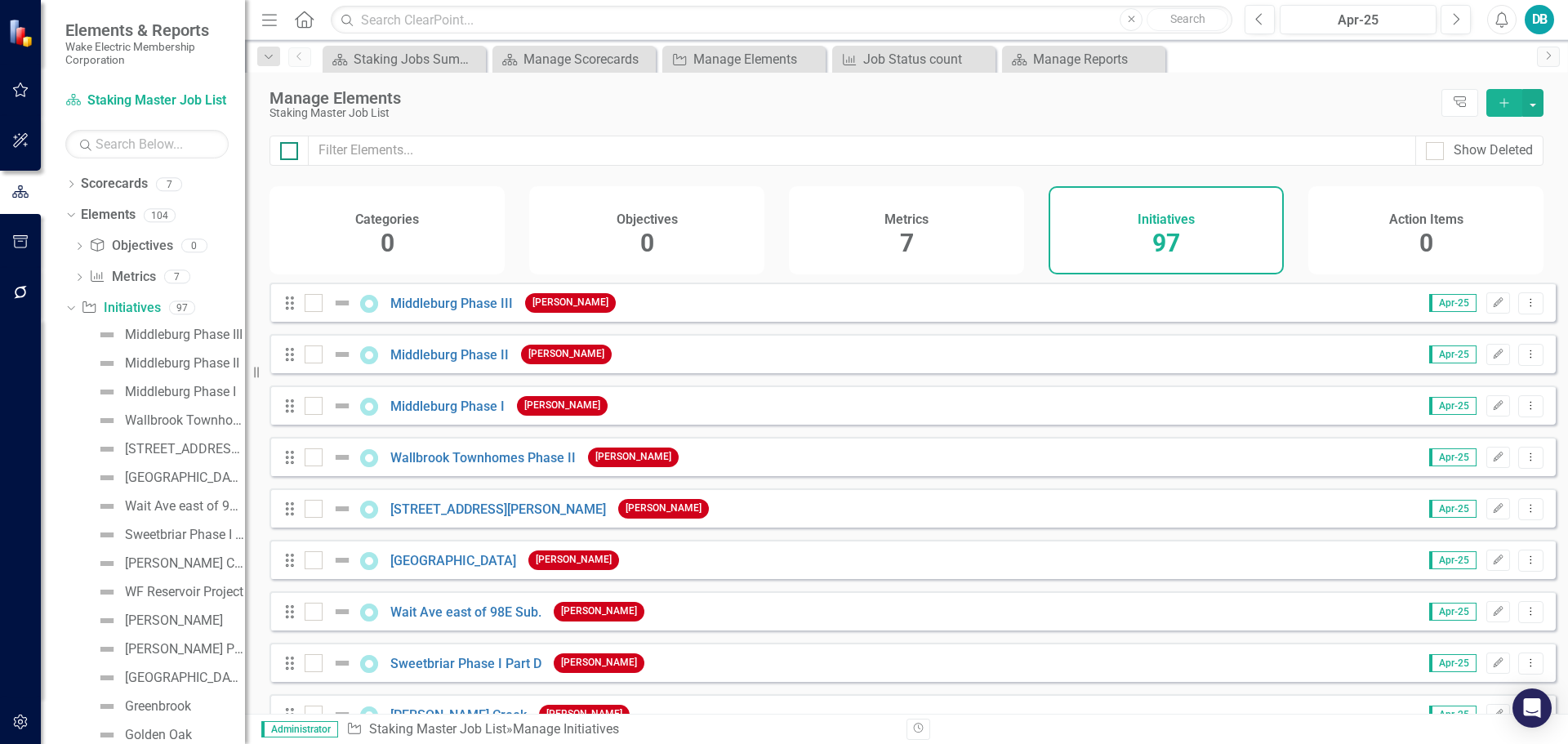
checkbox input "true"
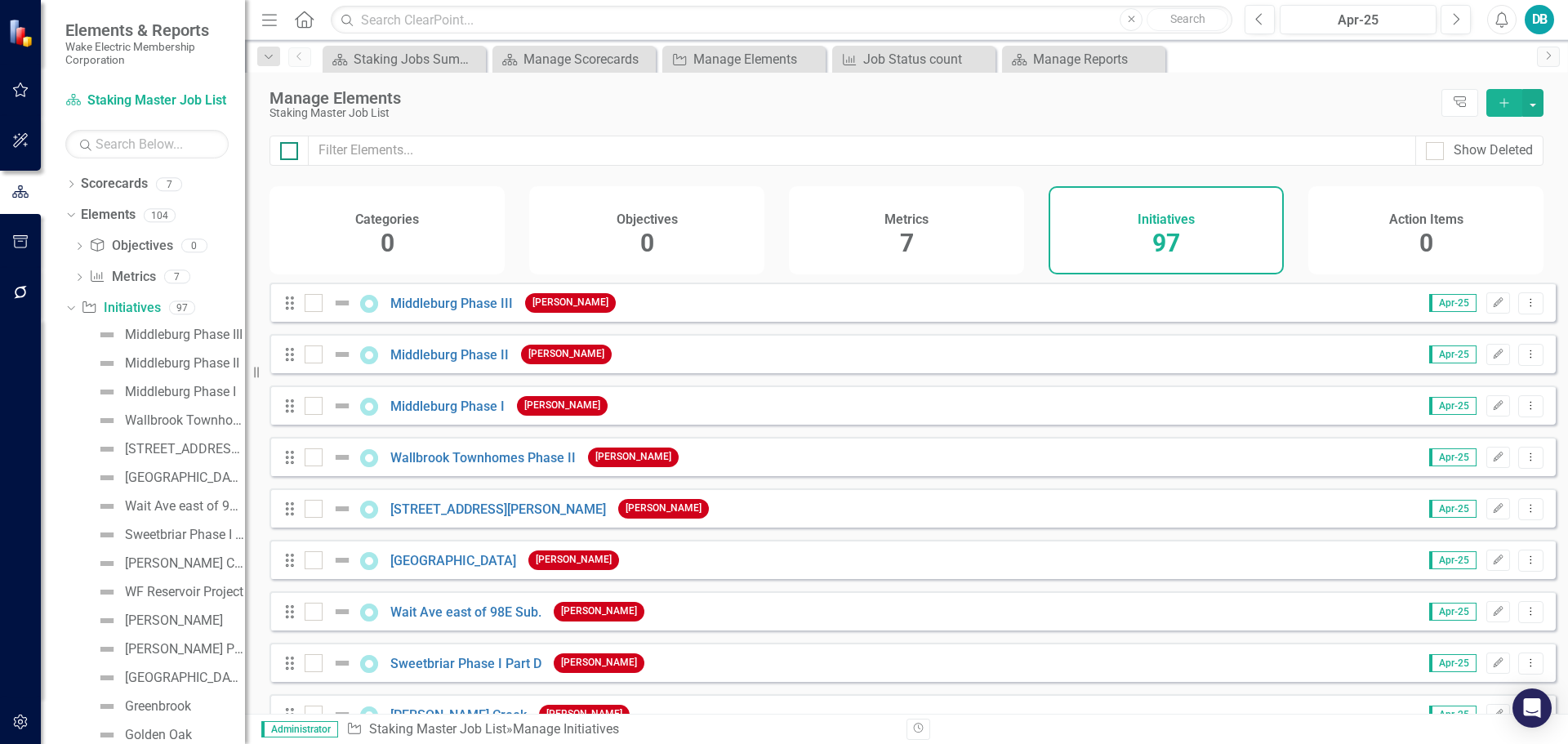
checkbox input "true"
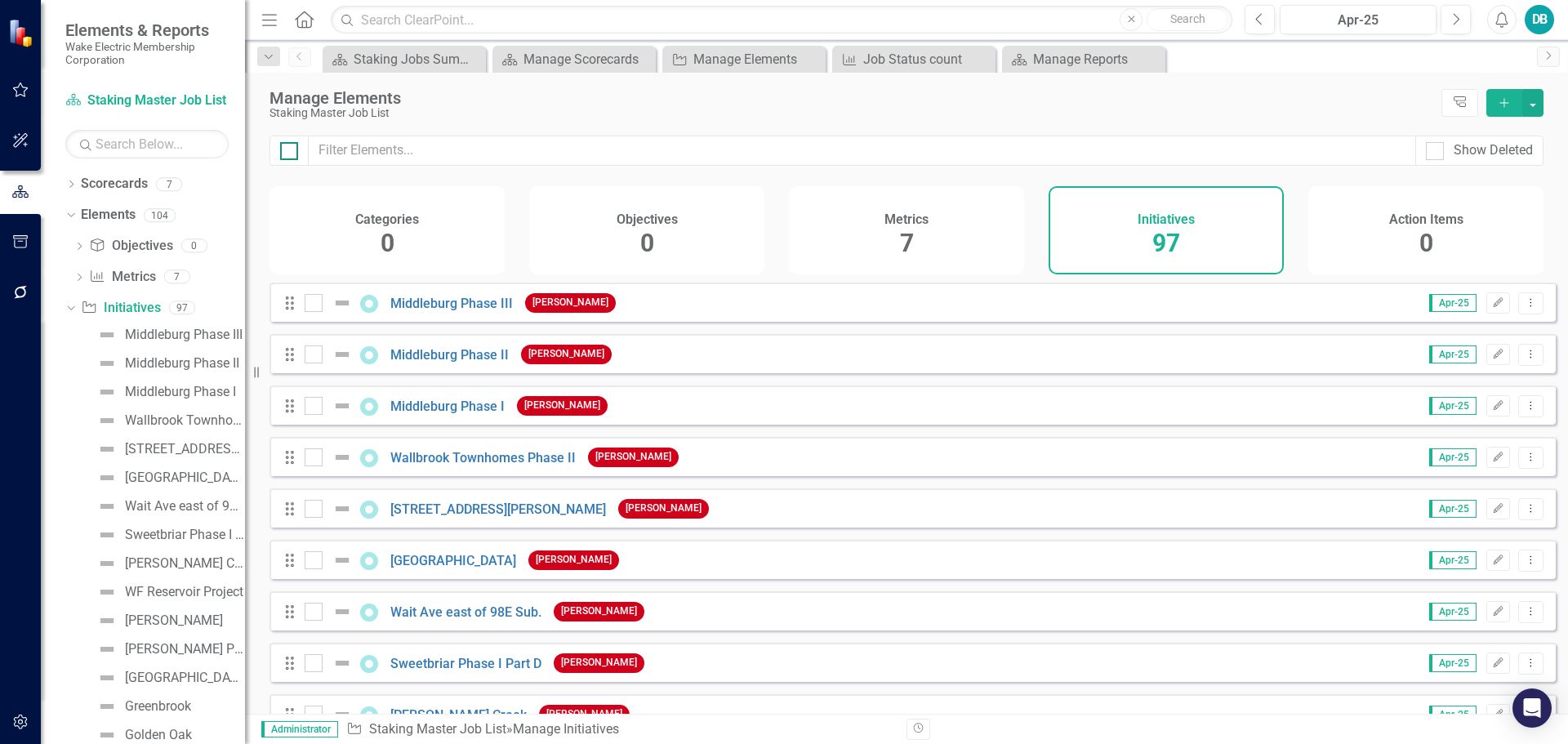
checkbox input "true"
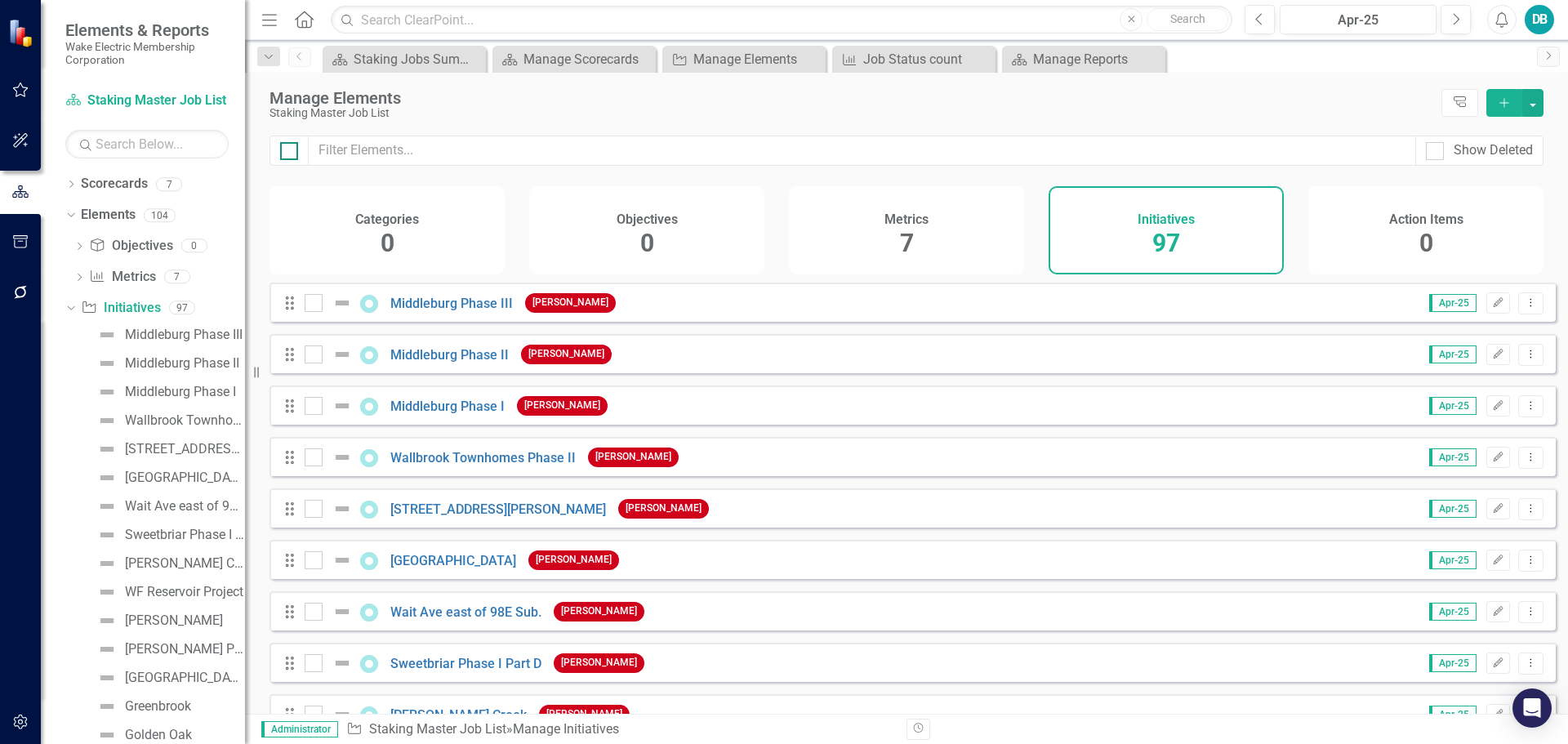
checkbox input "true"
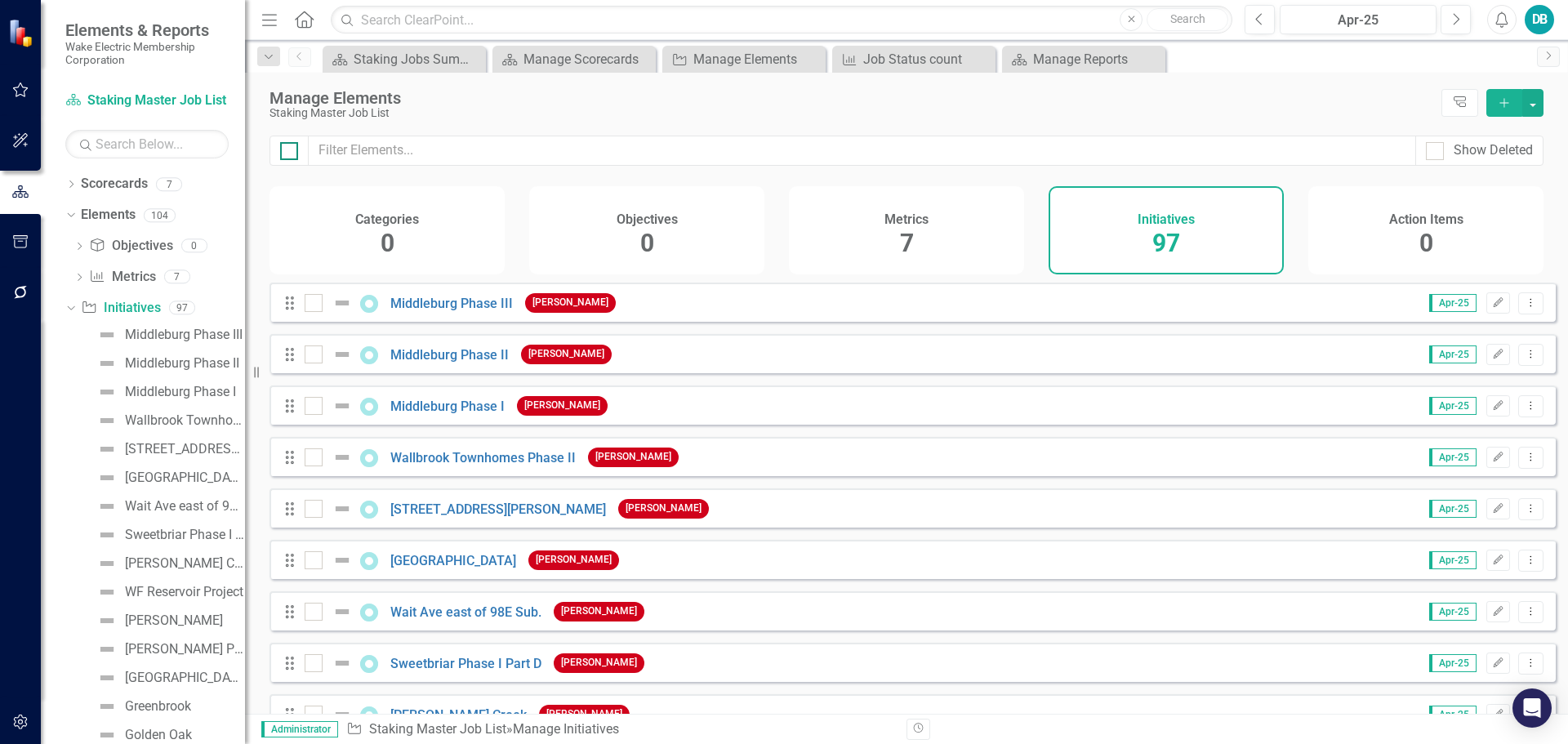
checkbox input "true"
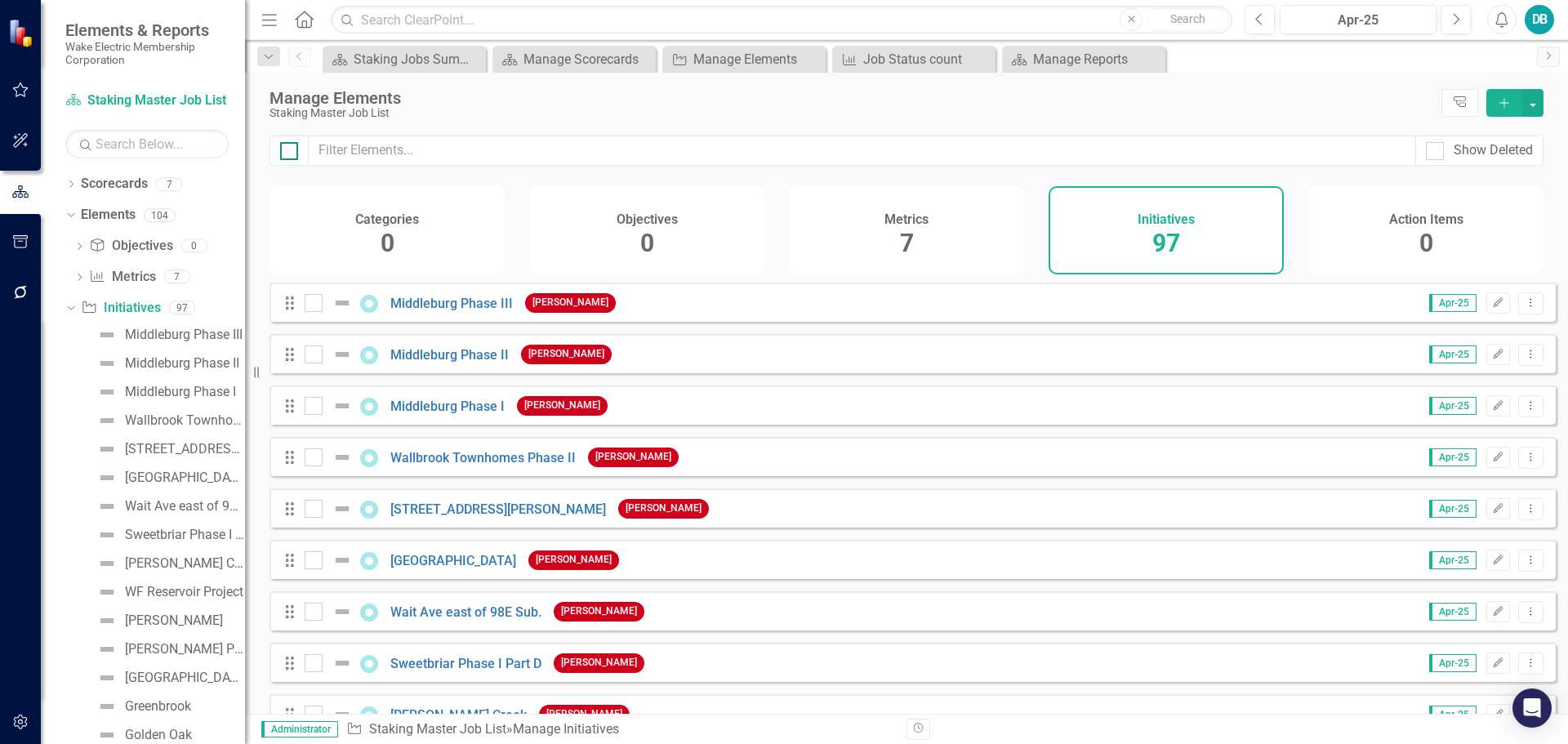
checkbox input "true"
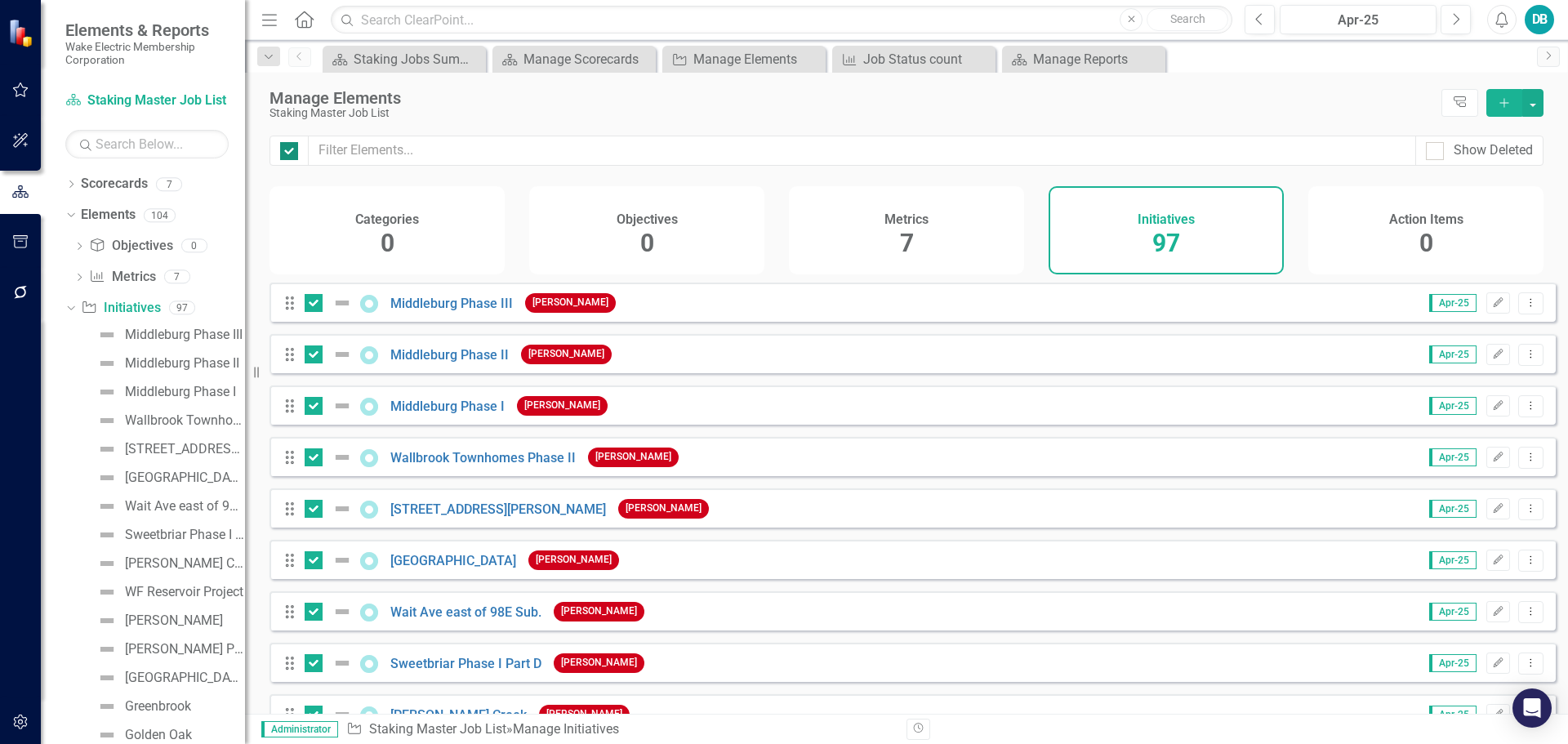
click at [290, 156] on div at bounding box center [289, 151] width 18 height 18
click at [290, 153] on input "checkbox" at bounding box center [285, 147] width 11 height 11
checkbox input "false"
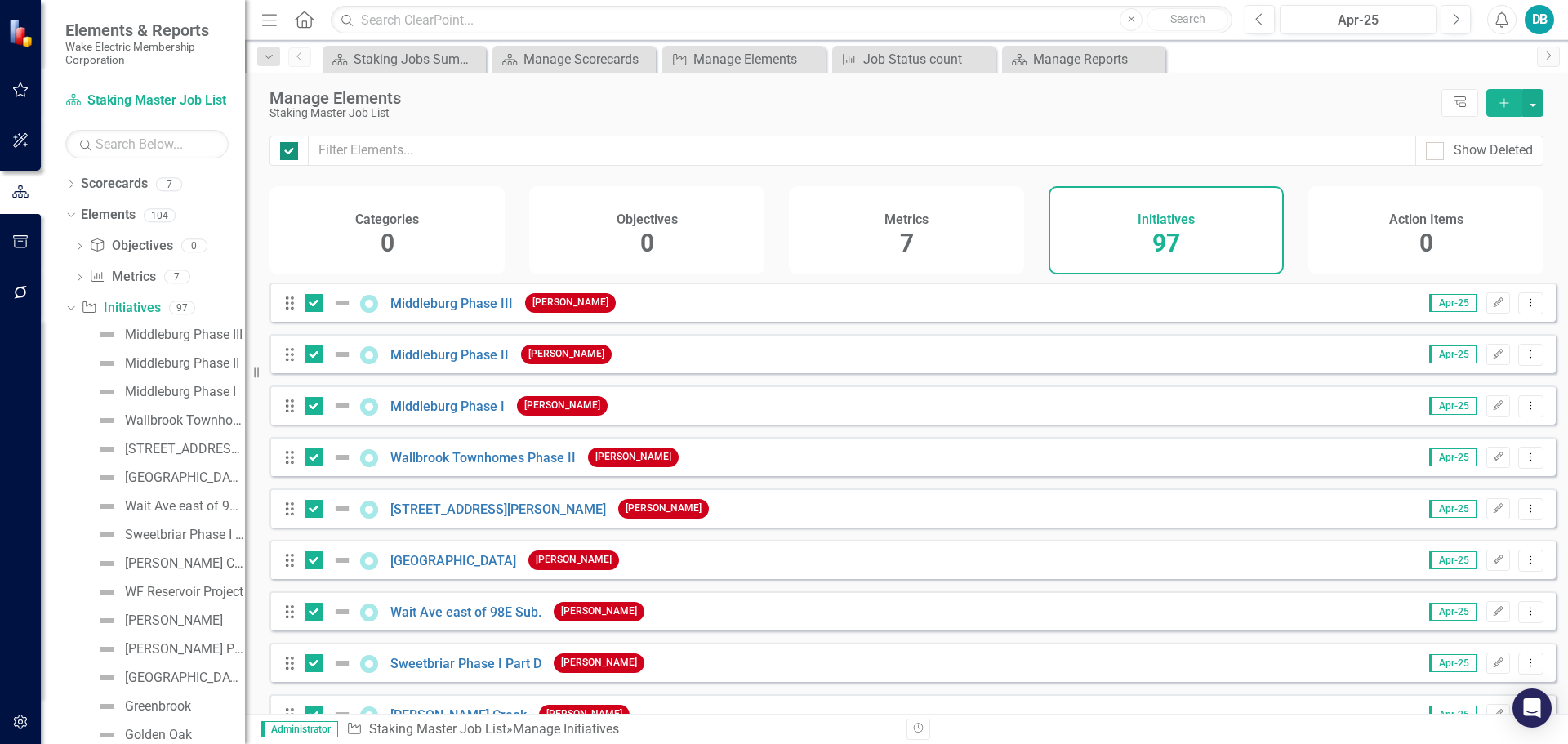
checkbox input "false"
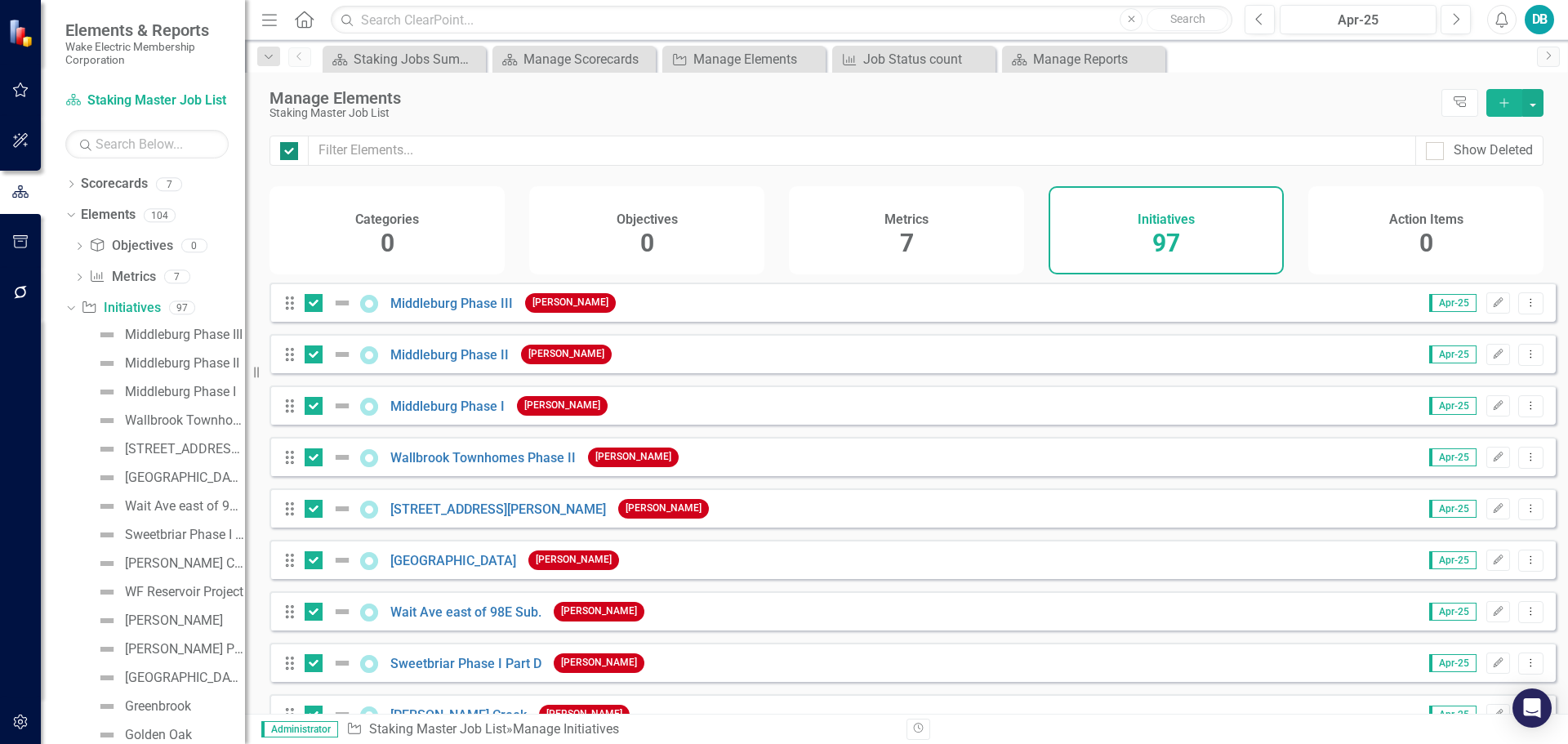
checkbox input "false"
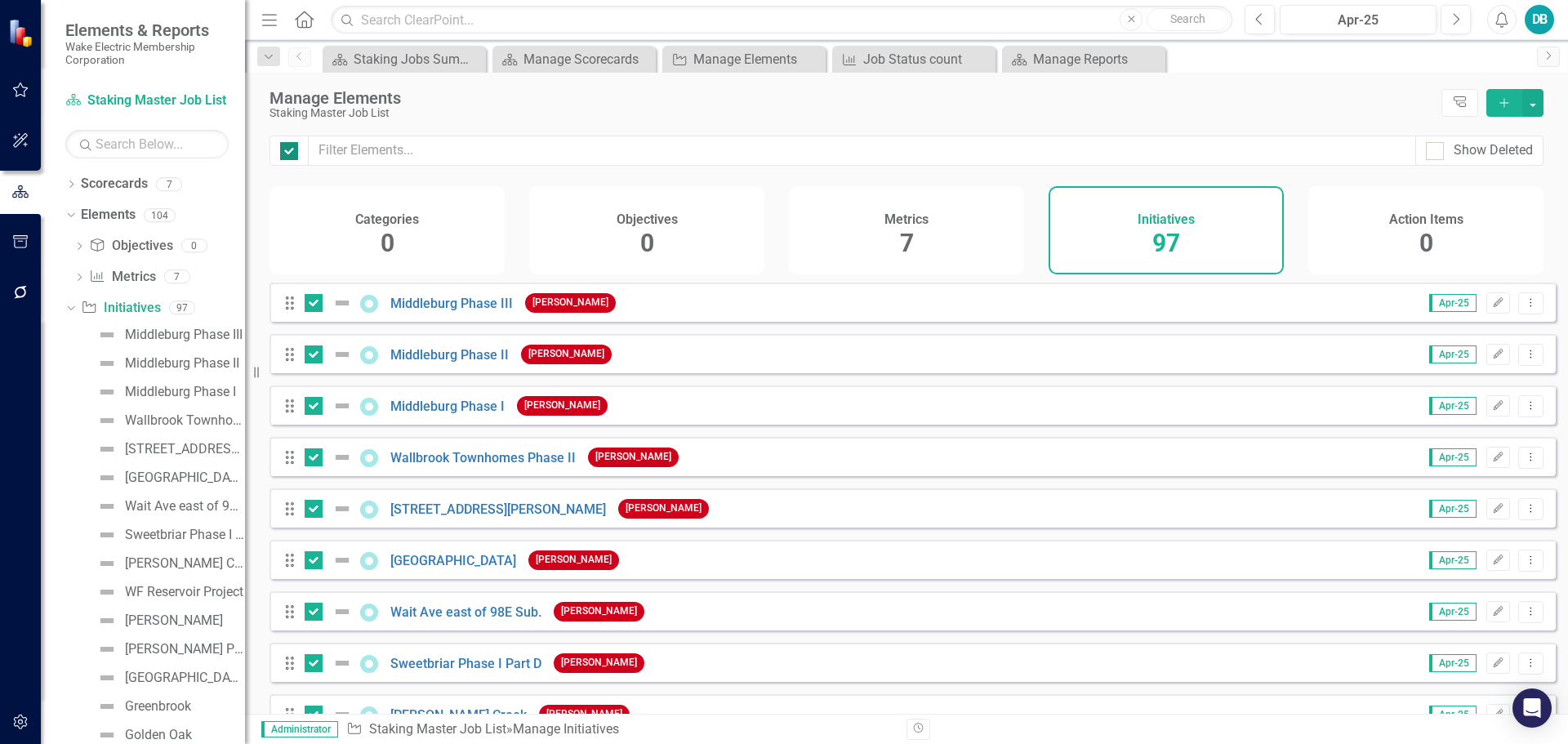
checkbox input "false"
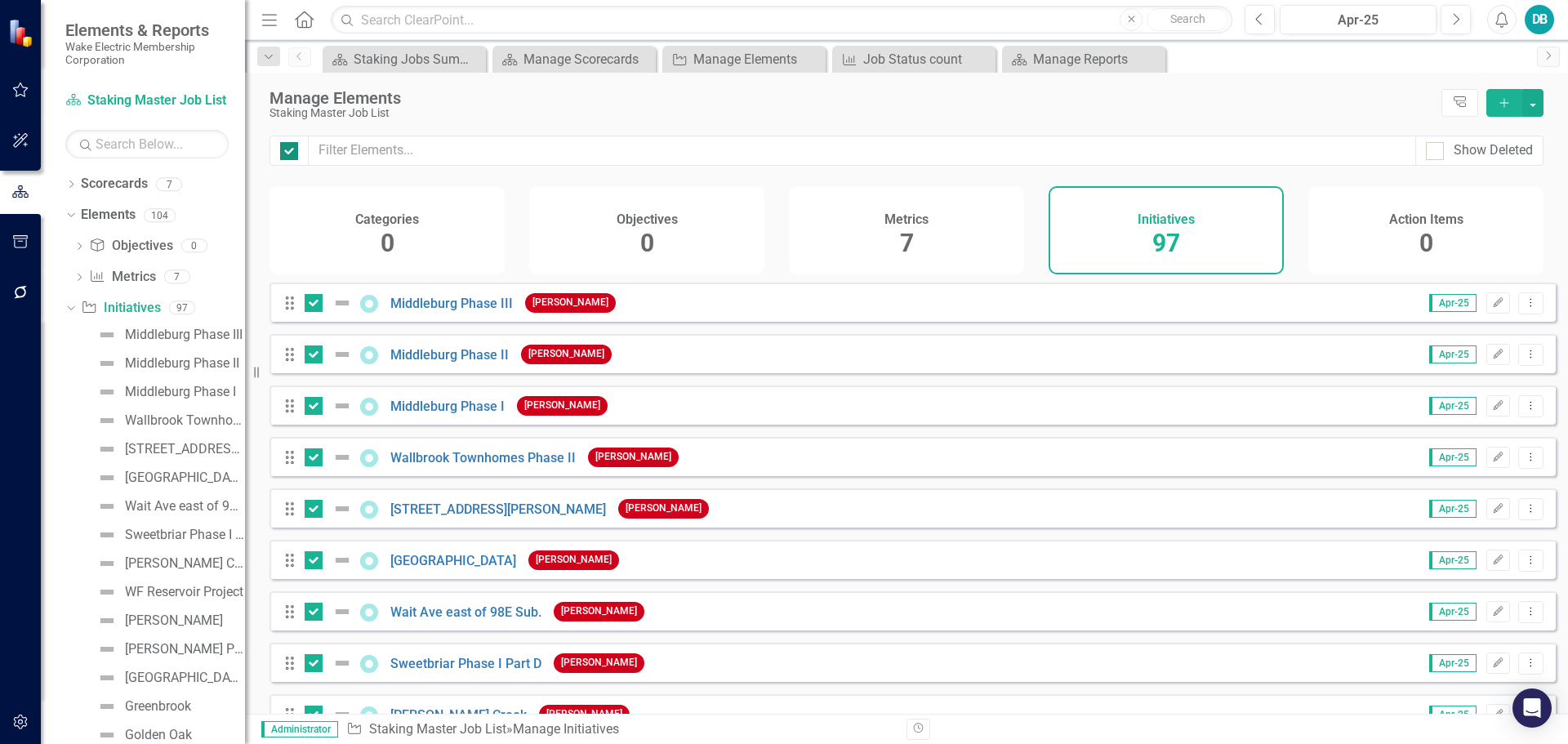
checkbox input "false"
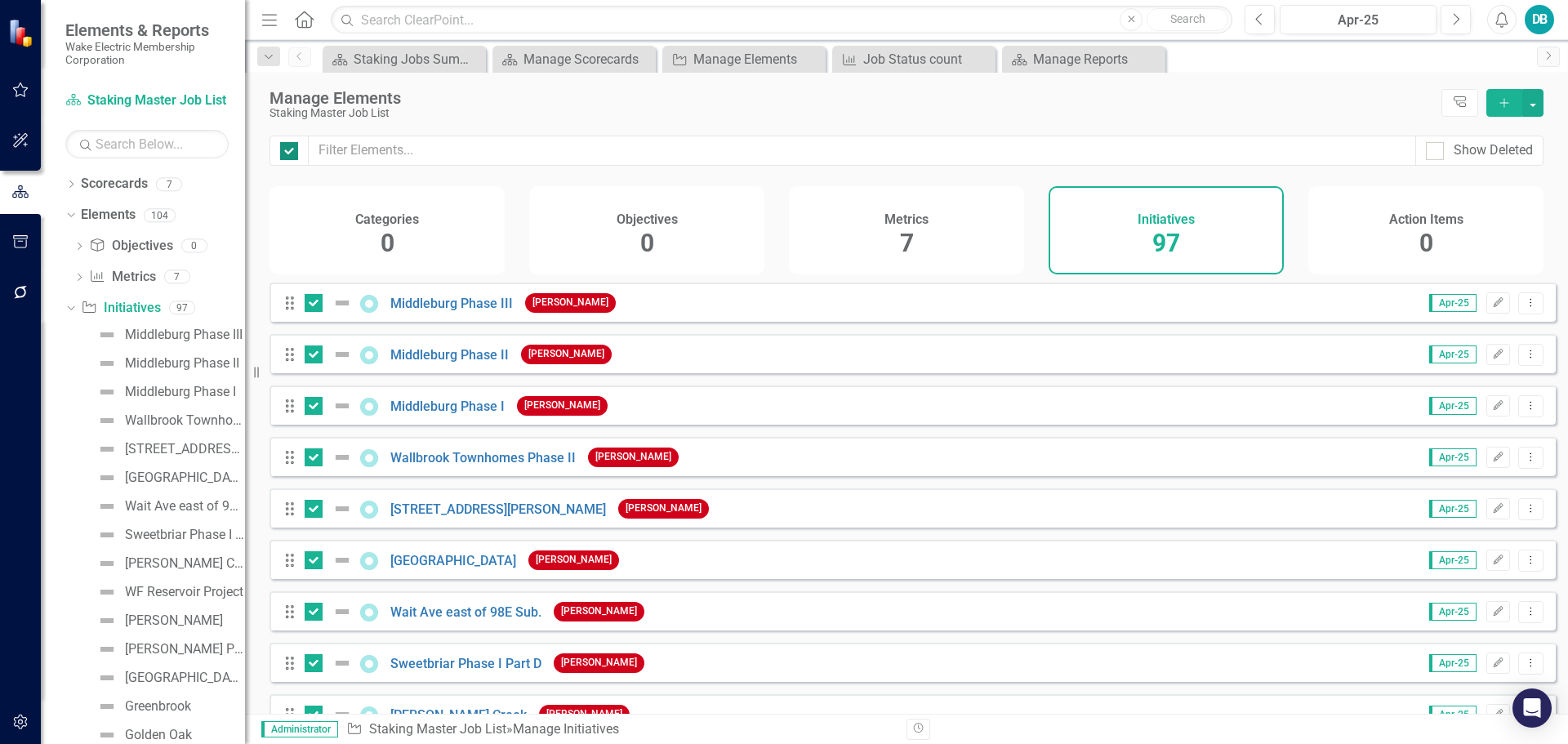
checkbox input "false"
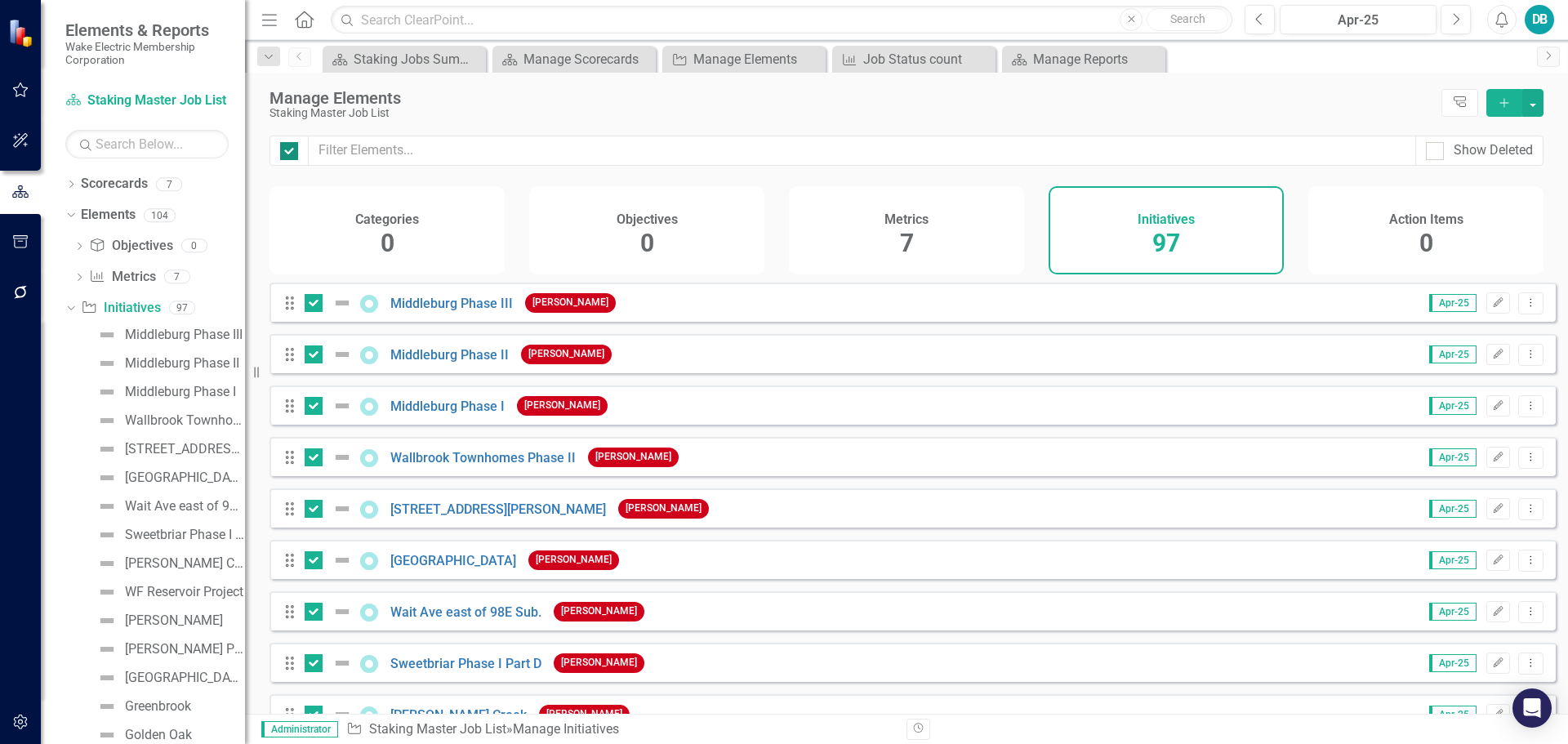
checkbox input "false"
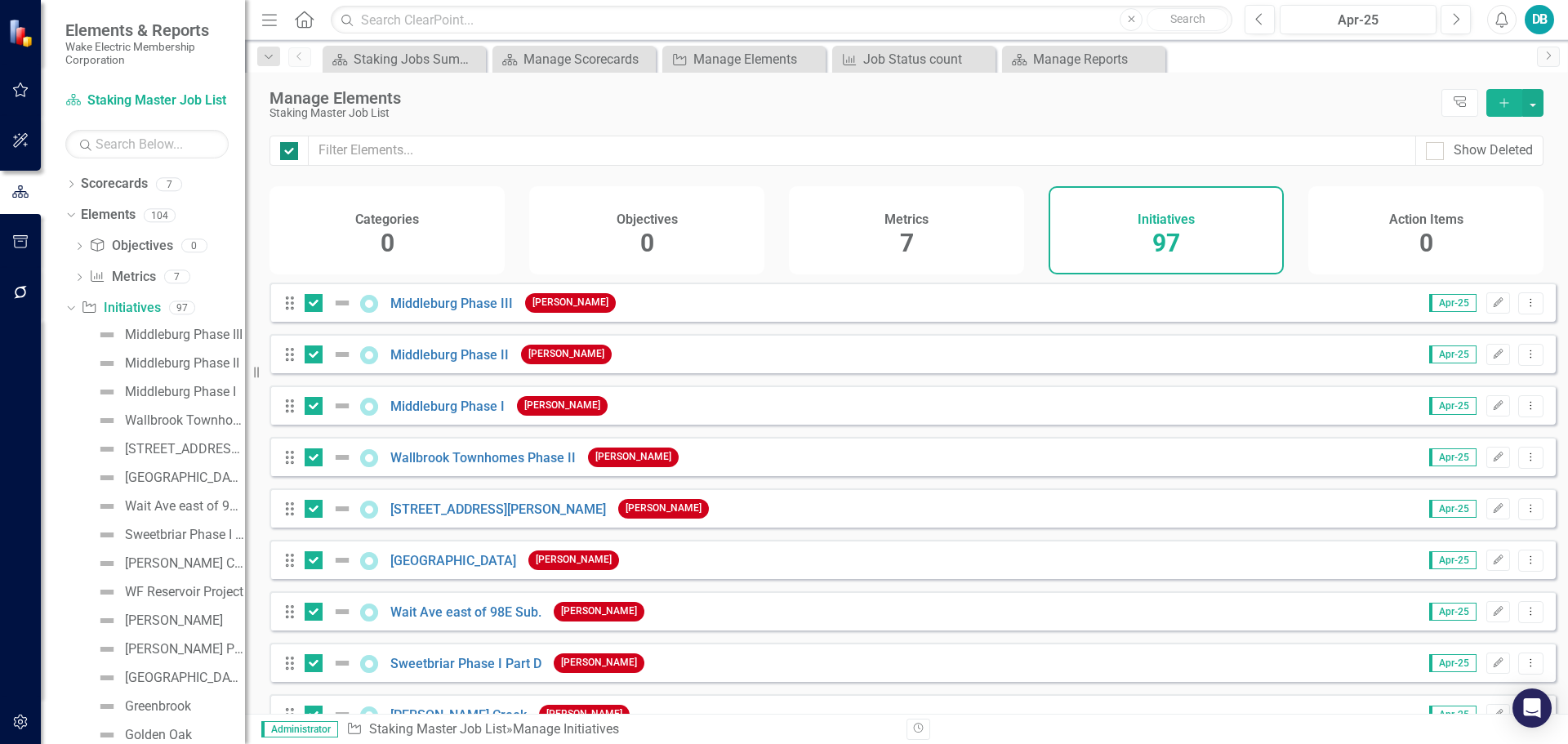
checkbox input "false"
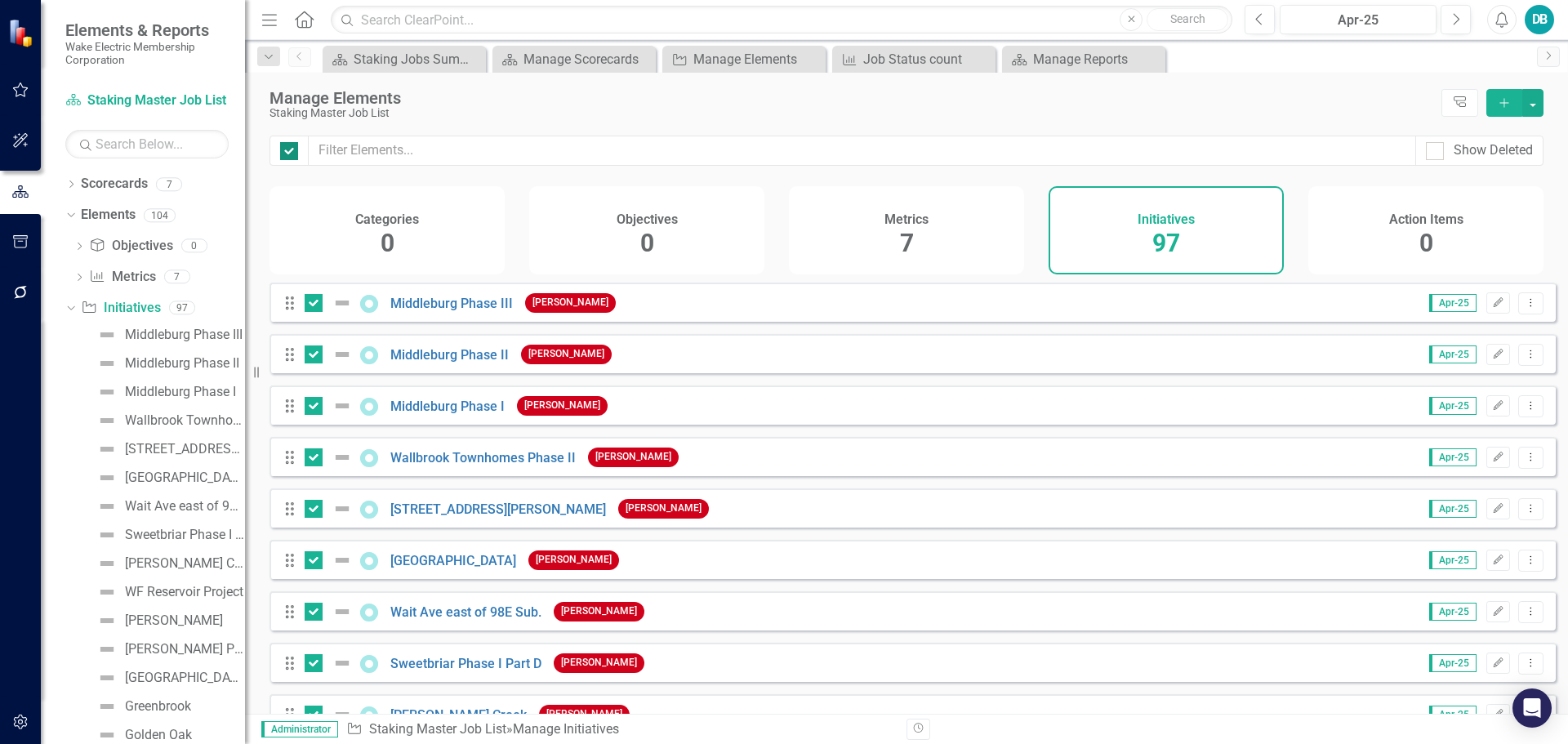
checkbox input "false"
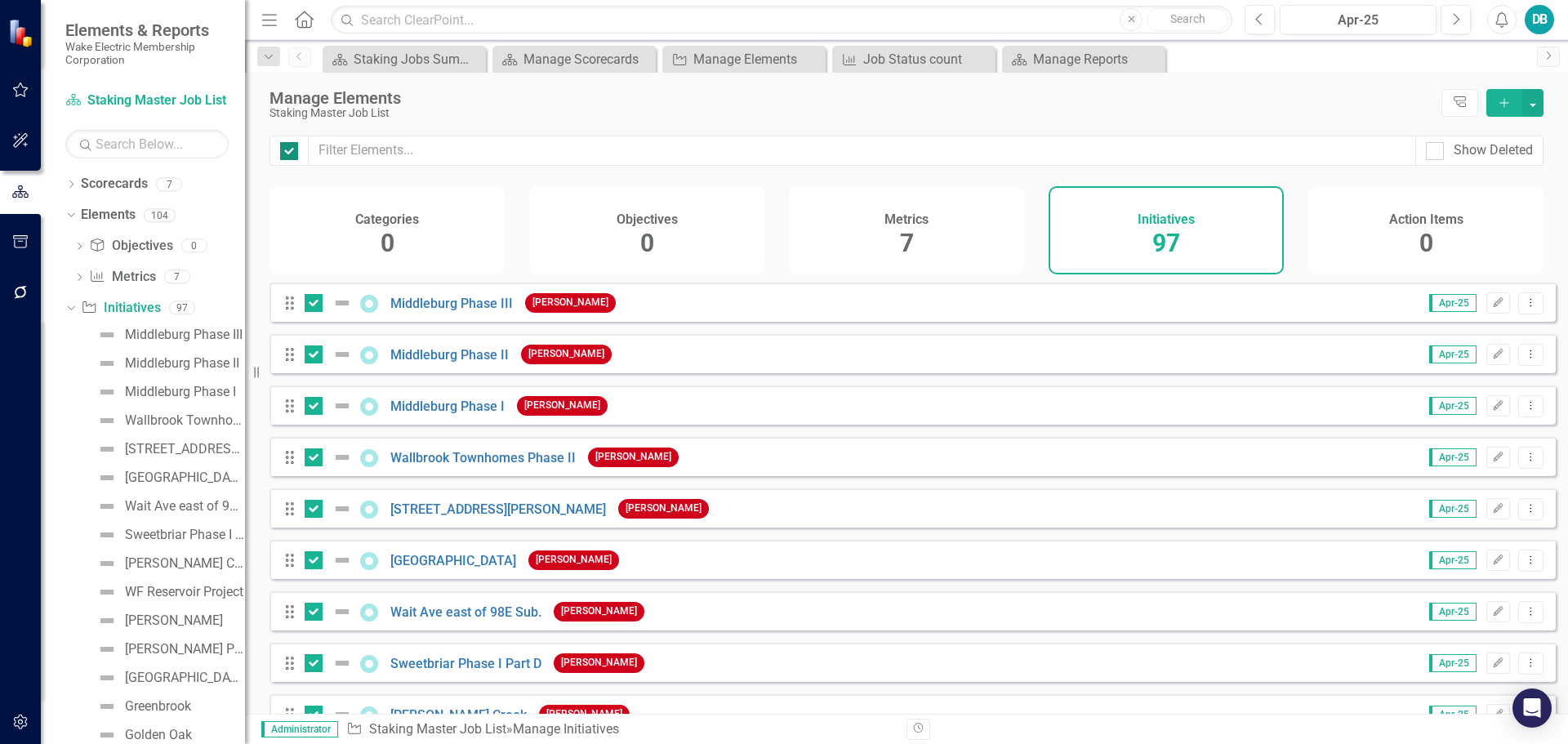
checkbox input "false"
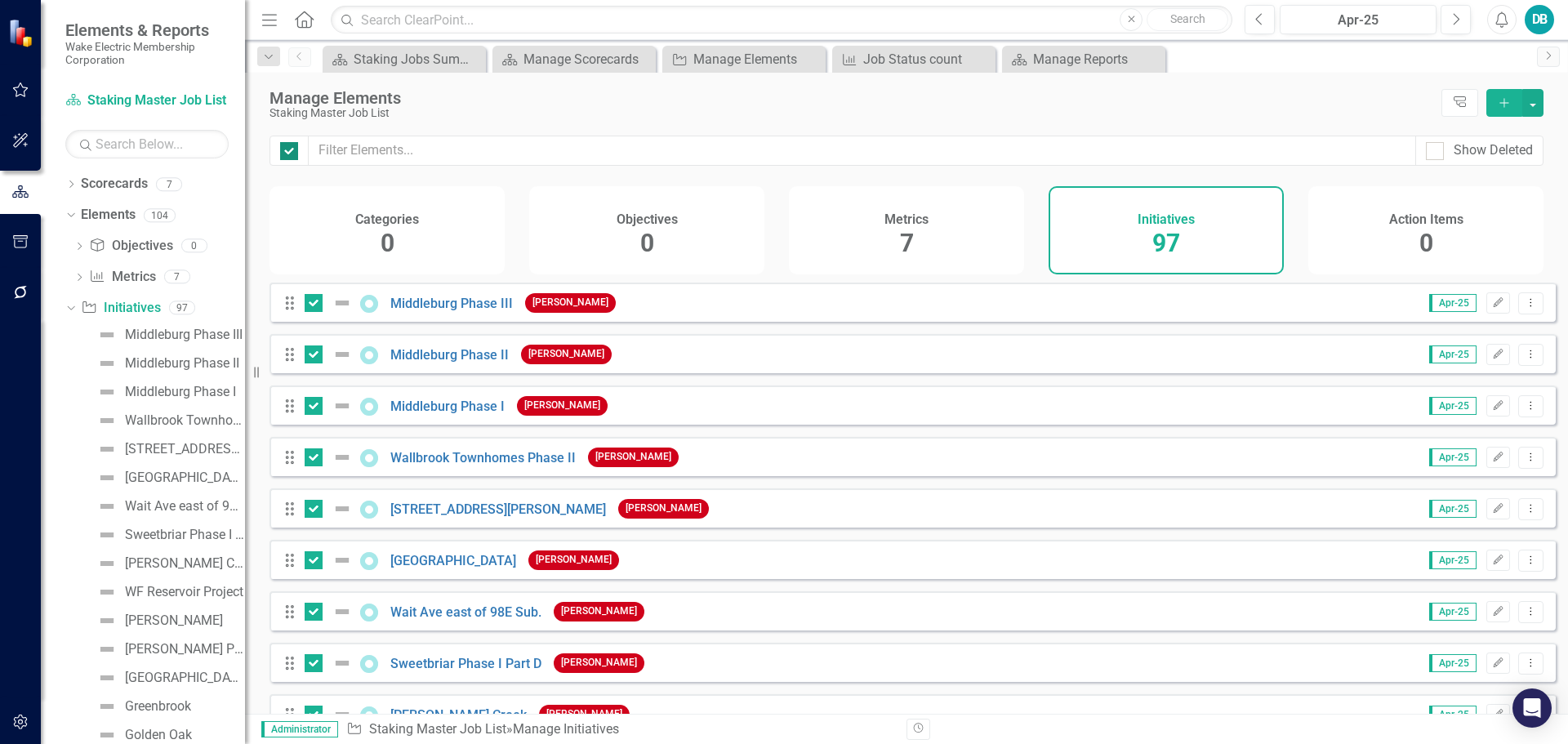
checkbox input "false"
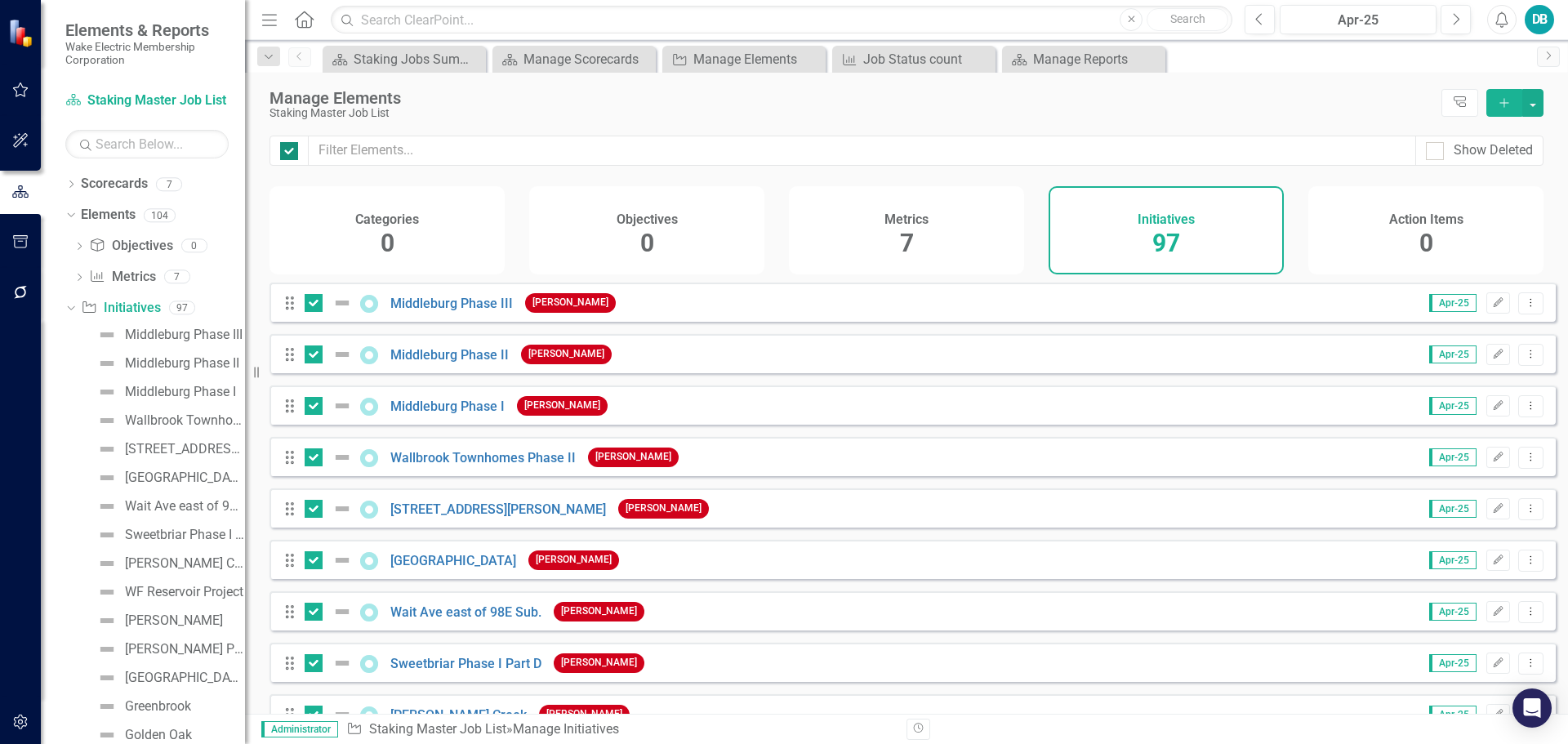
checkbox input "false"
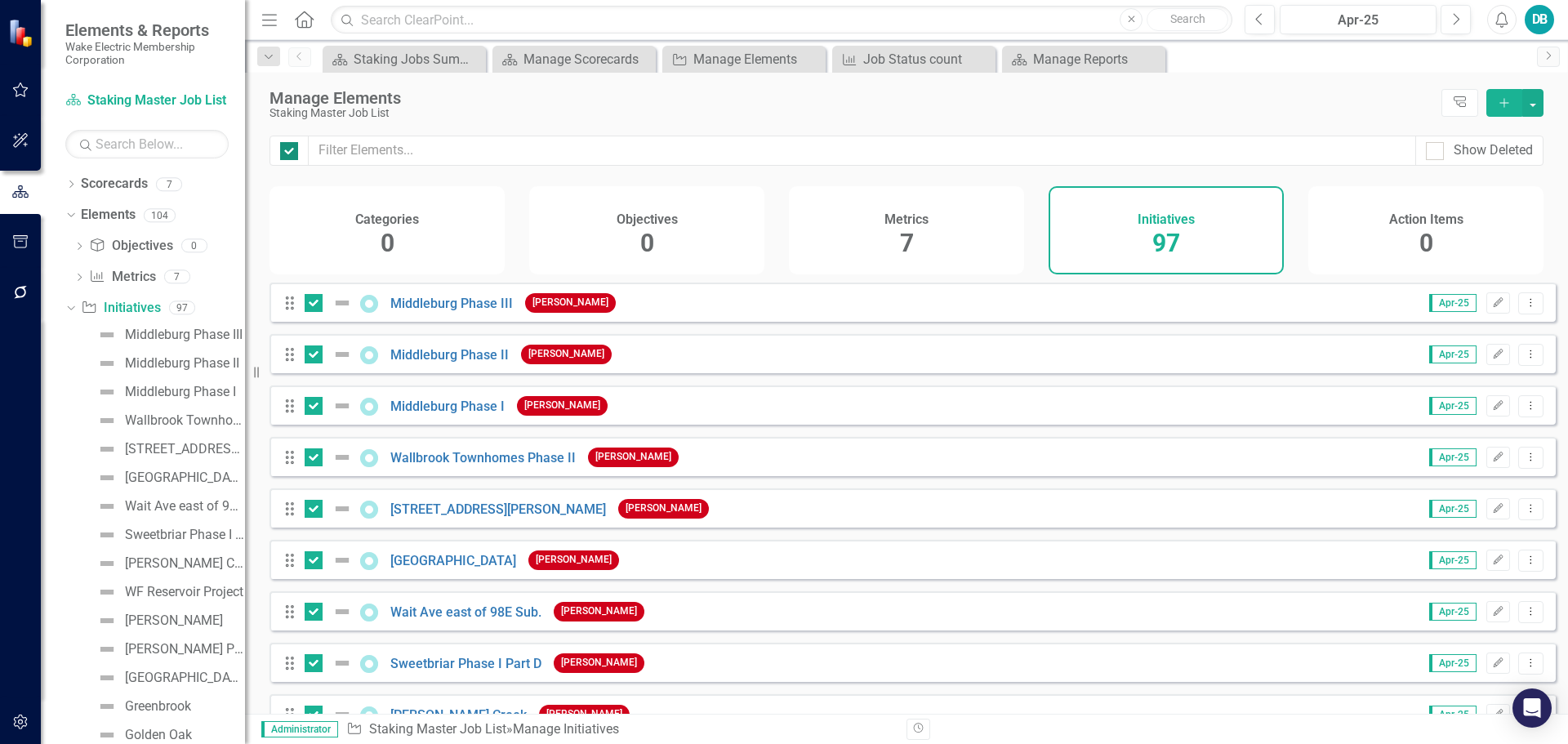
checkbox input "false"
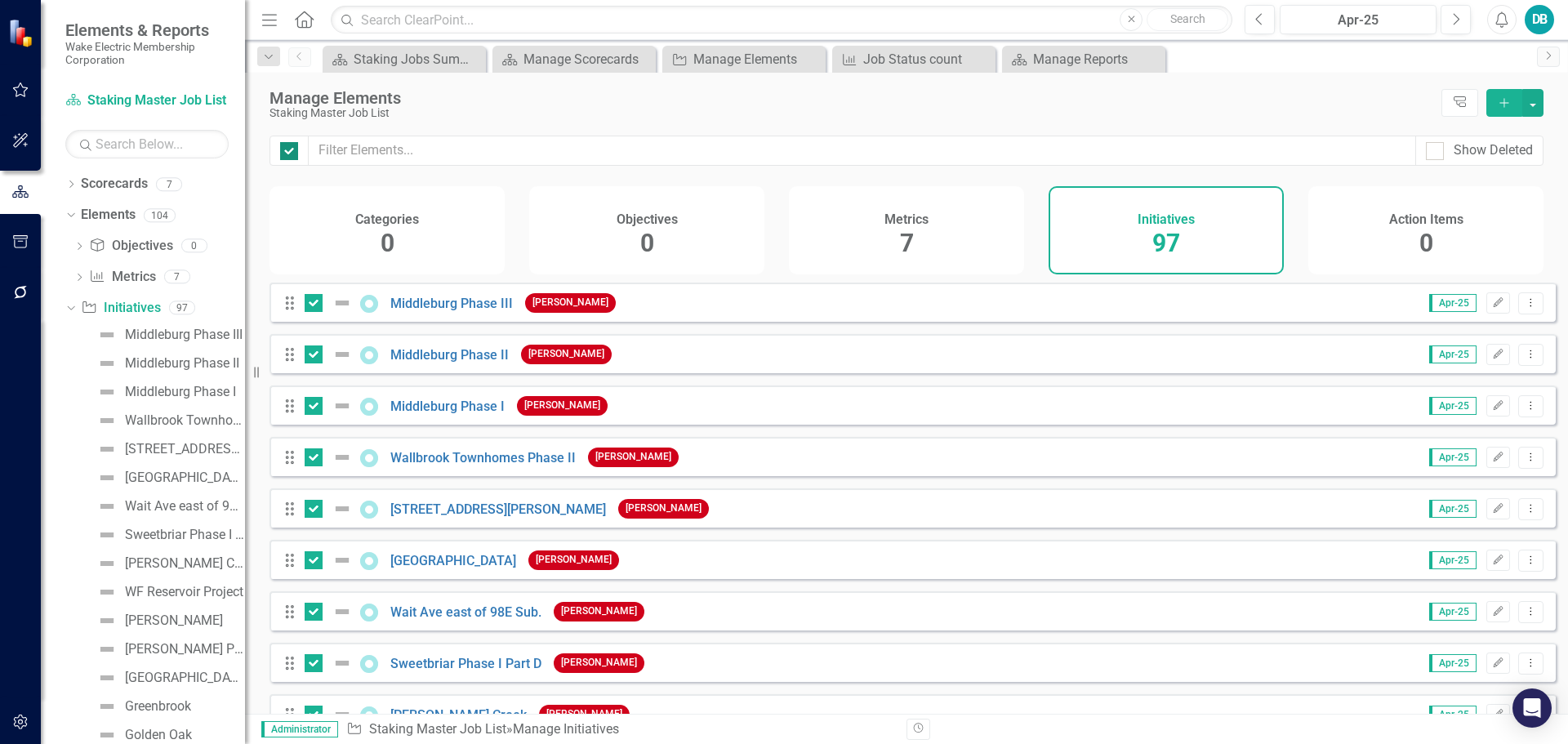
checkbox input "false"
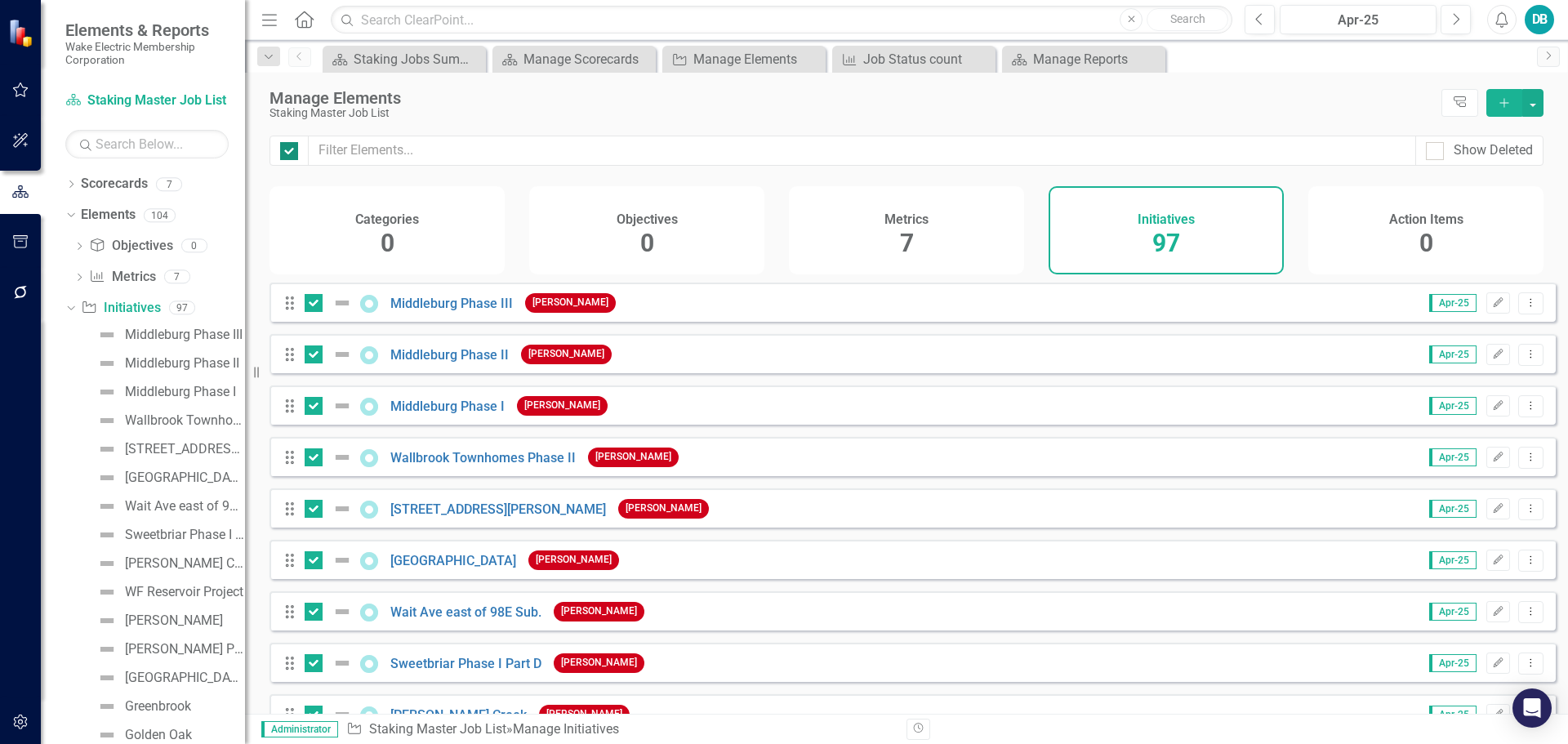
checkbox input "false"
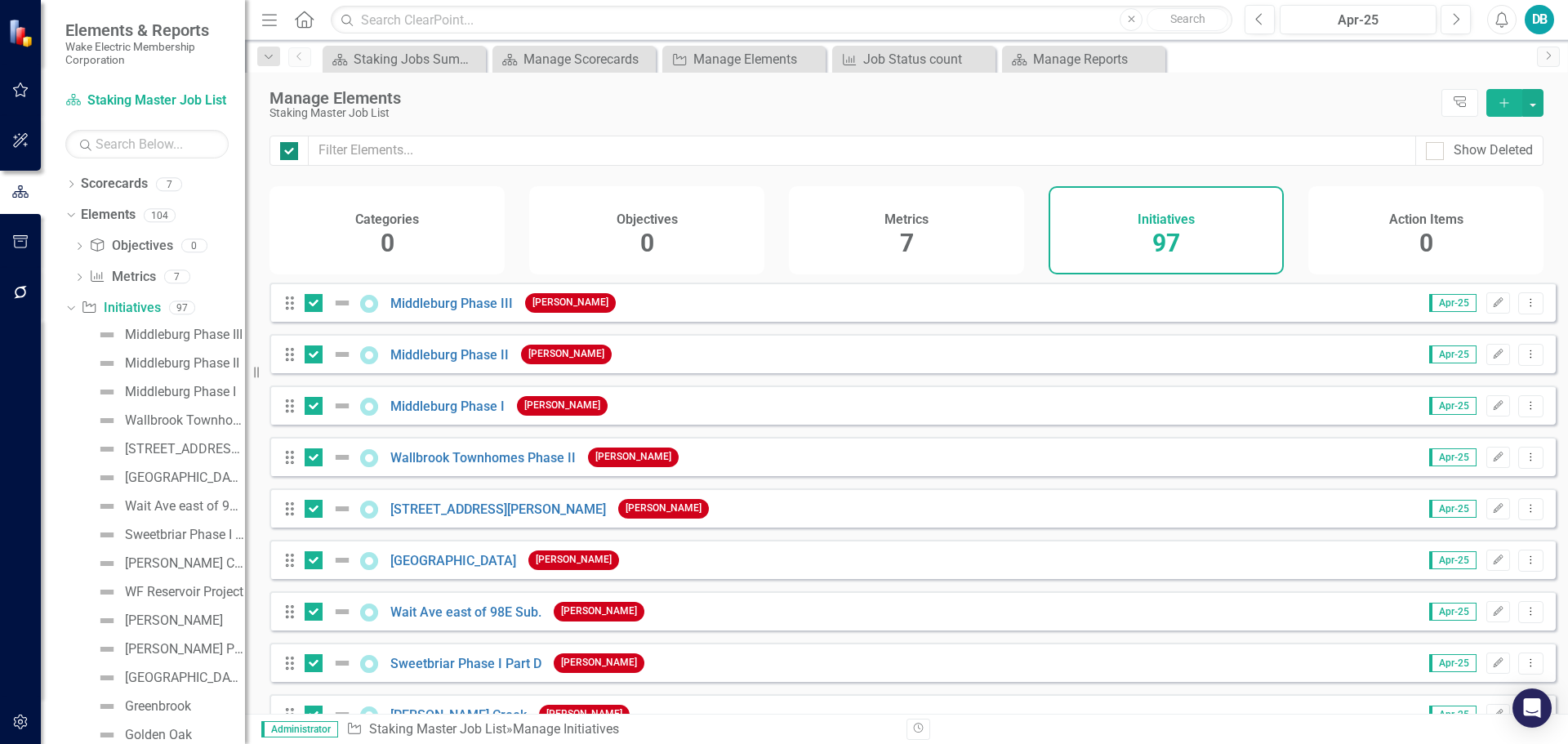
checkbox input "false"
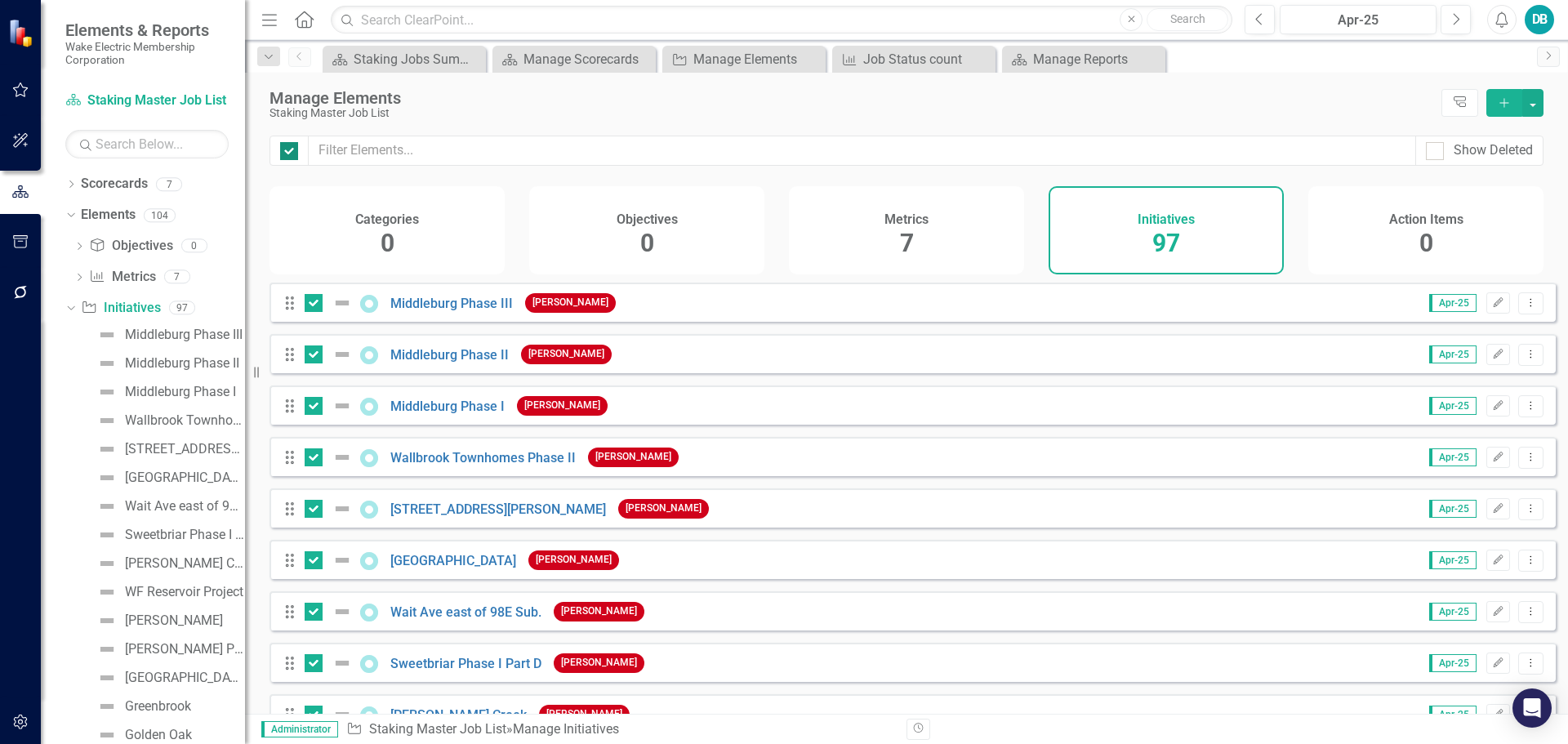
checkbox input "false"
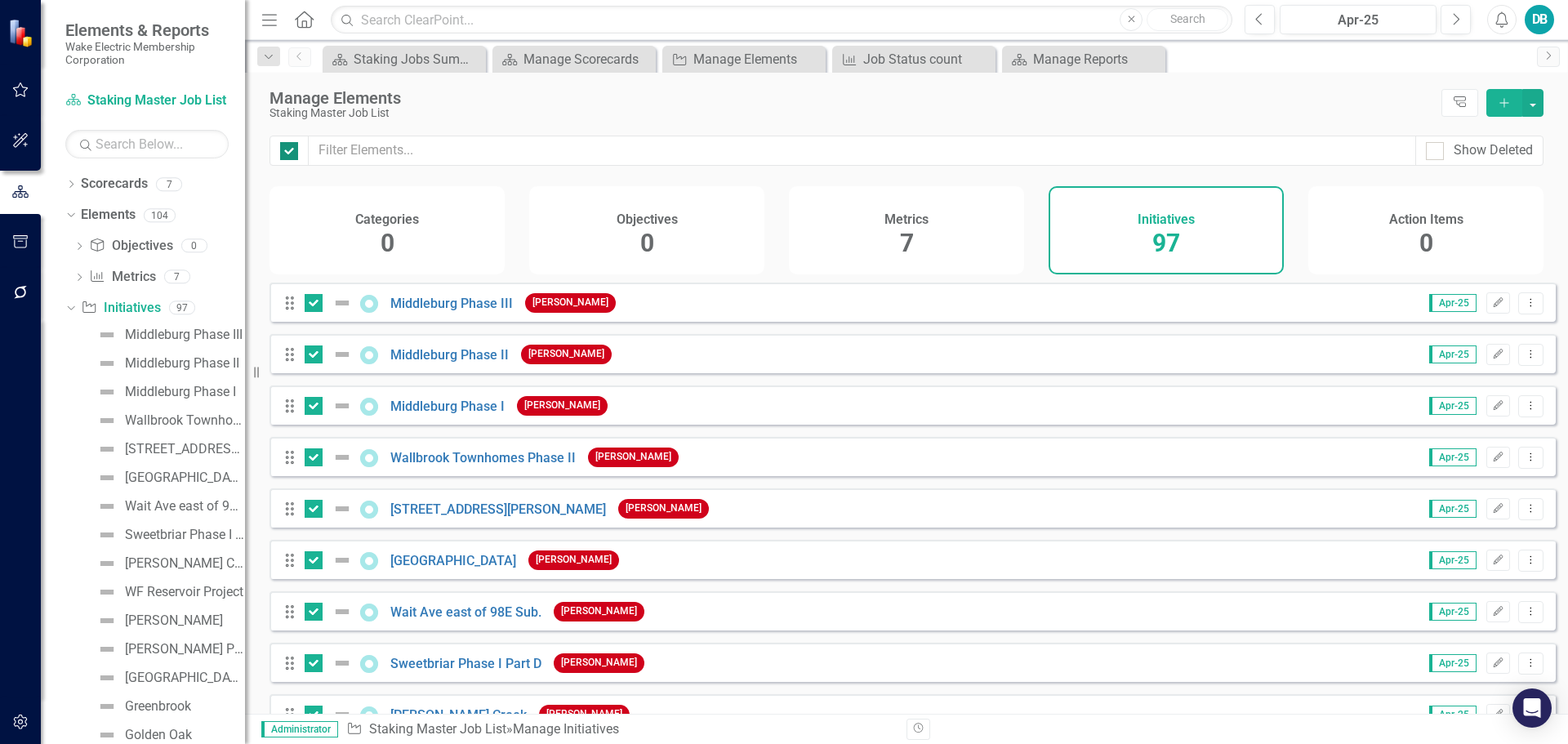
checkbox input "false"
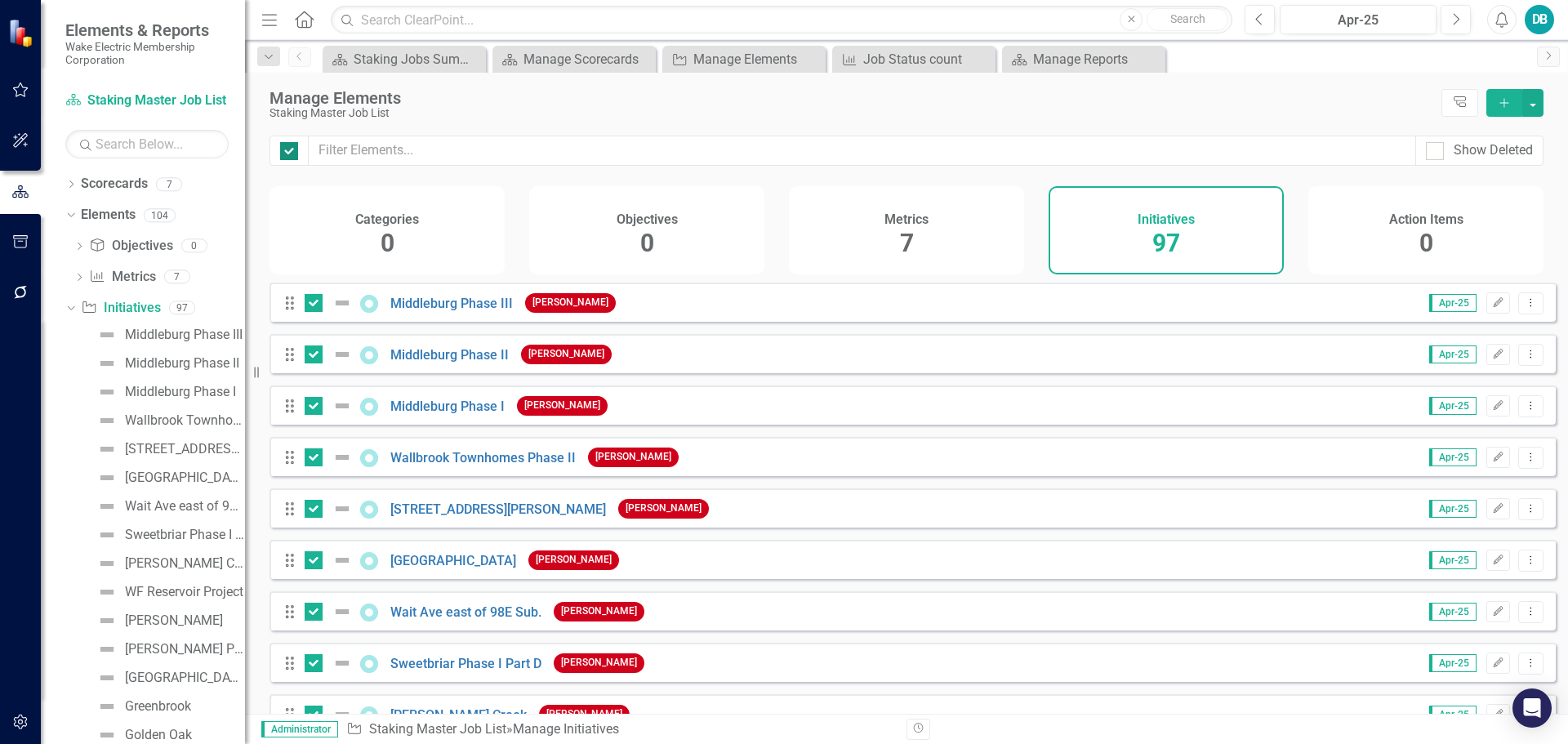
checkbox input "false"
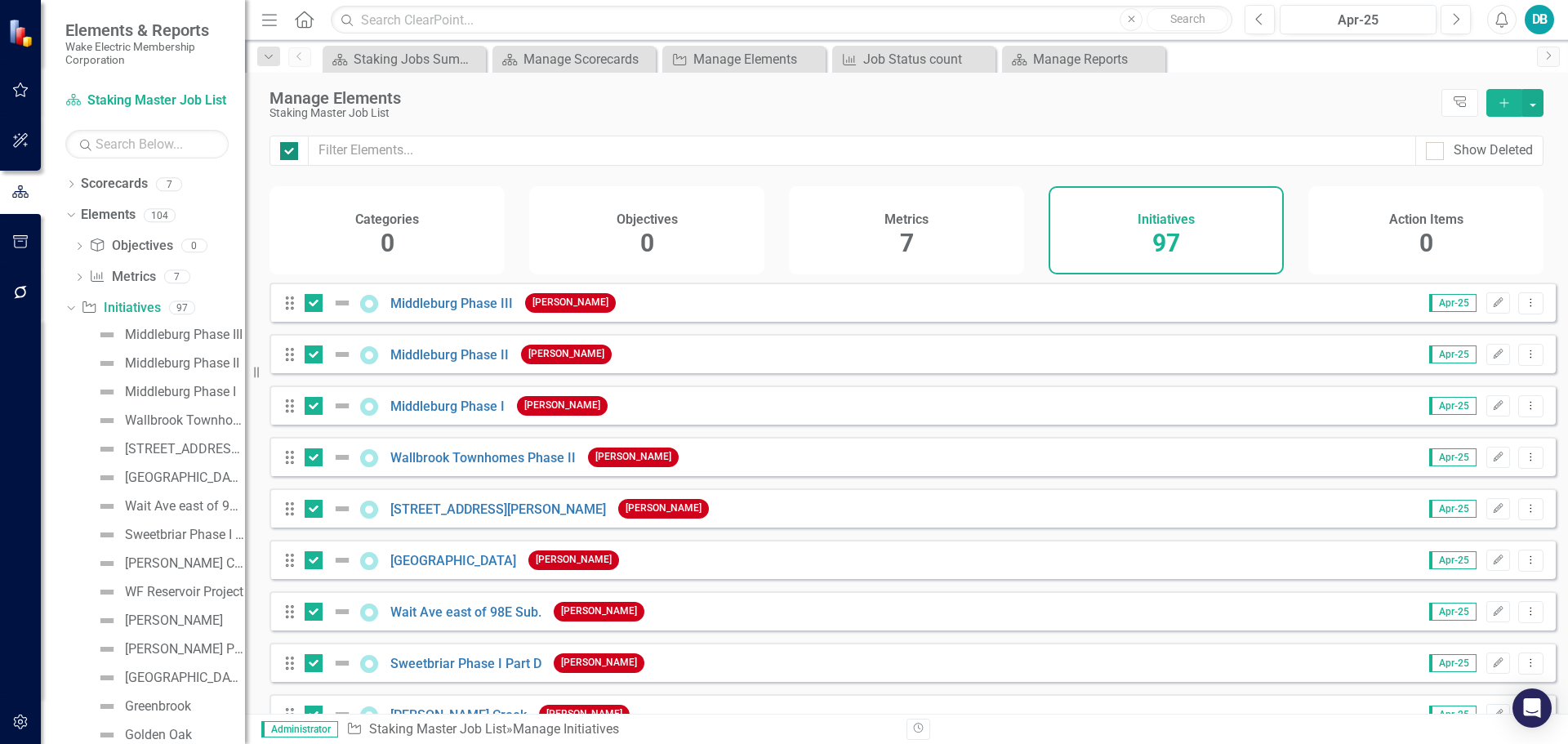
checkbox input "false"
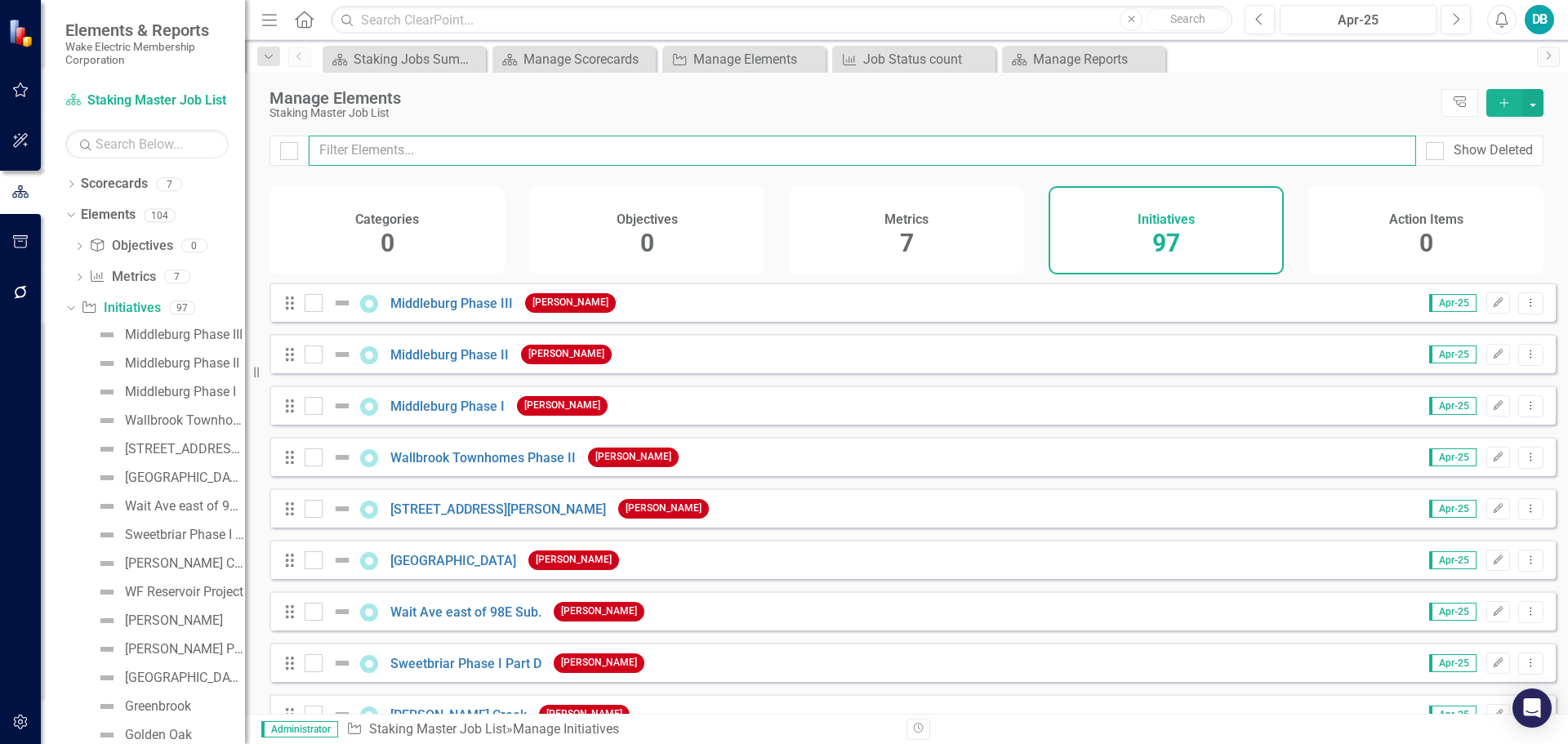
click at [344, 147] on input "text" at bounding box center [862, 151] width 1108 height 30
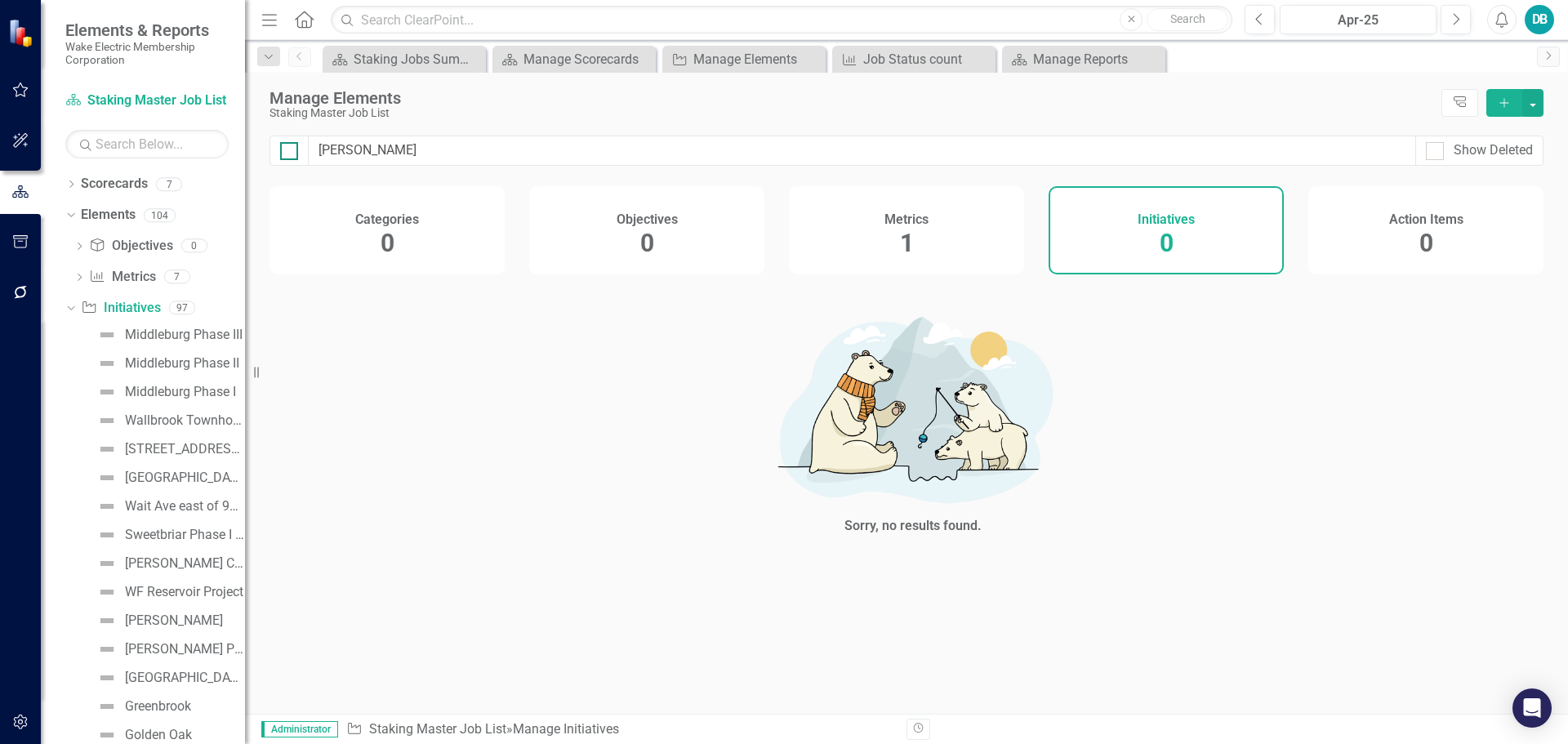
click at [286, 154] on div at bounding box center [289, 151] width 18 height 18
click at [286, 153] on input "checkbox" at bounding box center [285, 147] width 11 height 11
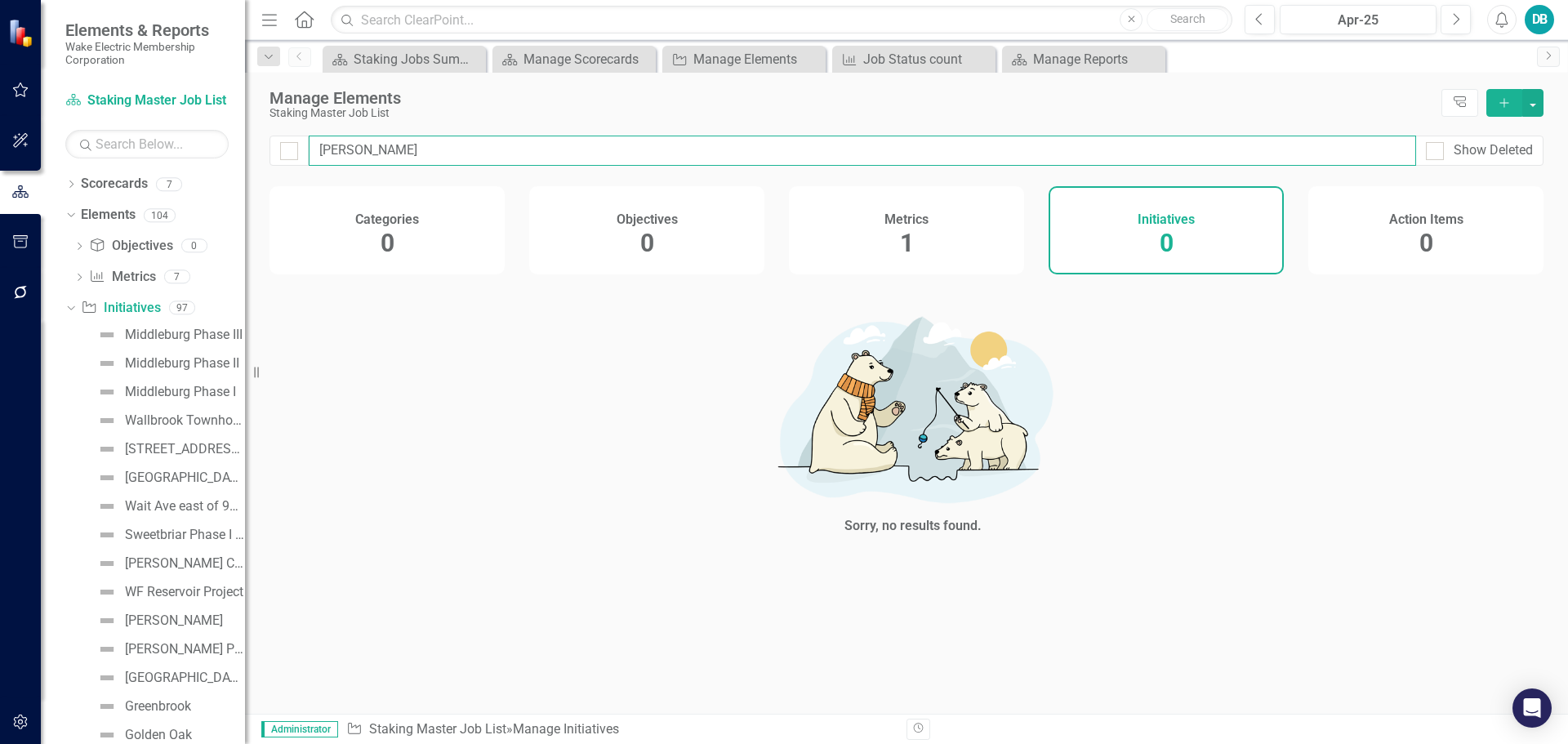
drag, startPoint x: 352, startPoint y: 159, endPoint x: 312, endPoint y: 154, distance: 40.3
click at [312, 154] on input "[PERSON_NAME]" at bounding box center [862, 151] width 1108 height 30
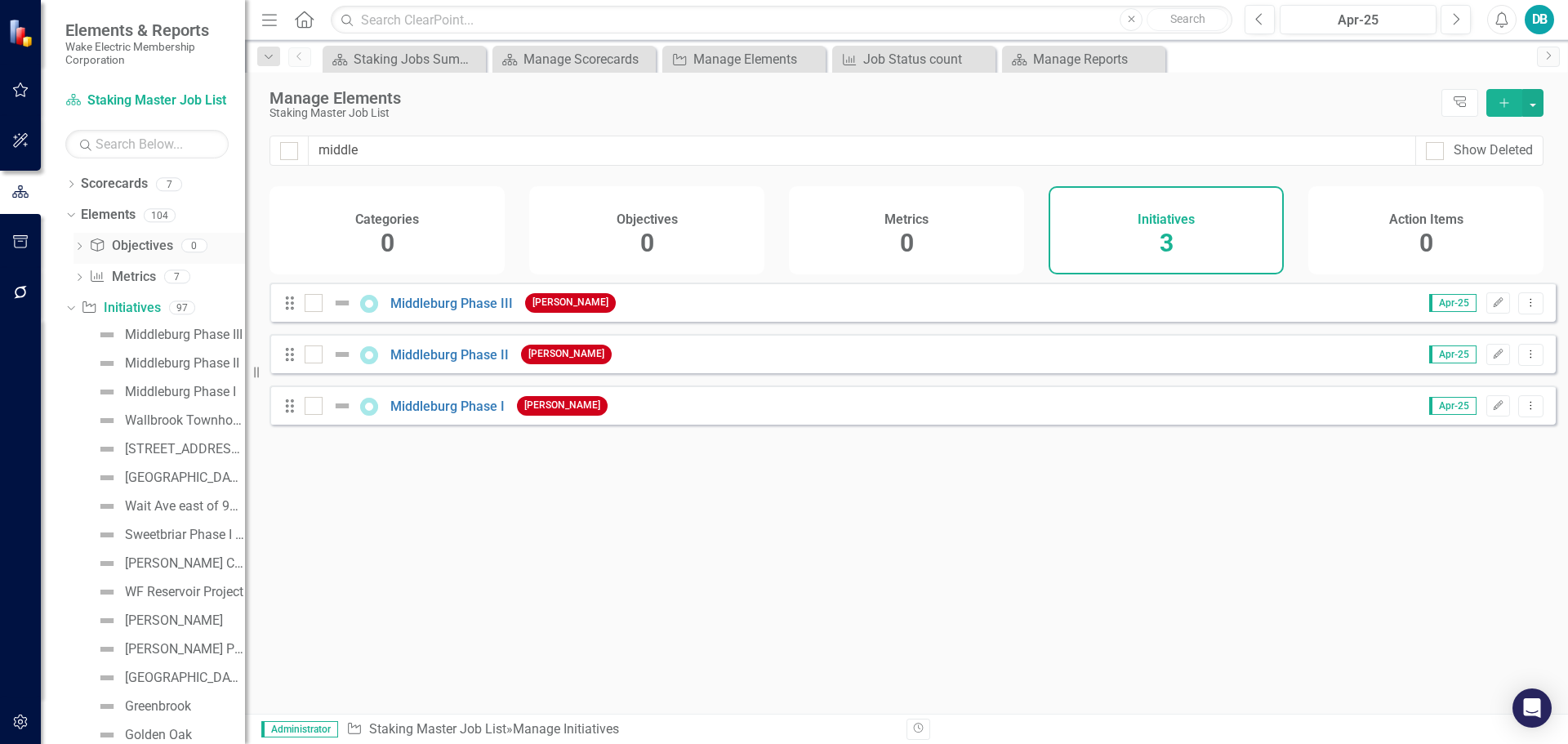
click at [79, 245] on icon "Dropdown" at bounding box center [78, 248] width 12 height 9
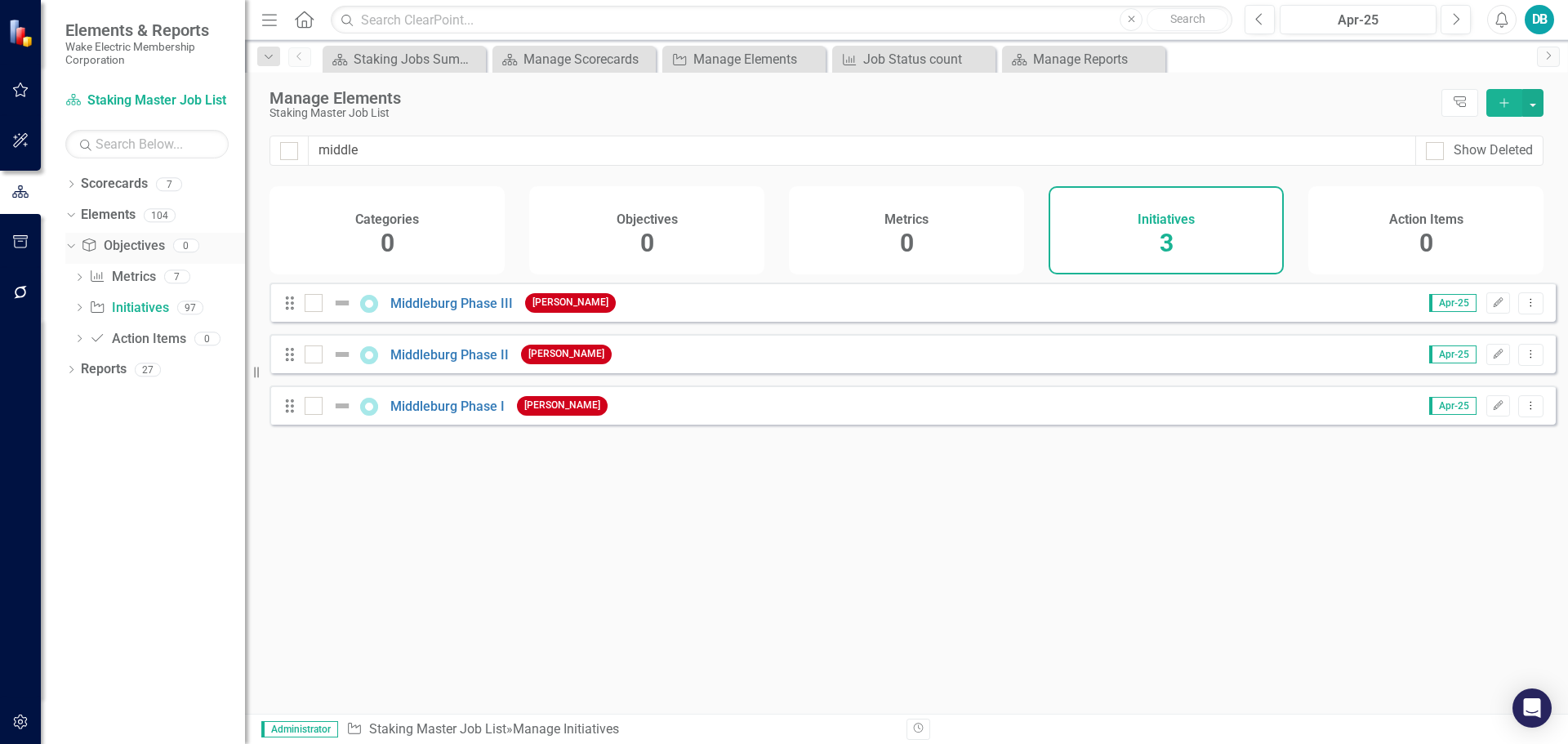
click at [129, 244] on link "Objective Objectives" at bounding box center [122, 246] width 83 height 19
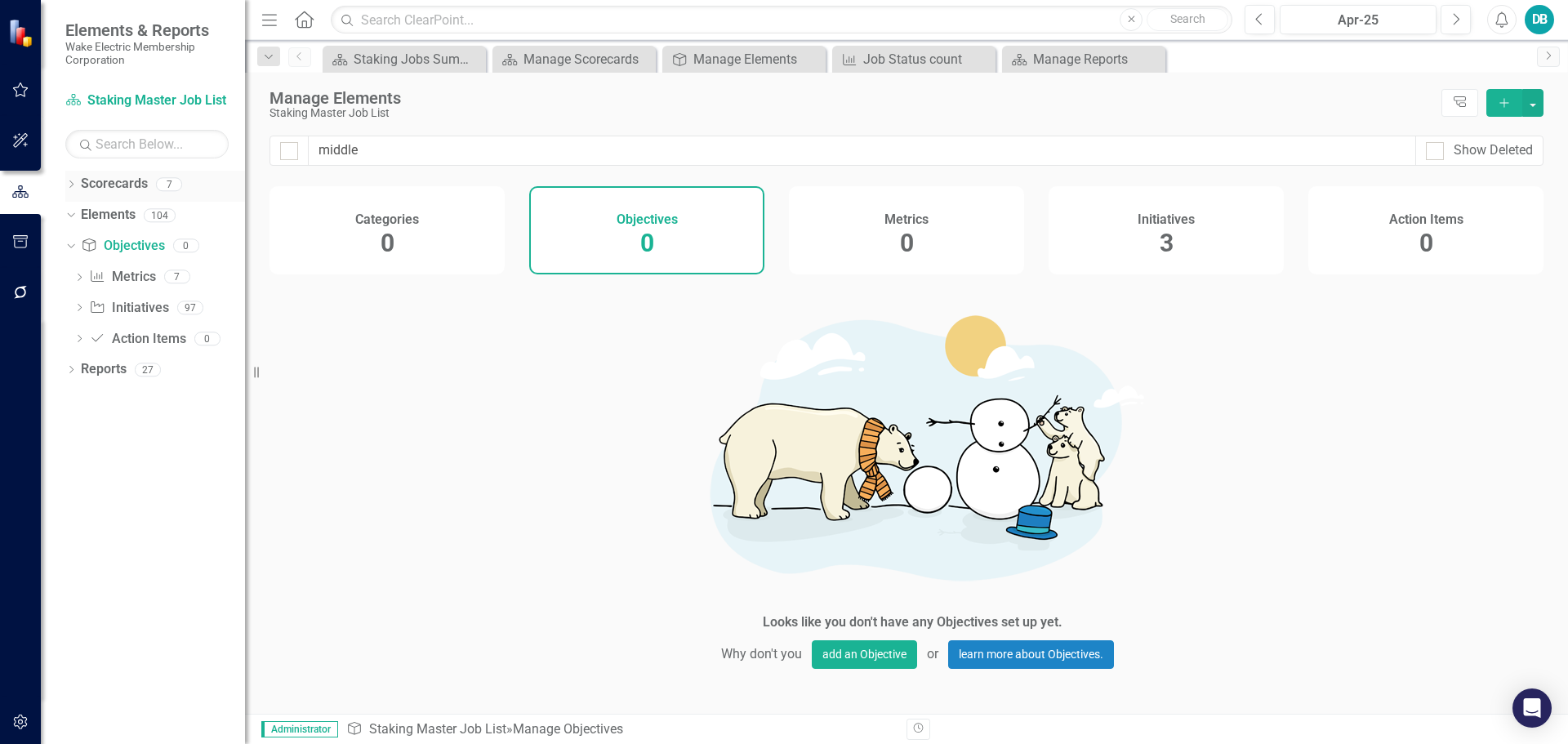
click at [73, 186] on icon "Dropdown" at bounding box center [70, 186] width 12 height 9
click at [140, 212] on link "Staking Master Job List" at bounding box center [168, 215] width 155 height 19
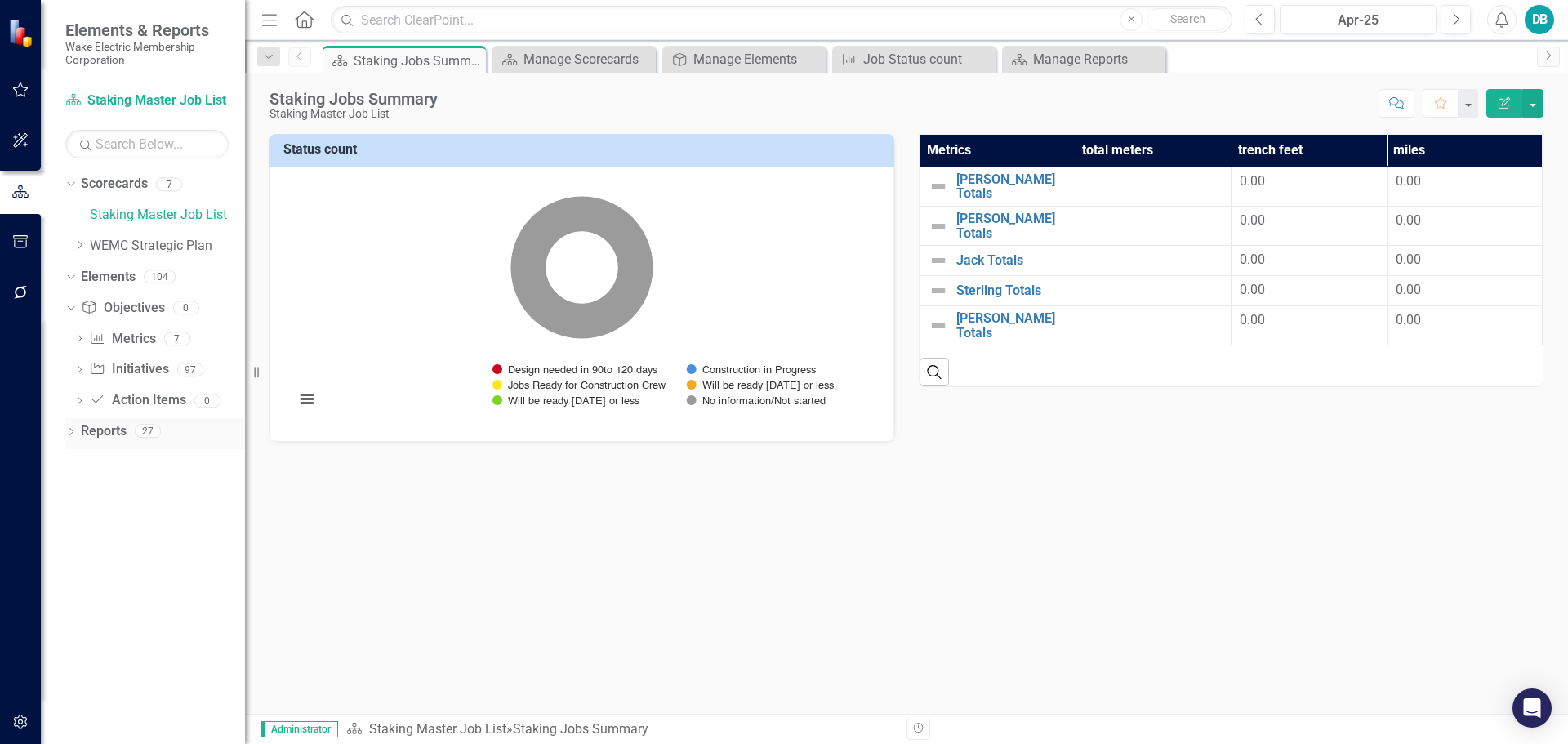
click at [72, 431] on icon "Dropdown" at bounding box center [70, 434] width 12 height 9
click at [137, 637] on link "Action Item Action Items" at bounding box center [136, 641] width 96 height 19
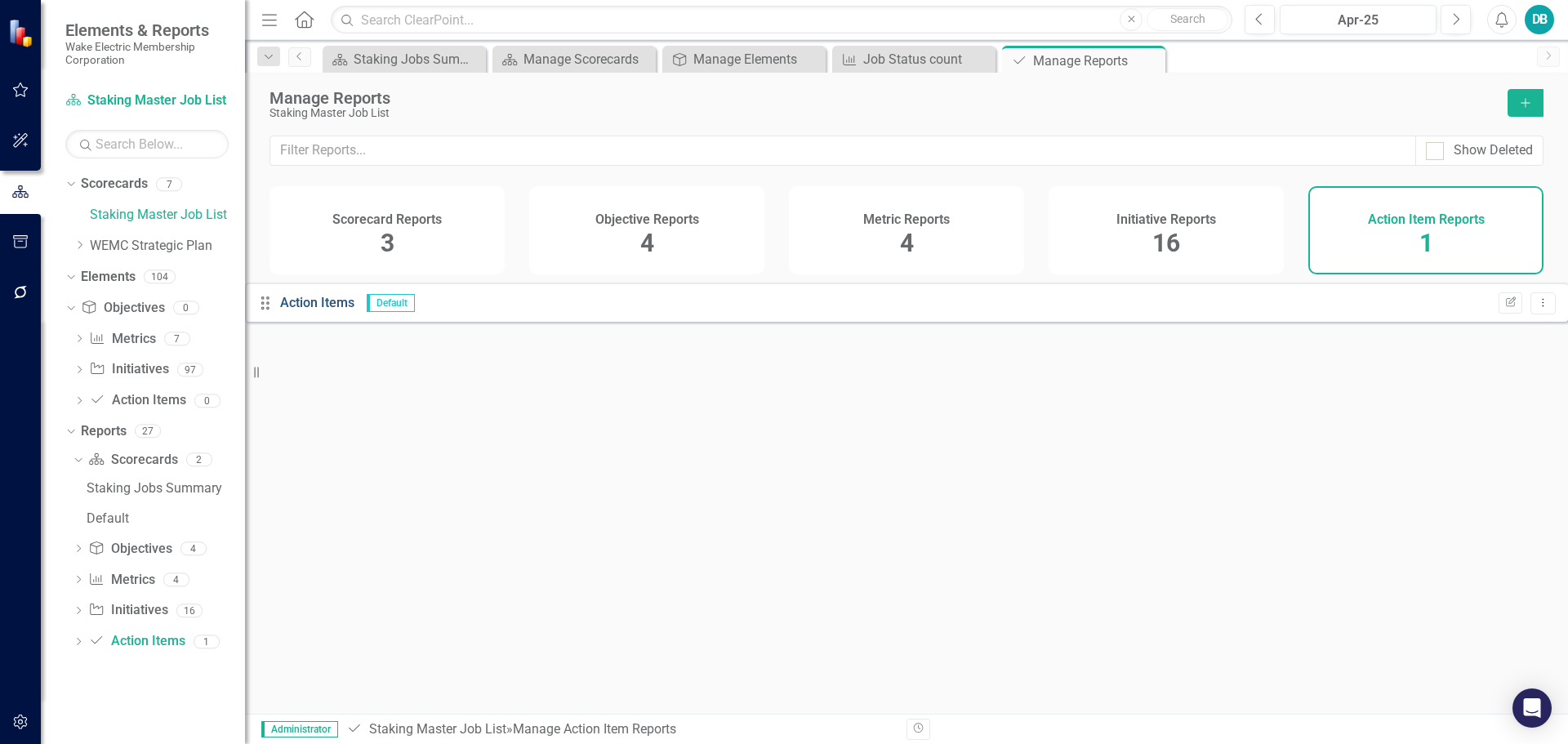
click at [332, 310] on link "Action Items" at bounding box center [317, 302] width 74 height 15
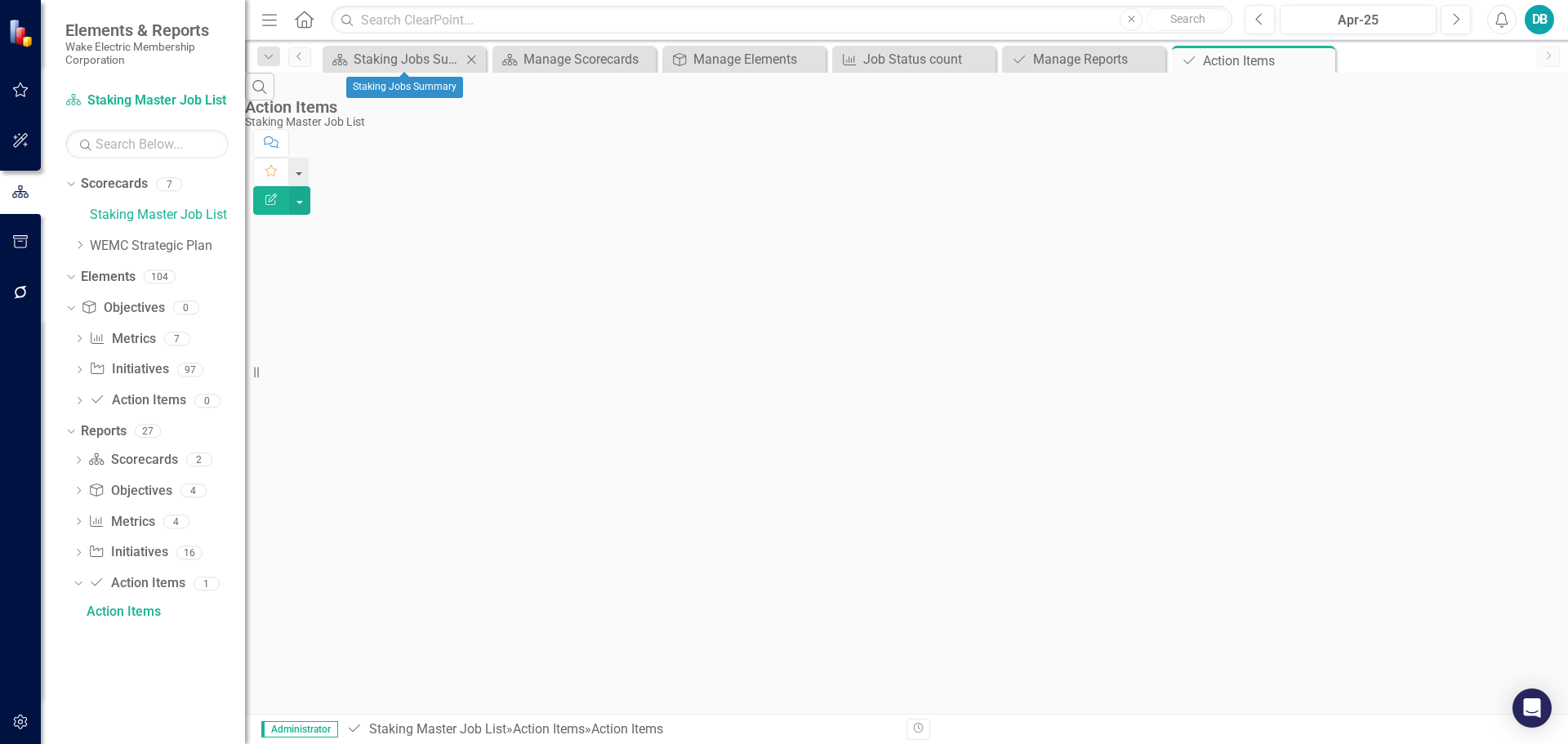
click at [473, 56] on icon "Close" at bounding box center [471, 60] width 16 height 13
click at [0, 0] on icon "Close" at bounding box center [0, 0] width 0 height 0
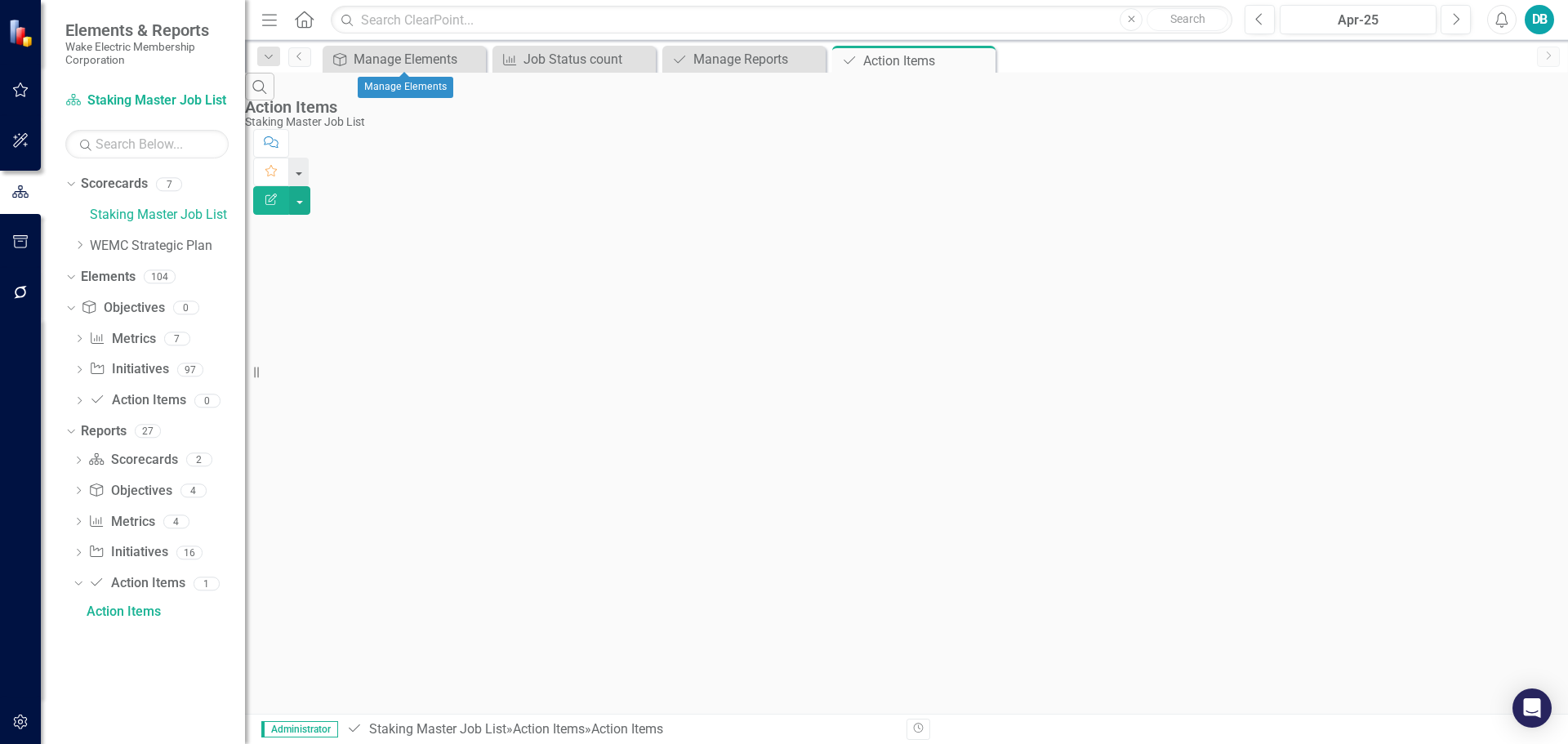
click at [0, 0] on icon "Close" at bounding box center [0, 0] width 0 height 0
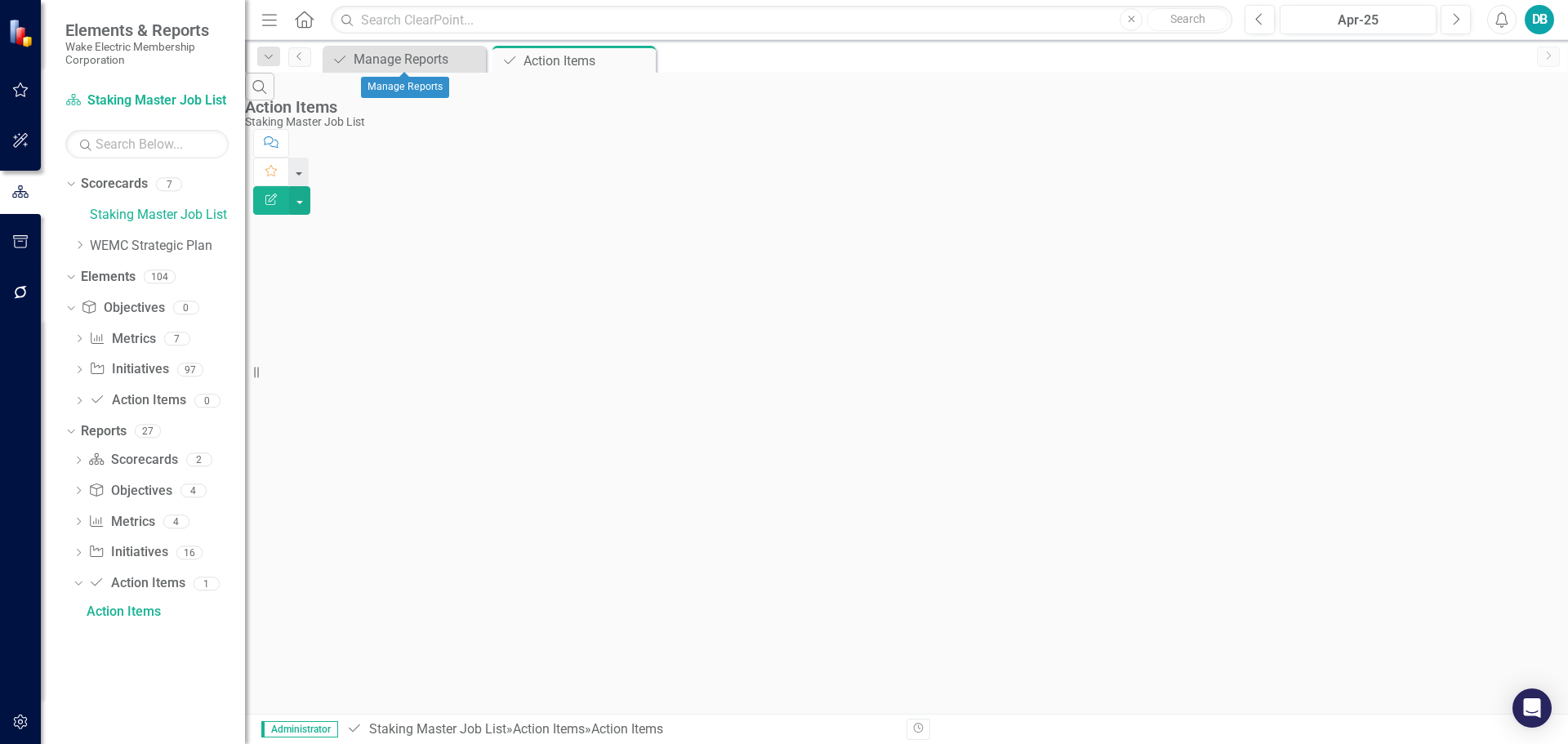
click at [0, 0] on icon "Close" at bounding box center [0, 0] width 0 height 0
click at [0, 0] on icon "Pin" at bounding box center [0, 0] width 0 height 0
